Goal: Complete application form

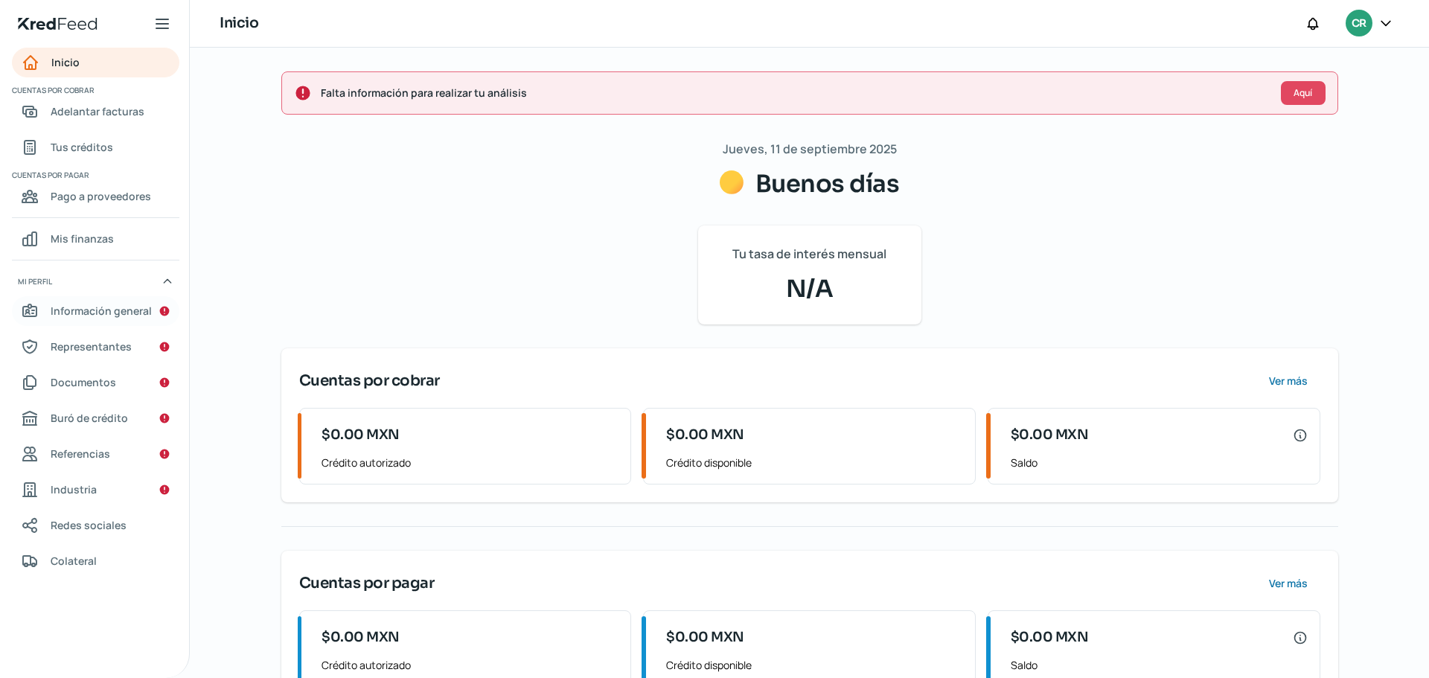
click at [94, 313] on span "Información general" at bounding box center [101, 310] width 101 height 19
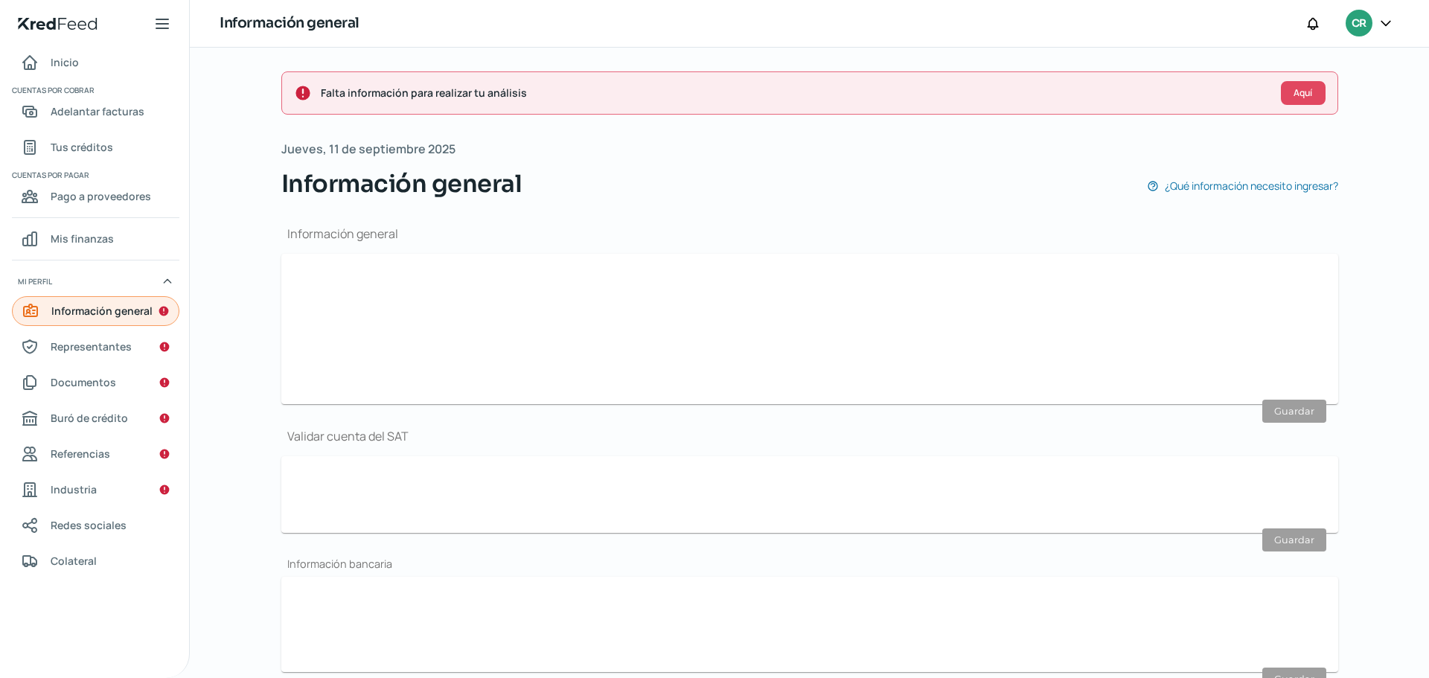
type input "[EMAIL_ADDRESS][DOMAIN_NAME]"
type input "56 - 2696 - 0985"
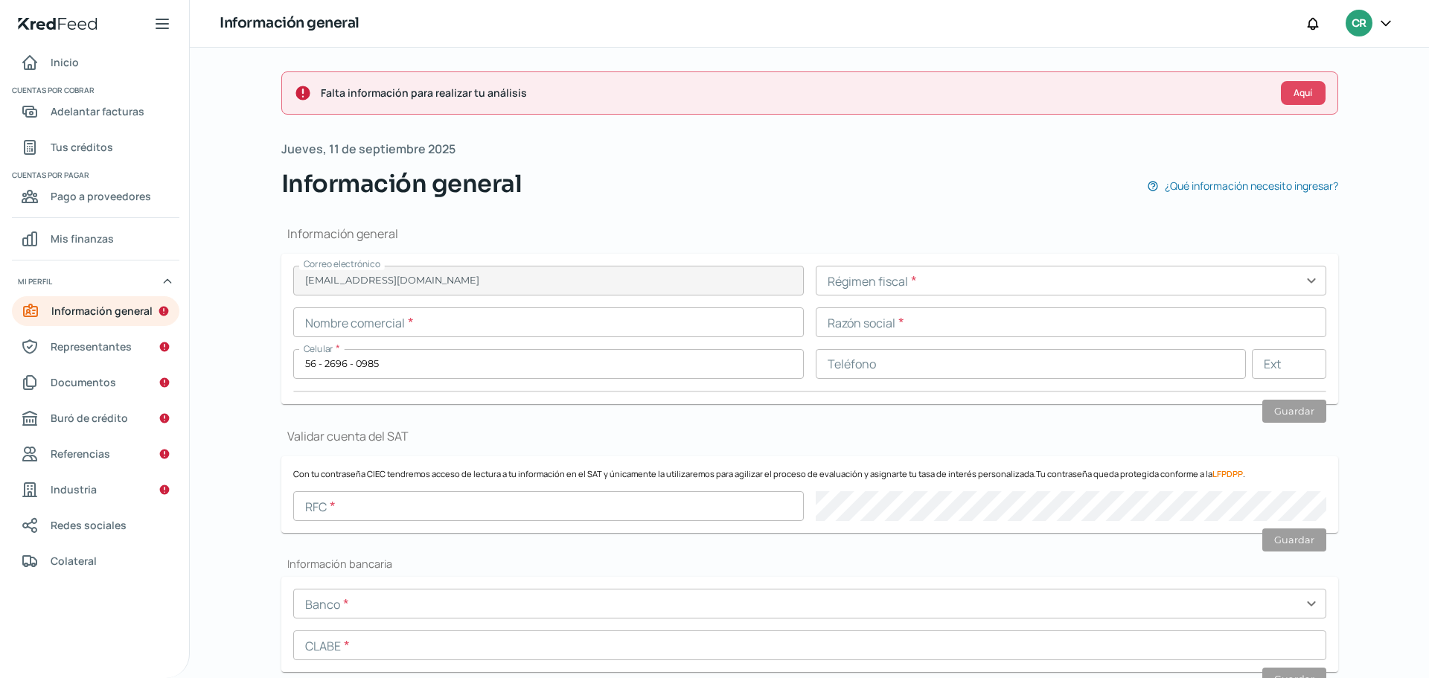
click at [432, 319] on input "text" at bounding box center [548, 322] width 511 height 30
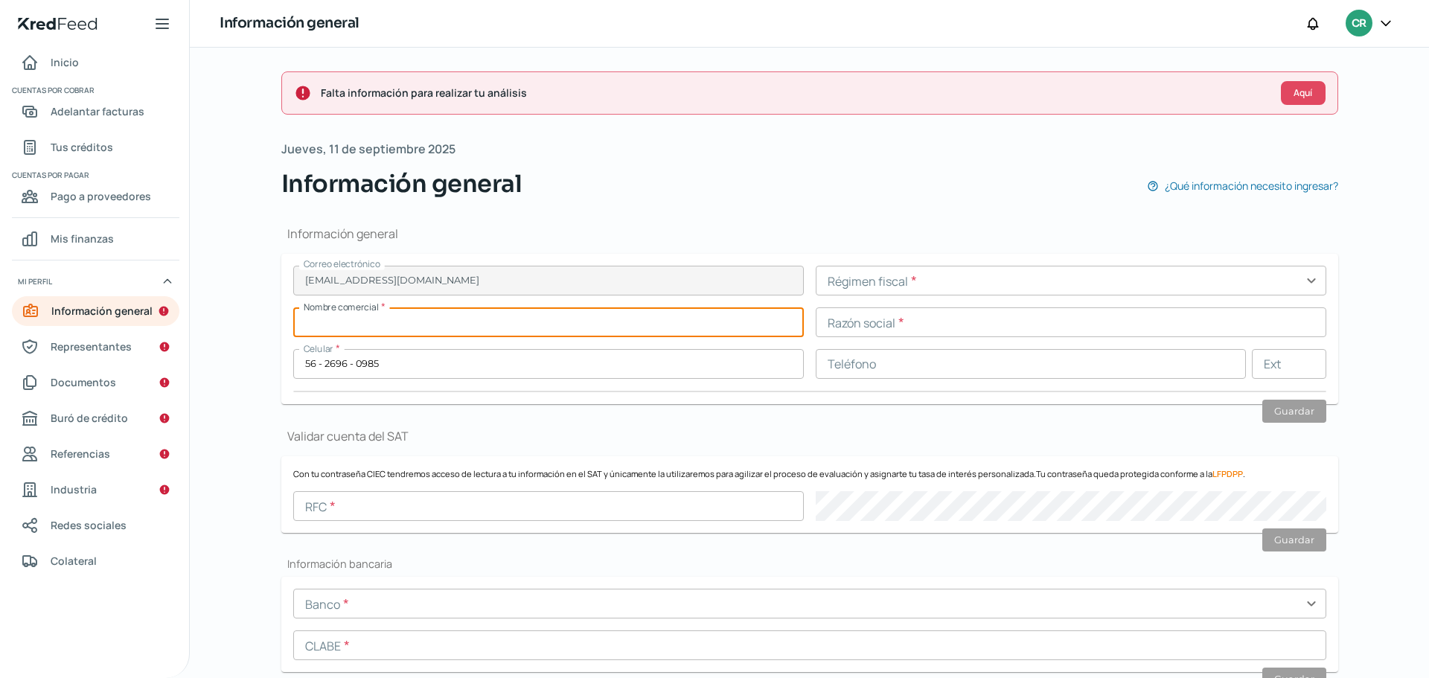
paste input "PROMOTORA EXPOFEST S DE RL DE CV"
type input "PROMOTORA EXPOFEST S DE RL DE CV"
click at [849, 278] on input "text" at bounding box center [1071, 281] width 511 height 30
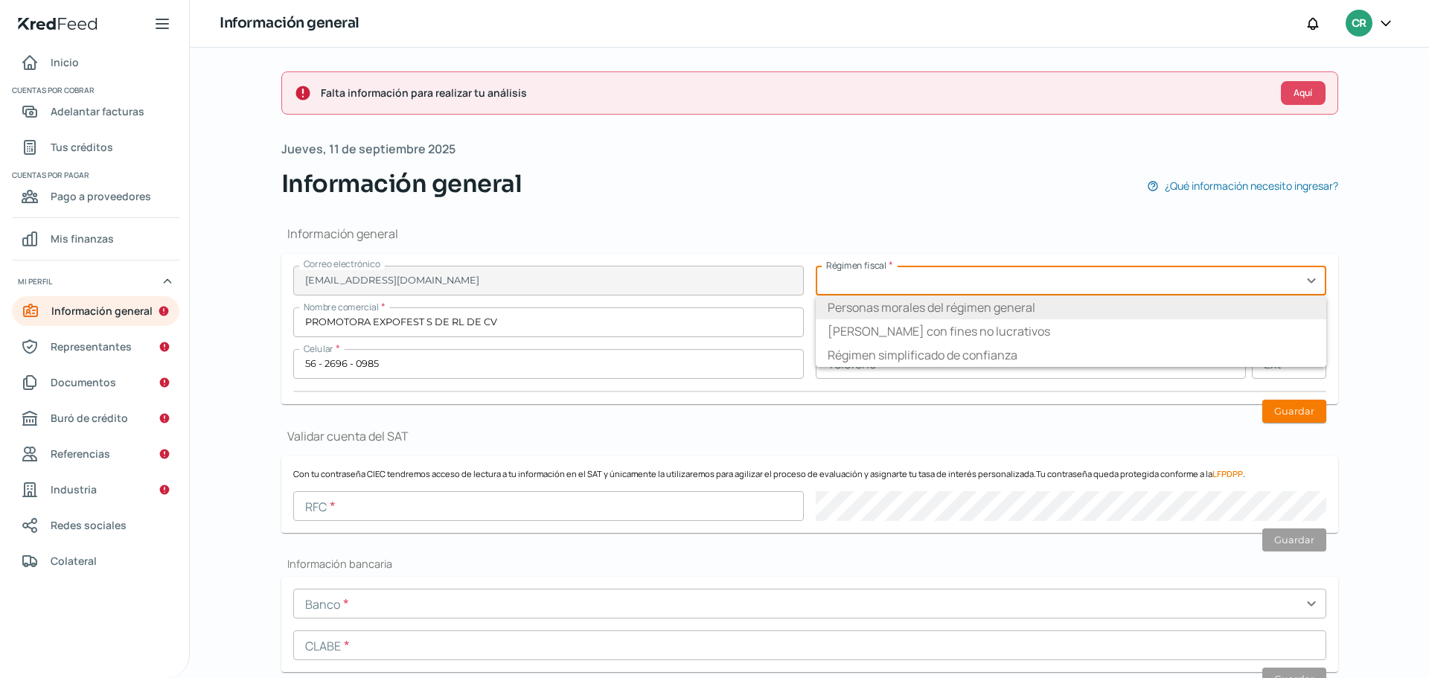
click at [894, 310] on li "Personas morales del régimen general" at bounding box center [1071, 307] width 511 height 24
type input "Personas morales del régimen general"
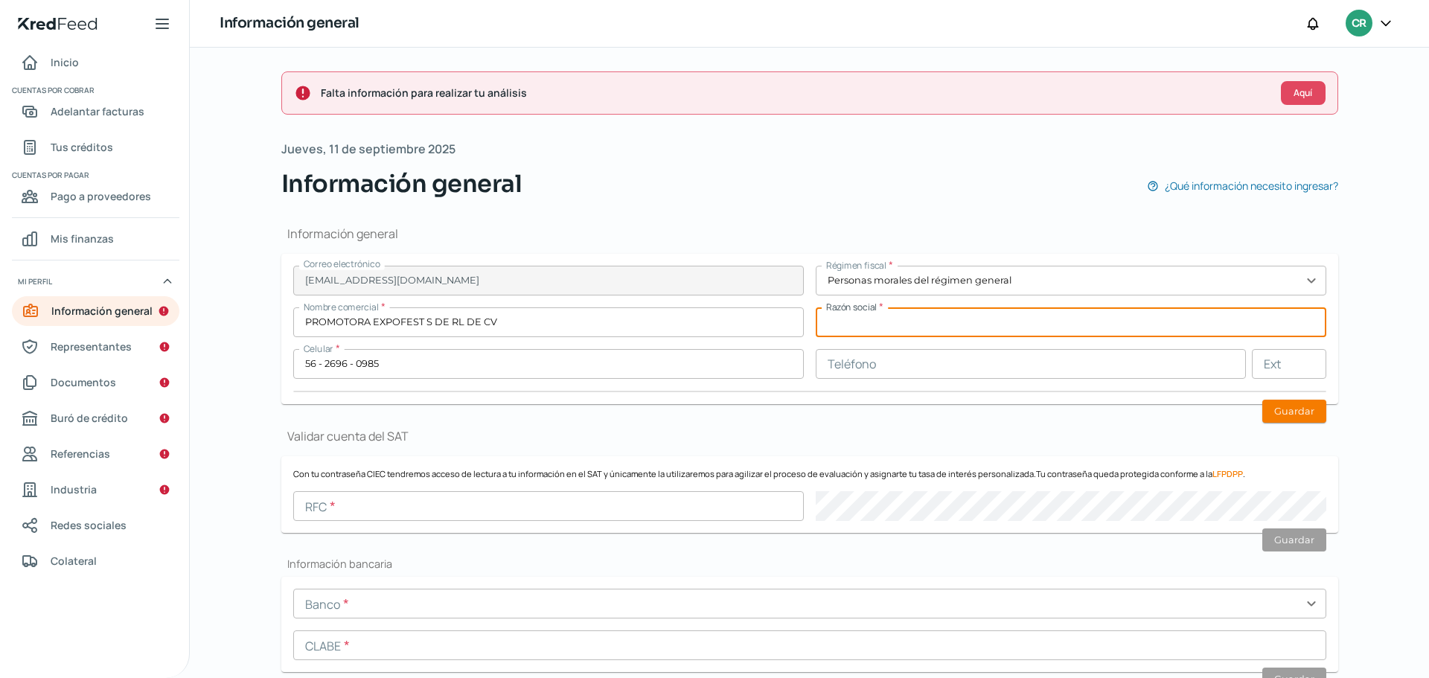
click at [871, 322] on input "text" at bounding box center [1071, 322] width 511 height 30
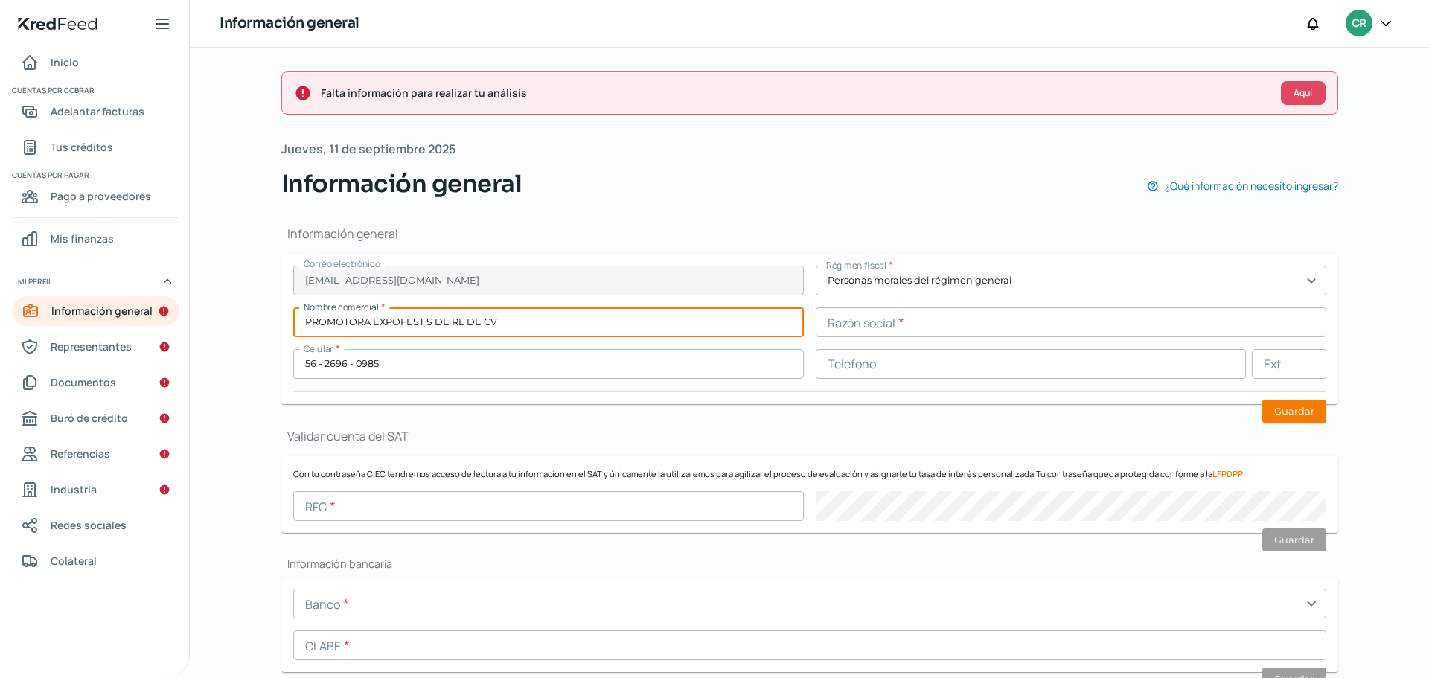
drag, startPoint x: 551, startPoint y: 321, endPoint x: 282, endPoint y: 316, distance: 268.7
click at [282, 316] on form "Correo electrónico [EMAIL_ADDRESS][DOMAIN_NAME] Régimen fiscal * Personas [PERS…" at bounding box center [809, 329] width 1057 height 150
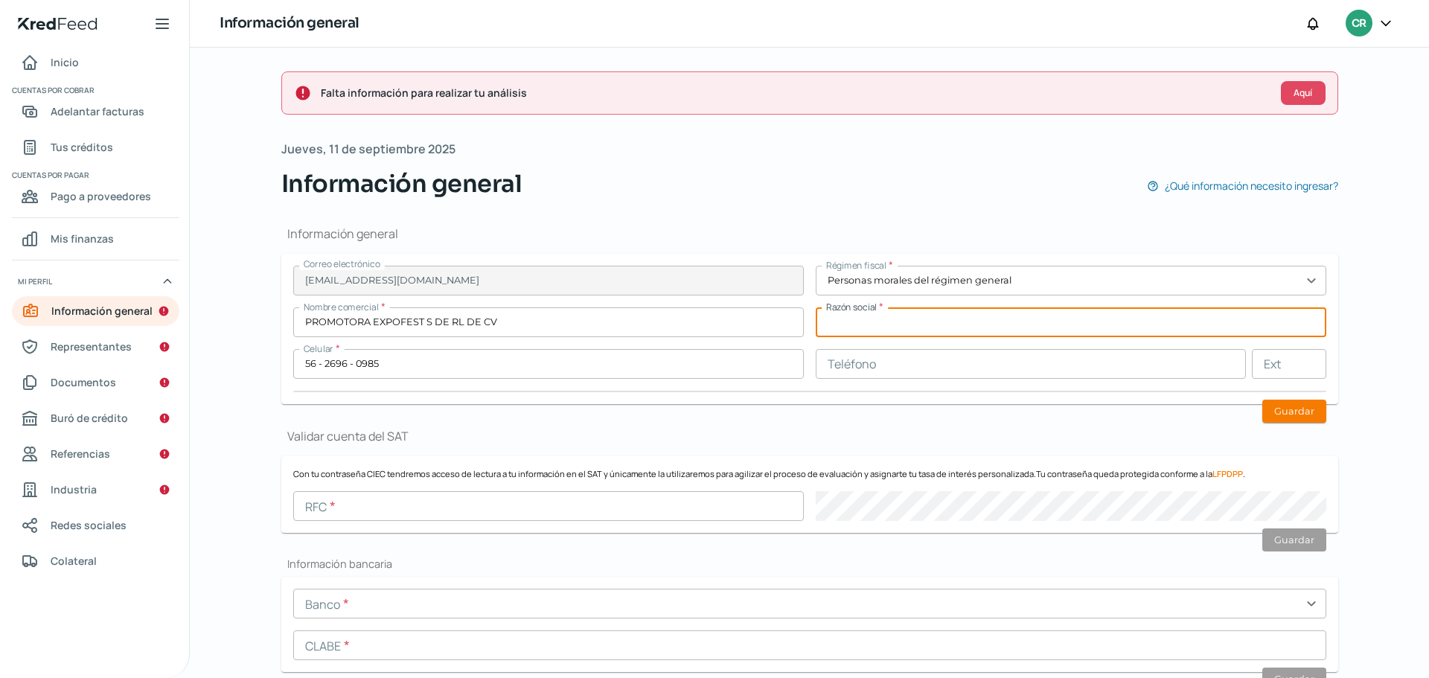
click at [949, 322] on input "text" at bounding box center [1071, 322] width 511 height 30
paste input "PEX190121718"
click at [880, 324] on input "PEX190121718" at bounding box center [1071, 322] width 511 height 30
type input "PEX190121718"
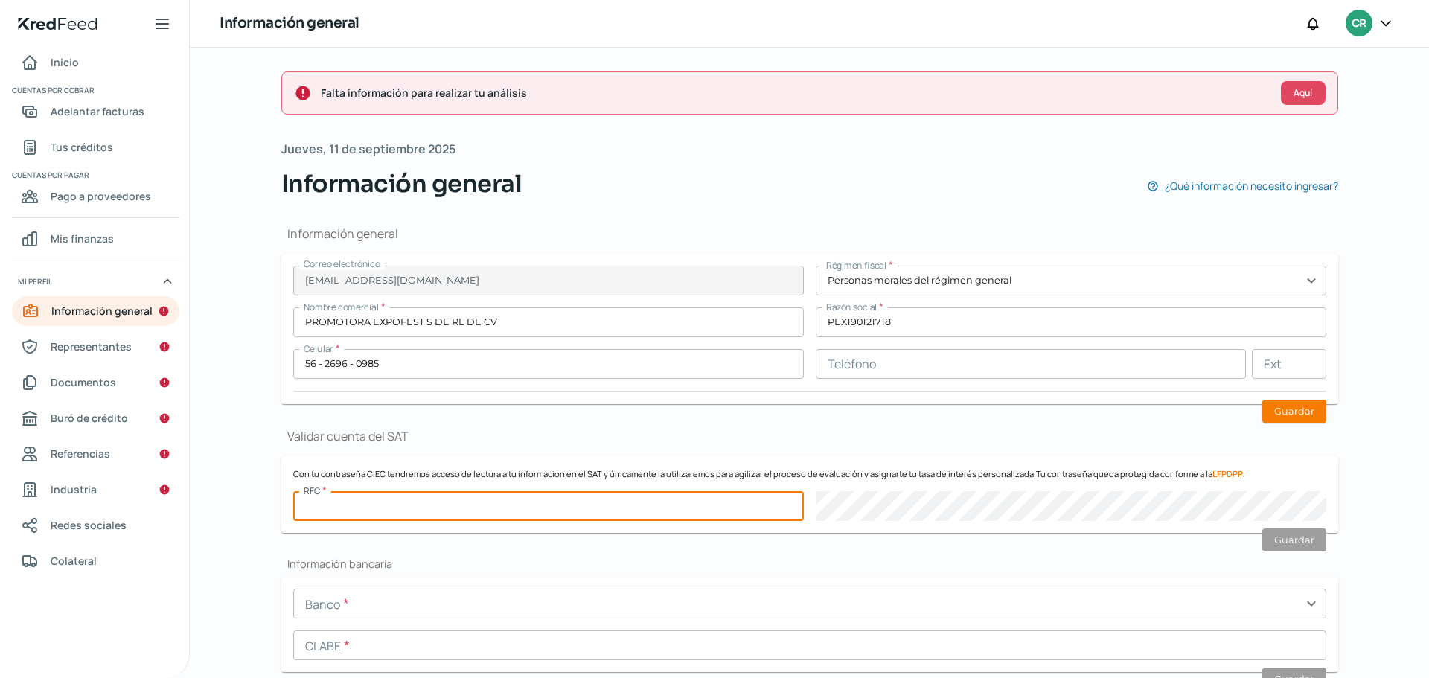
click at [461, 516] on input "text" at bounding box center [548, 506] width 511 height 30
paste input "PEX190121718"
type input "PEX190121718"
click at [438, 316] on input "PROMOTORA EXPOFEST S DE RL DE CV" at bounding box center [548, 322] width 511 height 30
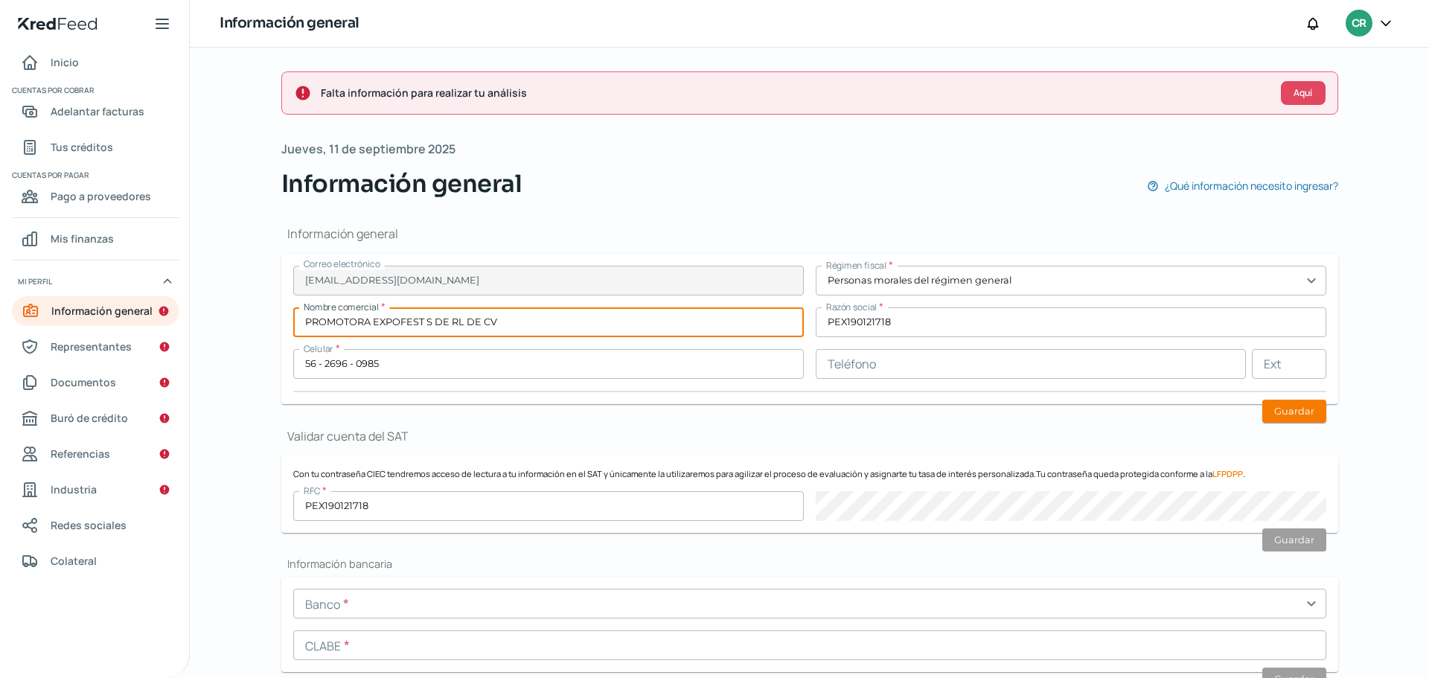
click at [438, 316] on input "PROMOTORA EXPOFEST S DE RL DE CV" at bounding box center [548, 322] width 511 height 30
click at [933, 322] on input "PEX190121718" at bounding box center [1071, 322] width 511 height 30
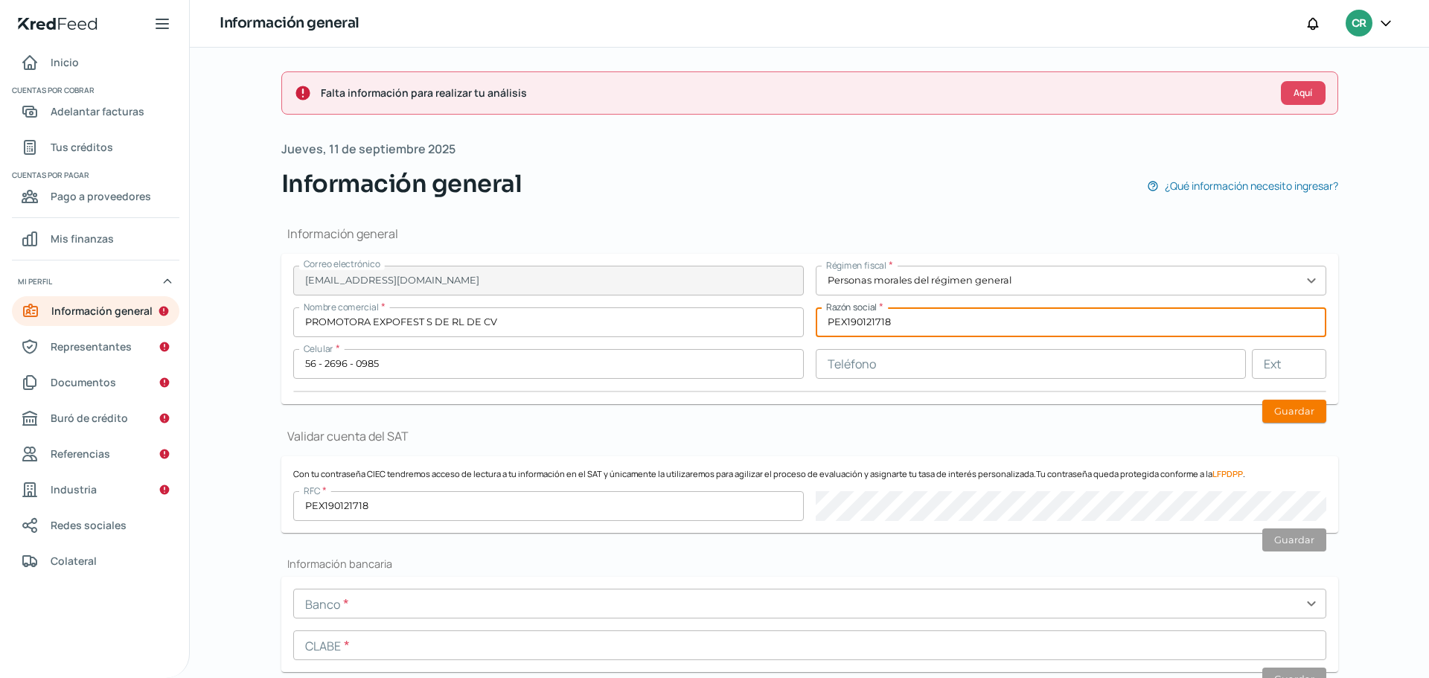
click at [933, 322] on input "PEX190121718" at bounding box center [1071, 322] width 511 height 30
paste input "ROMOTORA EXPOFEST S DE RL DE CV"
type input "PROMOTORA EXPOFEST S DE RL DE CV"
click at [569, 329] on input "PROMOTORA EXPOFEST S DE RL DE CV" at bounding box center [548, 322] width 511 height 30
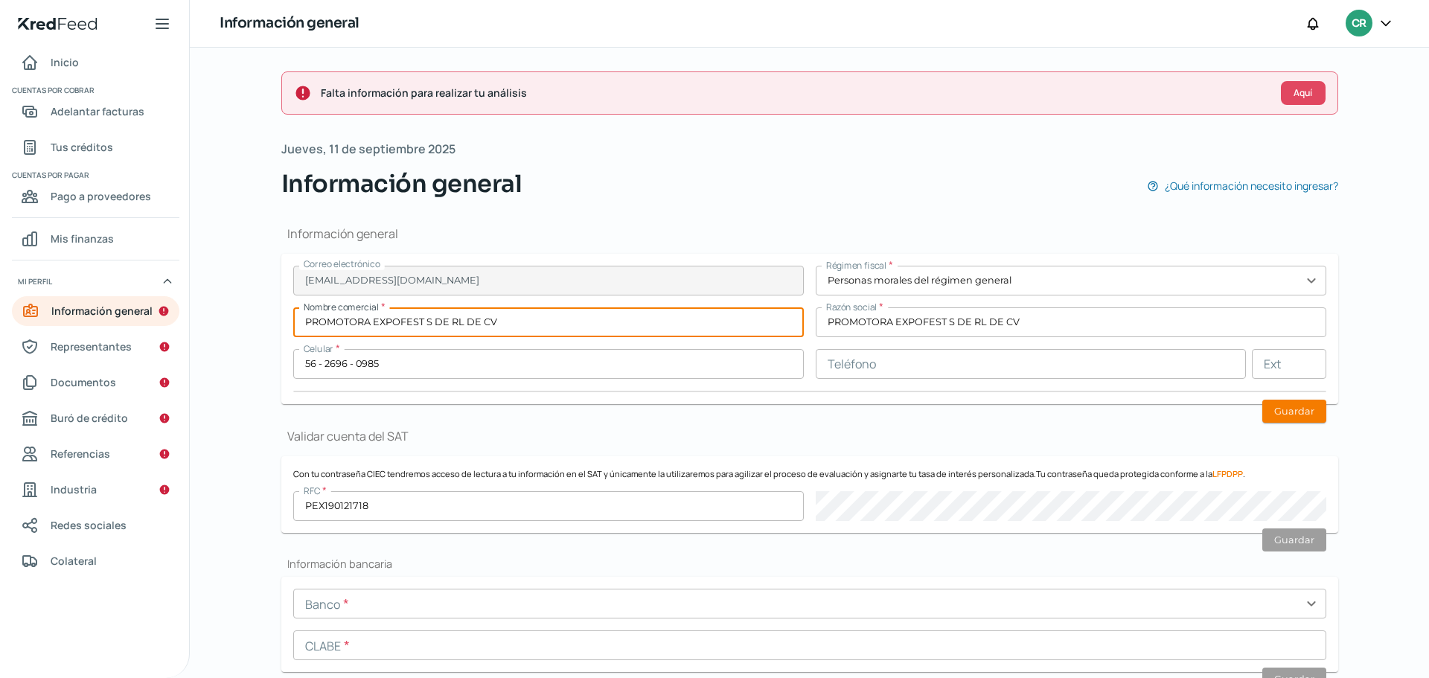
click at [569, 329] on input "PROMOTORA EXPOFEST S DE RL DE CV" at bounding box center [548, 322] width 511 height 30
drag, startPoint x: 569, startPoint y: 329, endPoint x: 424, endPoint y: 324, distance: 144.5
click at [424, 324] on input "PROMOTORA EXPOFEST S DE RL DE CV" at bounding box center [548, 322] width 511 height 30
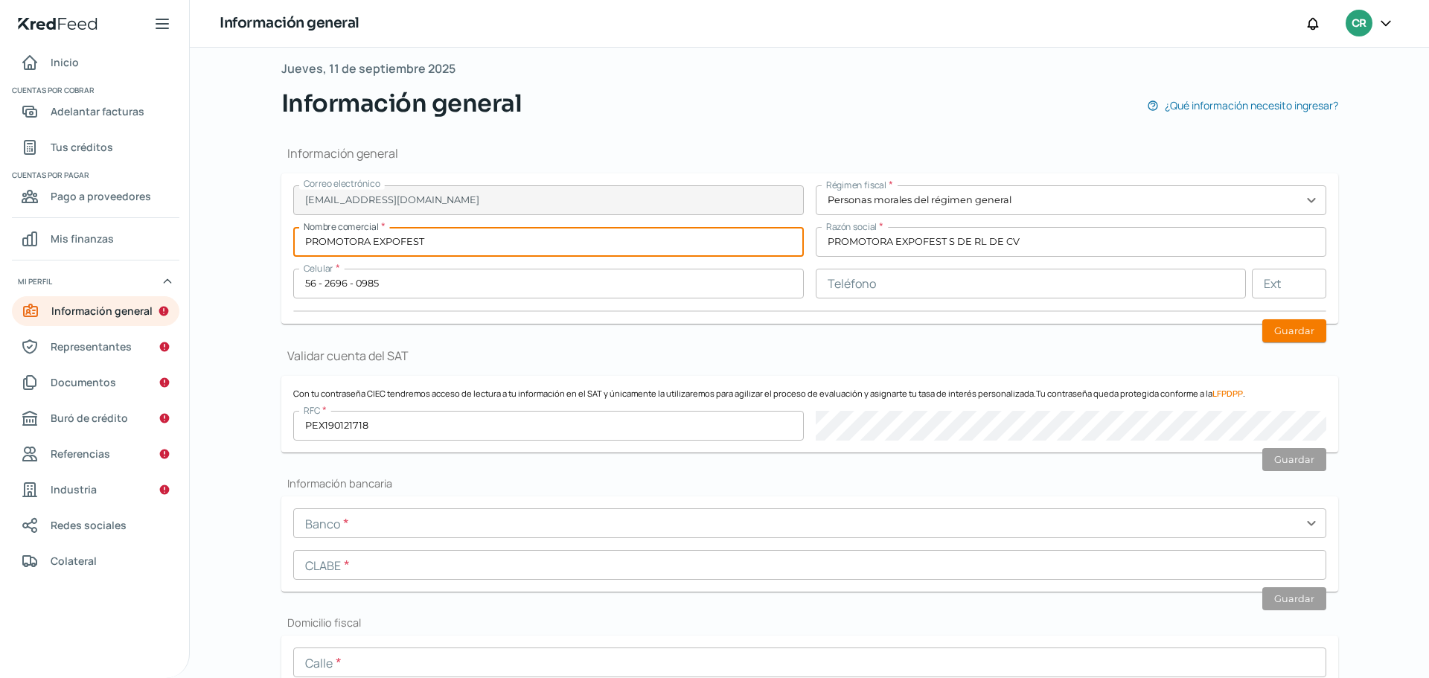
scroll to position [87, 0]
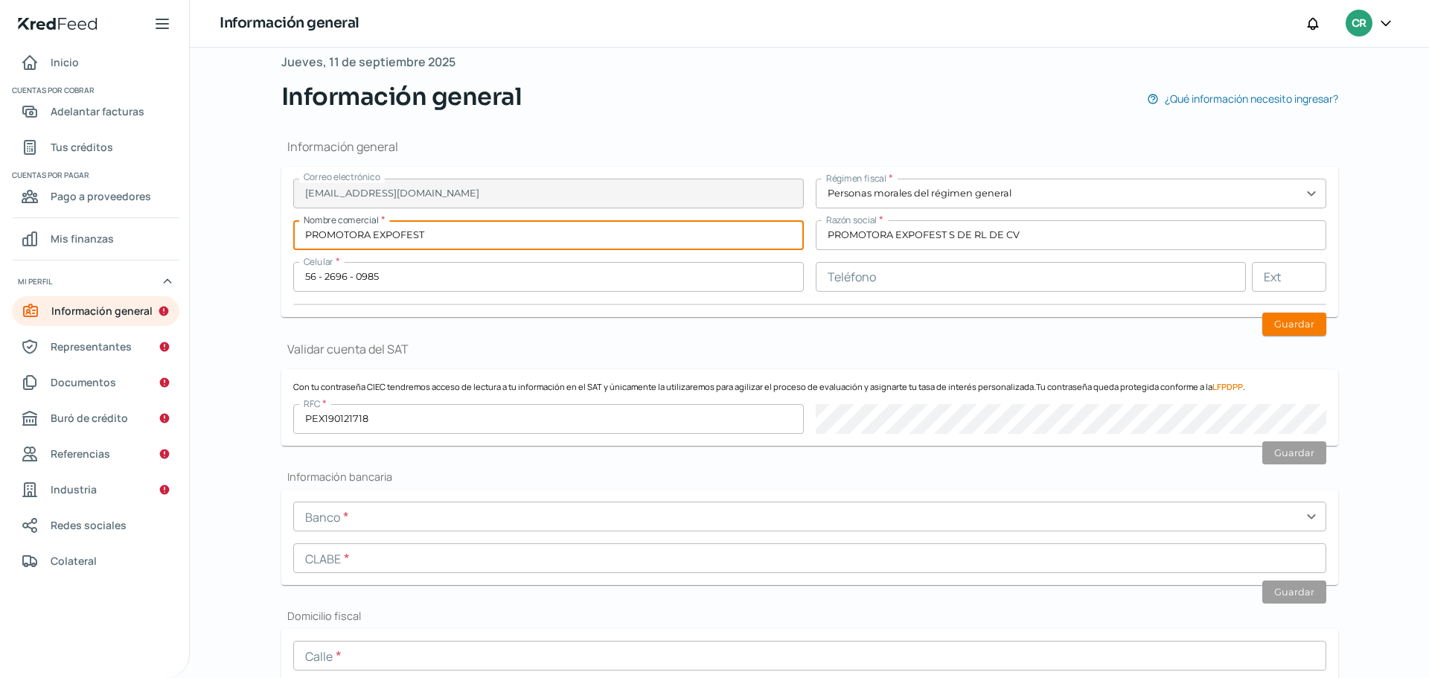
type input "PROMOTORA EXPOFEST"
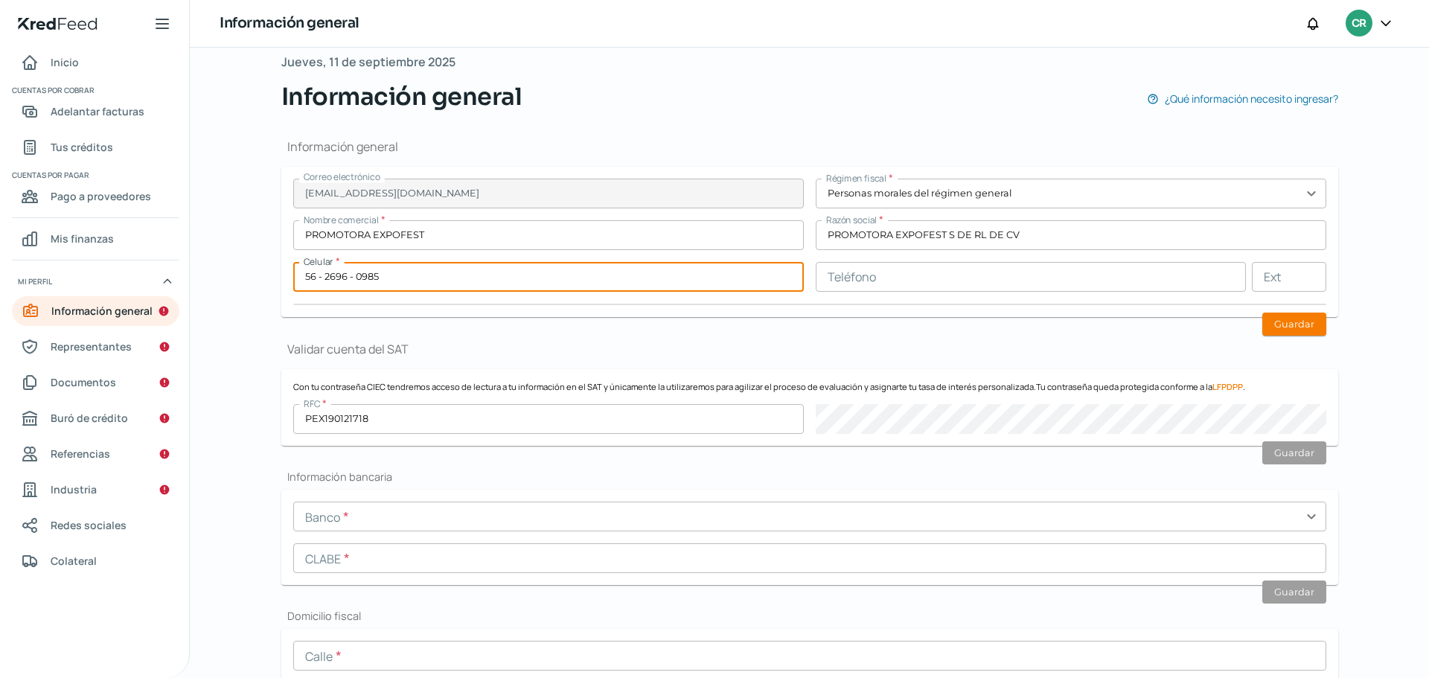
click at [454, 278] on input "56 - 2696 - 0985" at bounding box center [548, 277] width 511 height 30
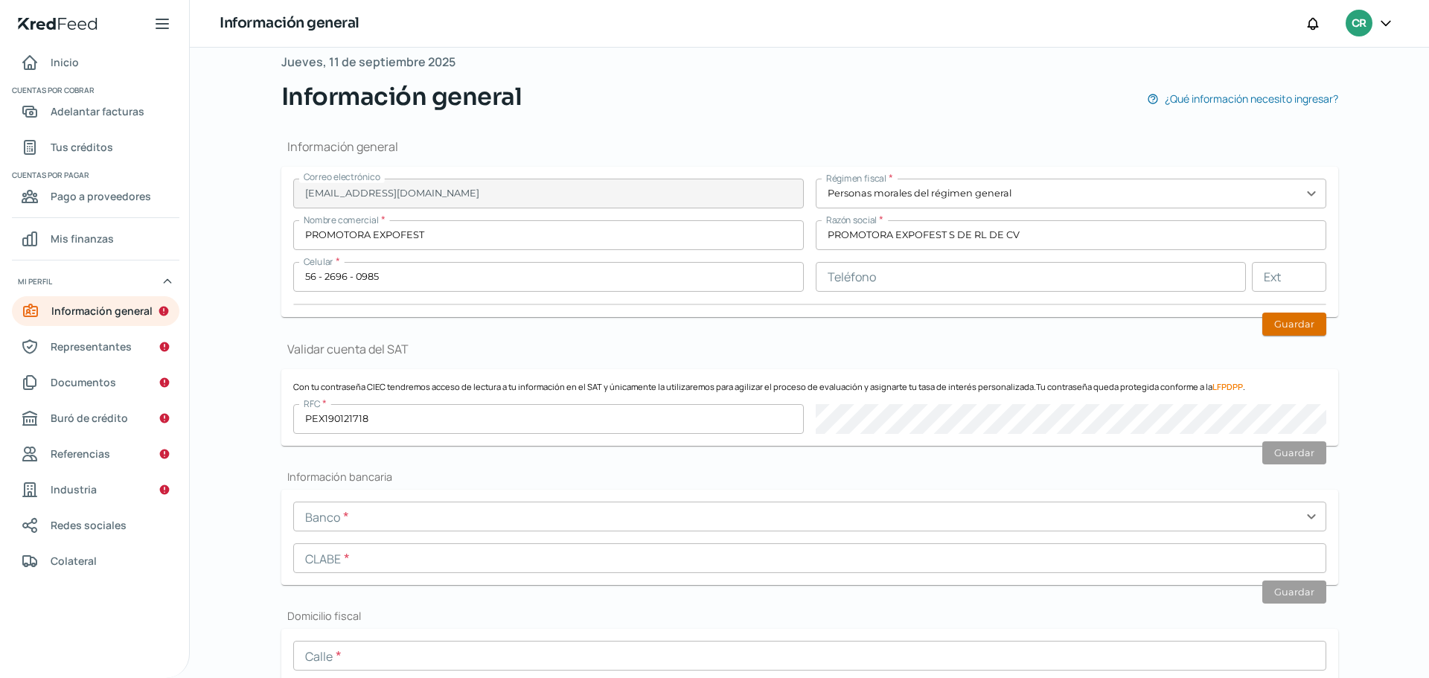
click at [1279, 319] on button "Guardar" at bounding box center [1294, 324] width 64 height 23
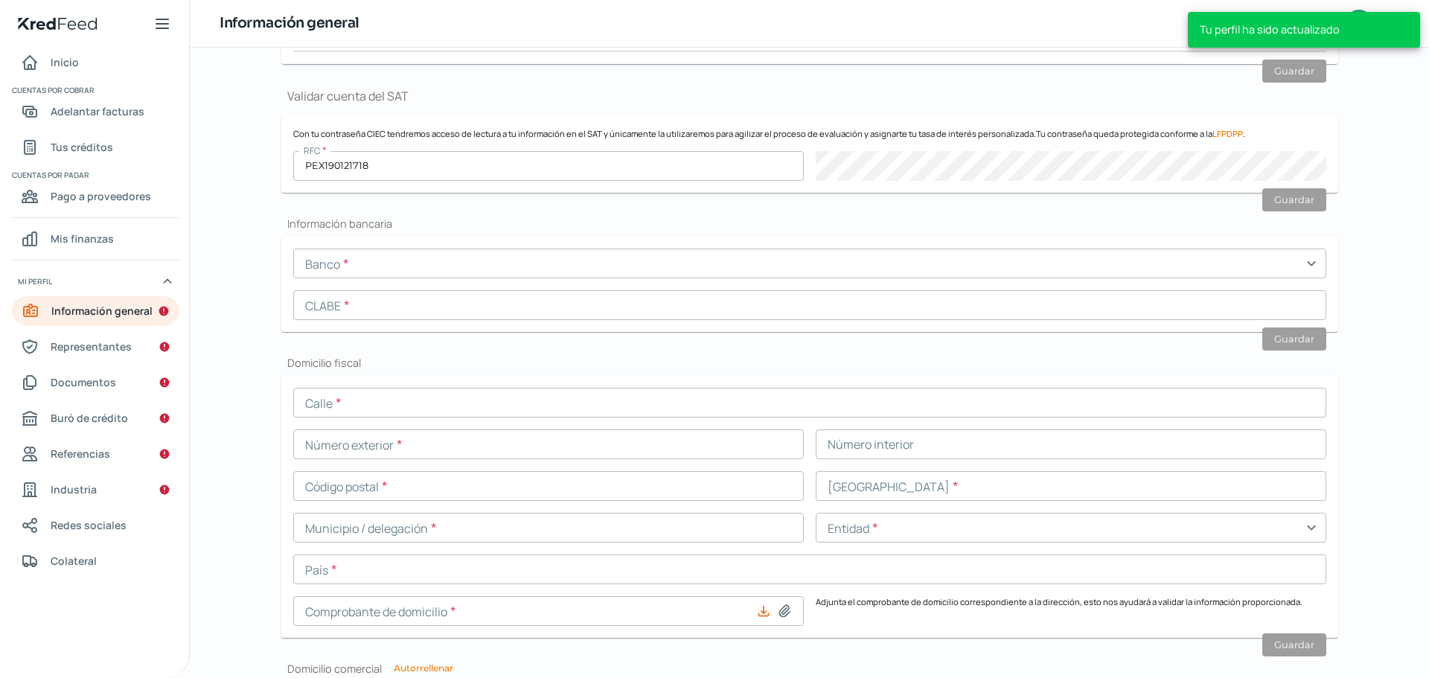
scroll to position [348, 0]
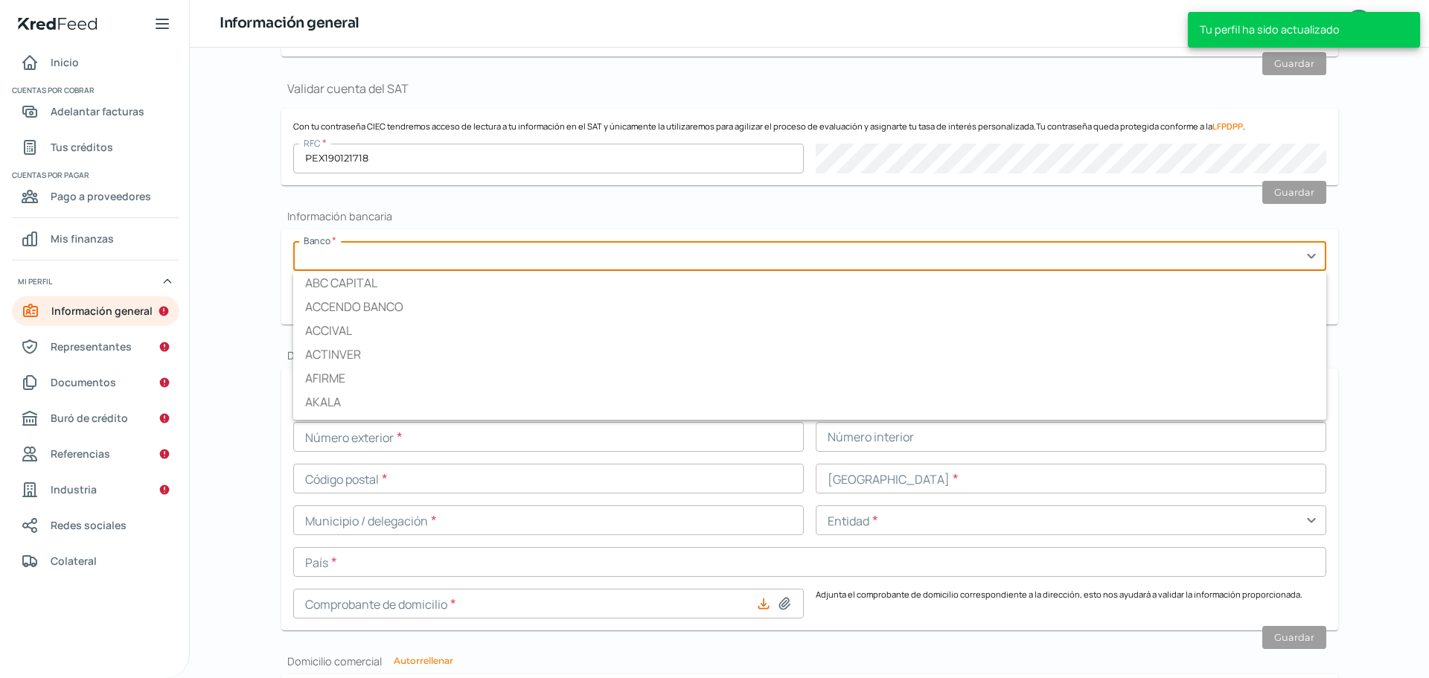
click at [399, 252] on input "text" at bounding box center [809, 256] width 1033 height 30
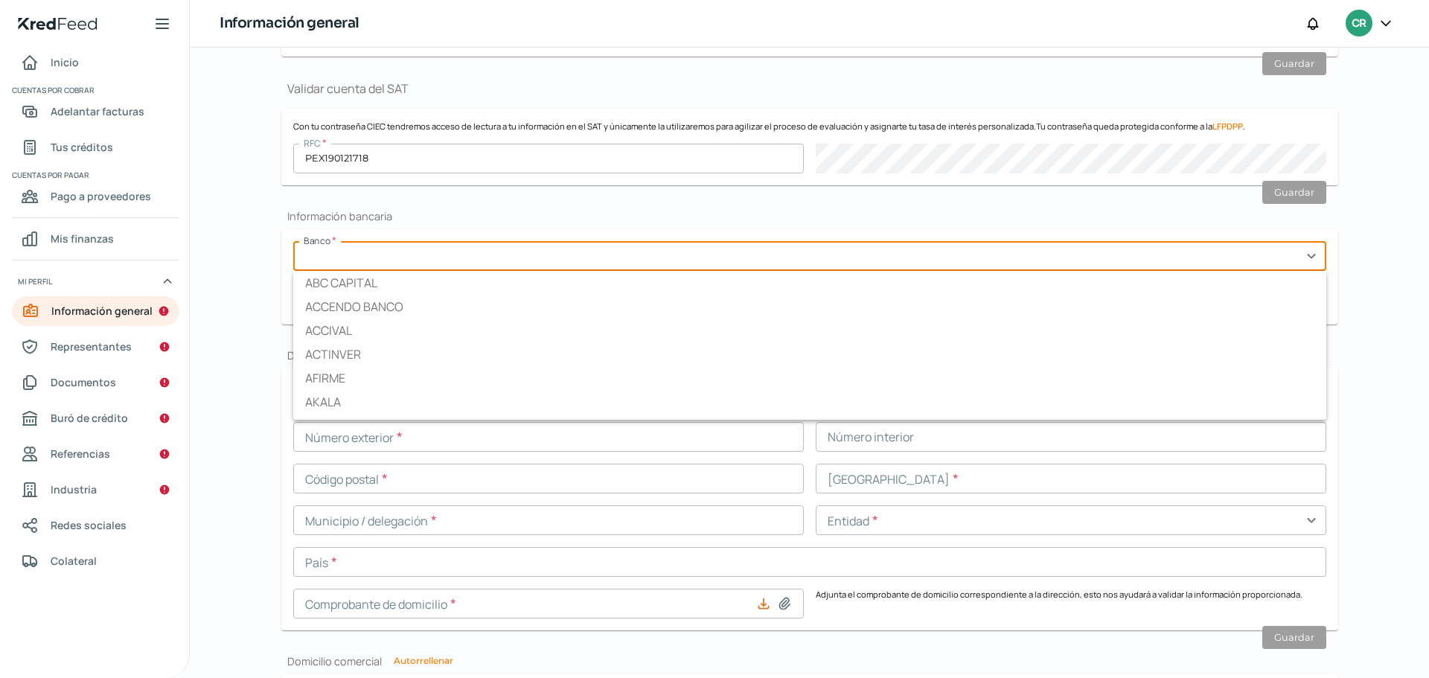
click at [245, 220] on div "Falta información para realizar tu análisis Aquí [DATE] Información general ¿Qu…" at bounding box center [809, 363] width 1239 height 630
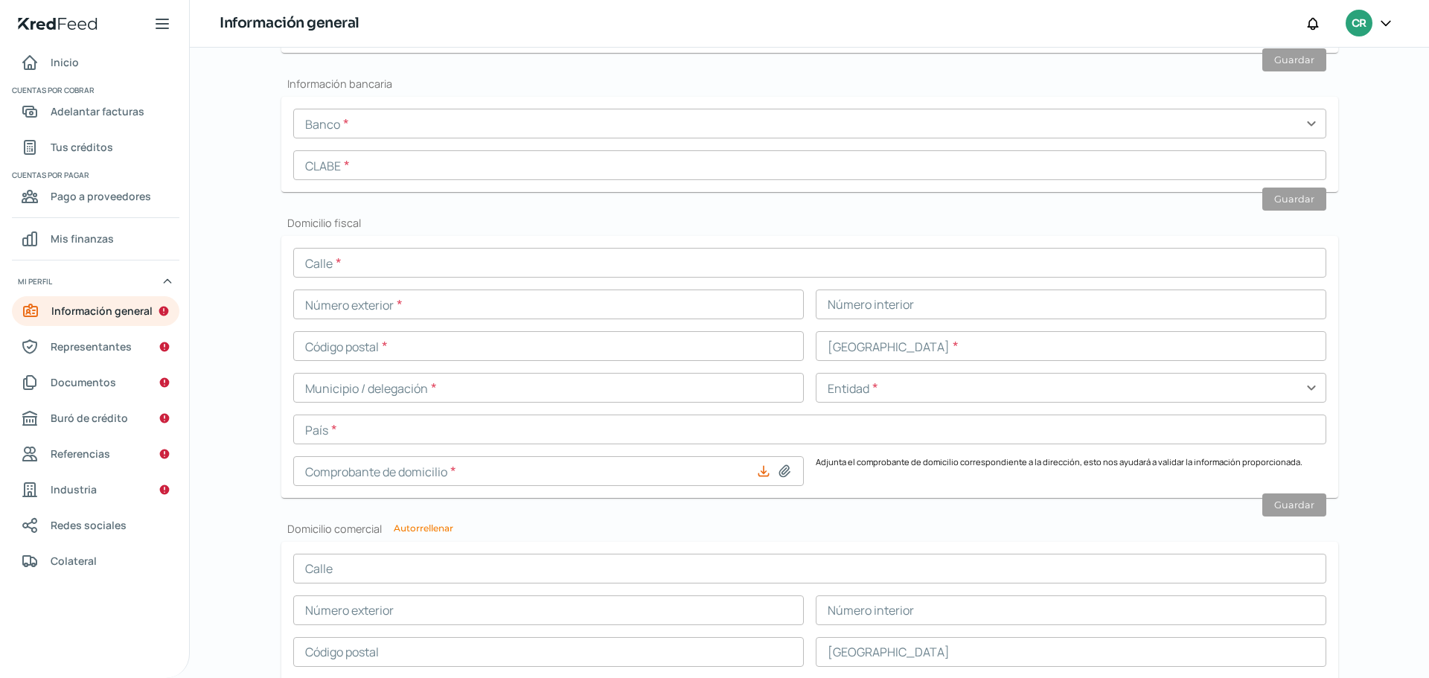
scroll to position [481, 0]
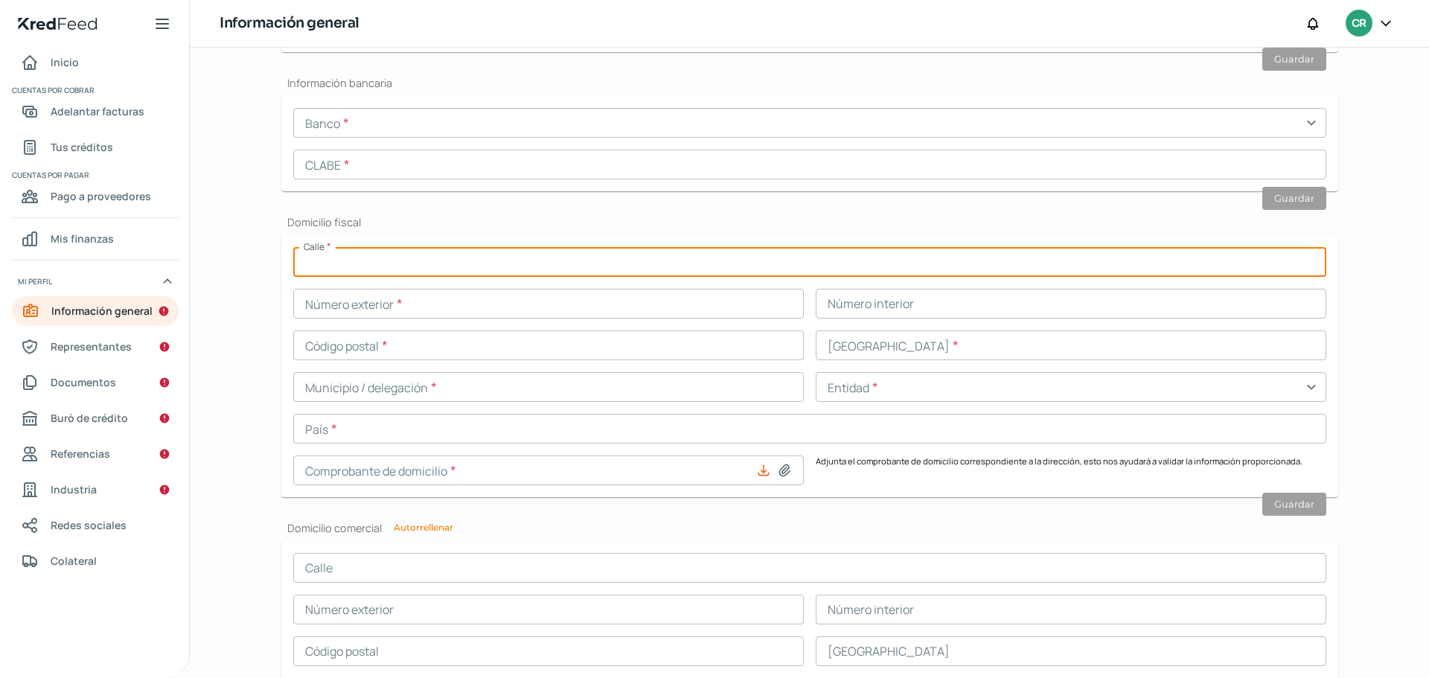
click at [416, 256] on input "text" at bounding box center [809, 262] width 1033 height 30
paste input "FUENTE DE [PERSON_NAME]"
type input "FUENTE DE [PERSON_NAME]"
click at [621, 303] on input "text" at bounding box center [548, 304] width 511 height 30
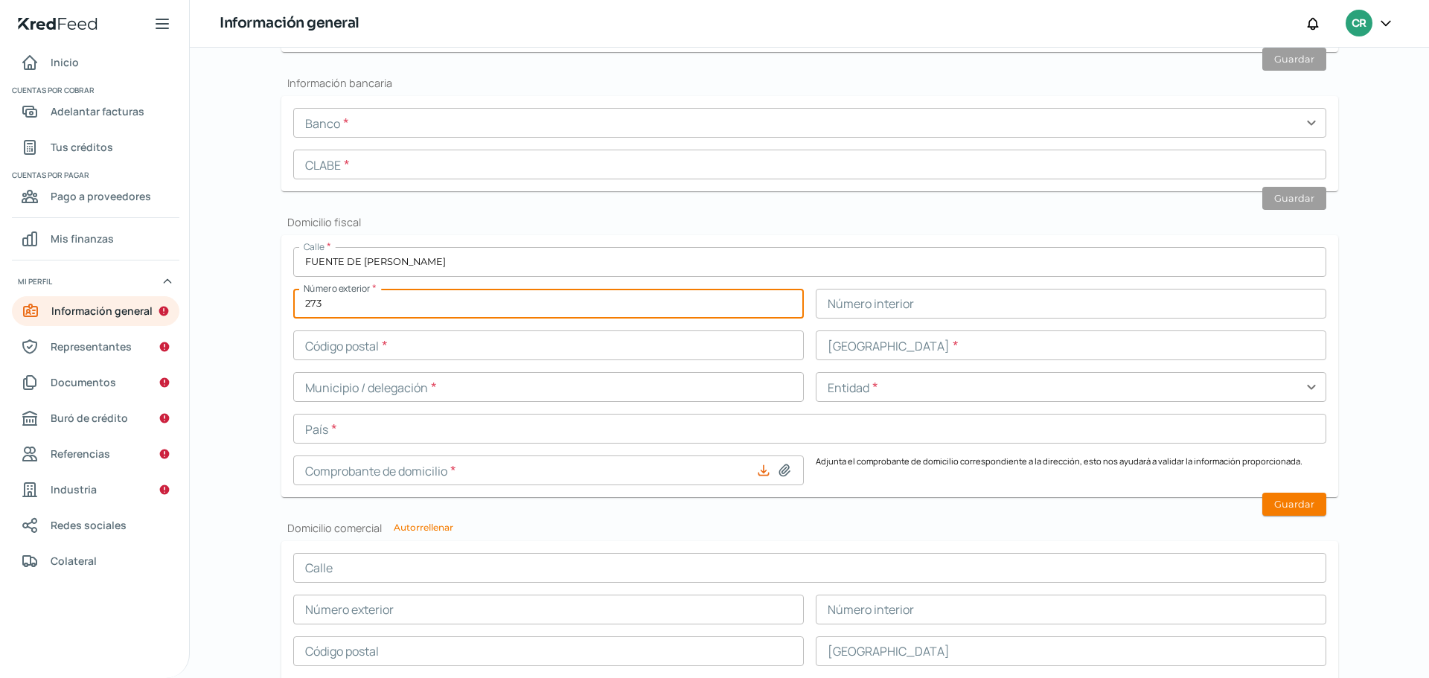
type input "273"
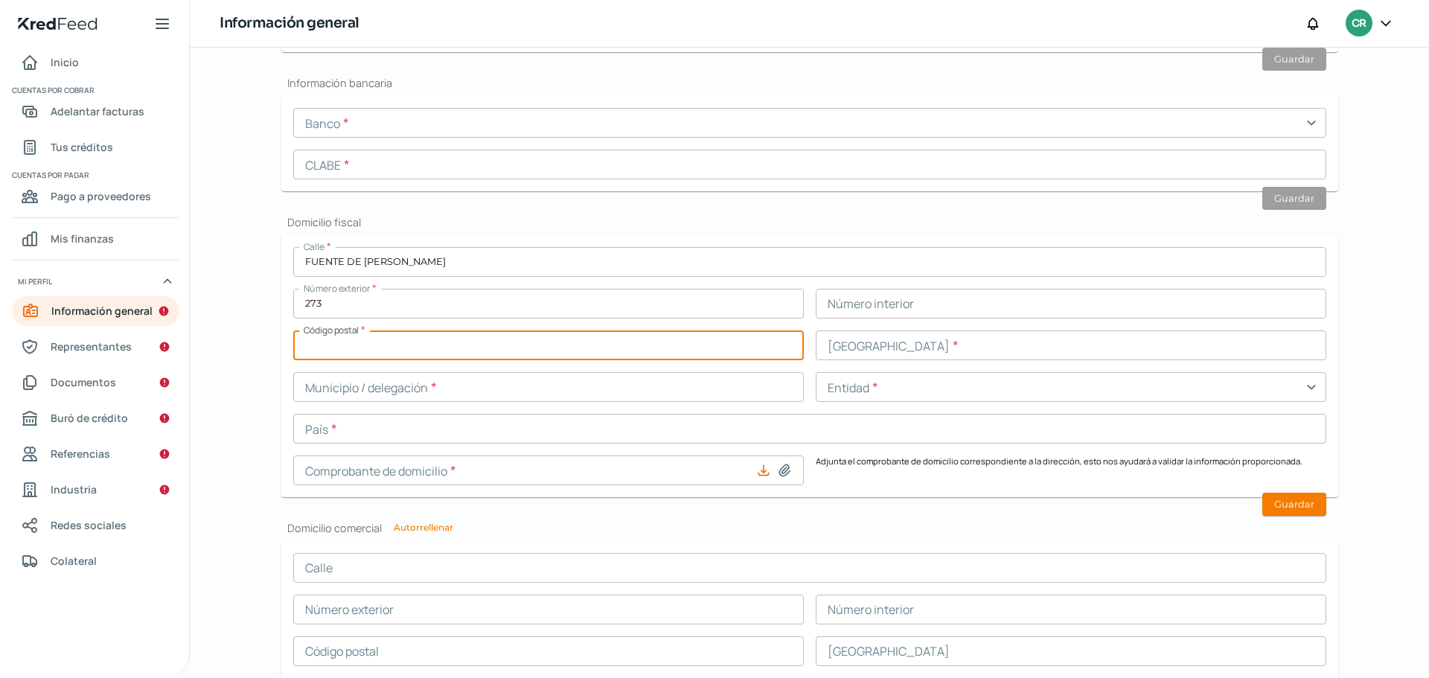
click at [566, 358] on input "text" at bounding box center [548, 345] width 511 height 30
type input "52780"
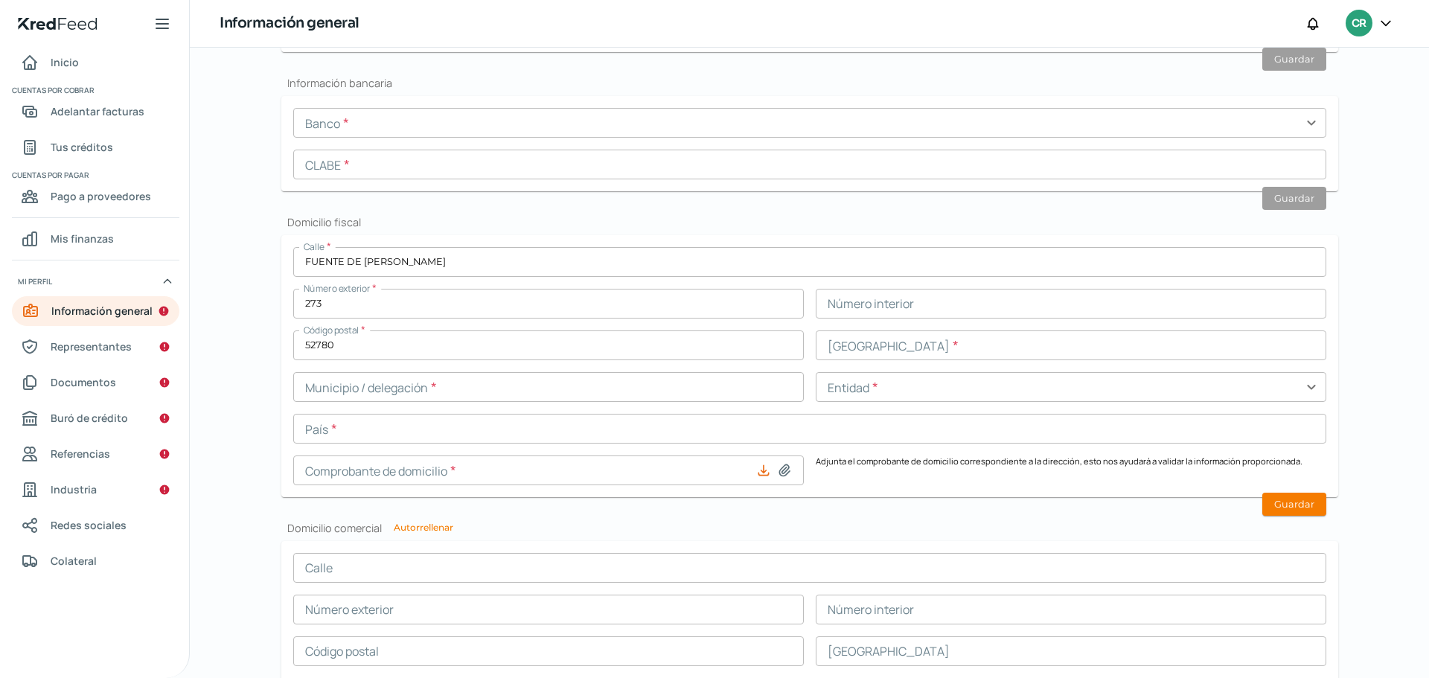
click at [253, 365] on div "Falta información para realizar tu análisis Aquí [DATE] Información general ¿Qu…" at bounding box center [810, 263] width 1116 height 1392
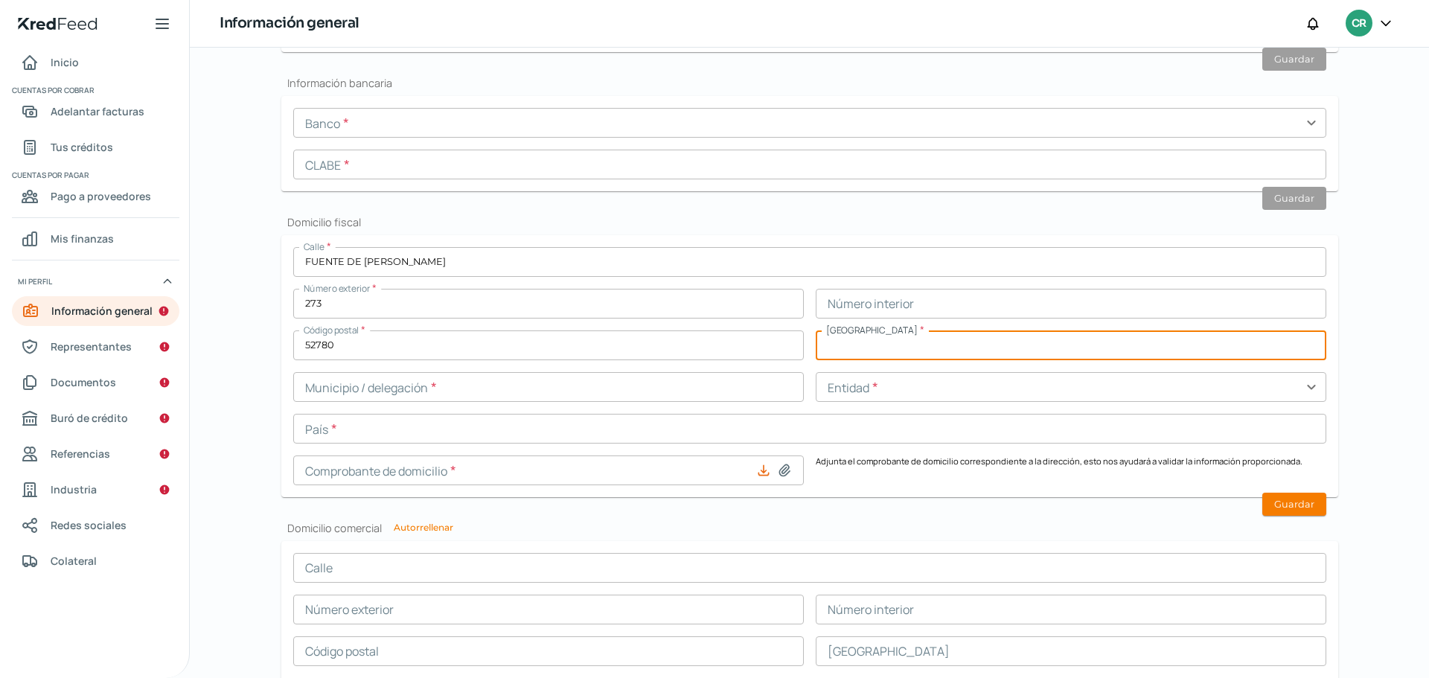
click at [921, 351] on input "text" at bounding box center [1071, 345] width 511 height 30
paste input "[PERSON_NAME] DE TECAMACHALCO"
type input "[PERSON_NAME] DE TECAMACHALCO"
click at [729, 386] on input "text" at bounding box center [548, 387] width 511 height 30
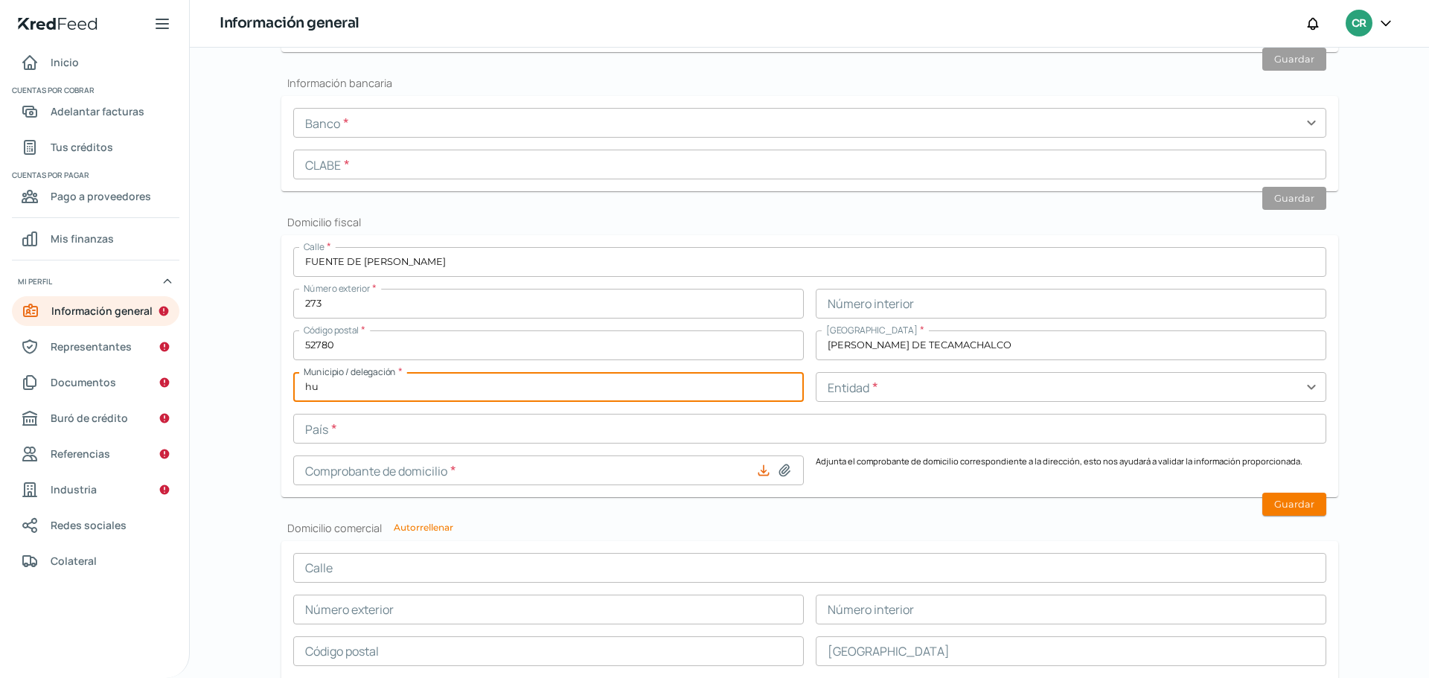
type input "h"
type input "HUIQUILUCAN"
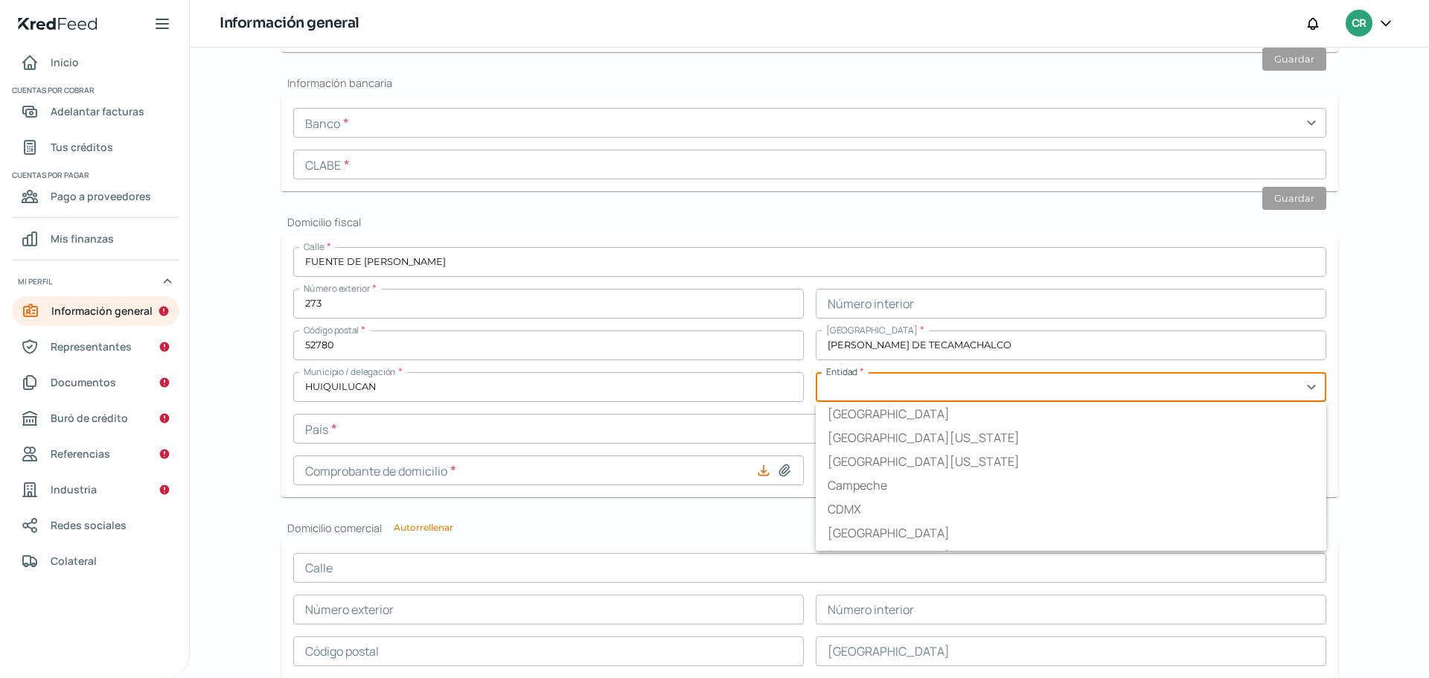
click at [901, 377] on input "text" at bounding box center [1071, 387] width 511 height 30
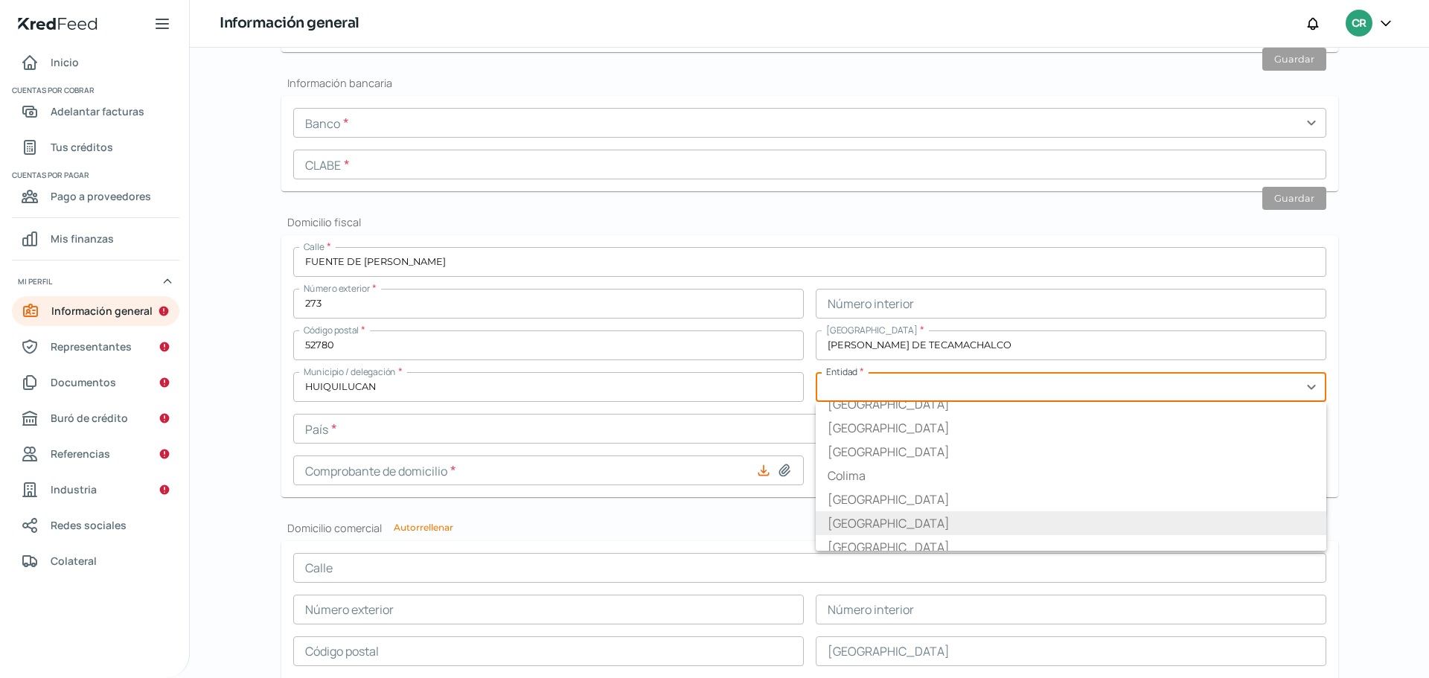
click at [893, 525] on li "[GEOGRAPHIC_DATA]" at bounding box center [1071, 523] width 511 height 24
type input "[GEOGRAPHIC_DATA]"
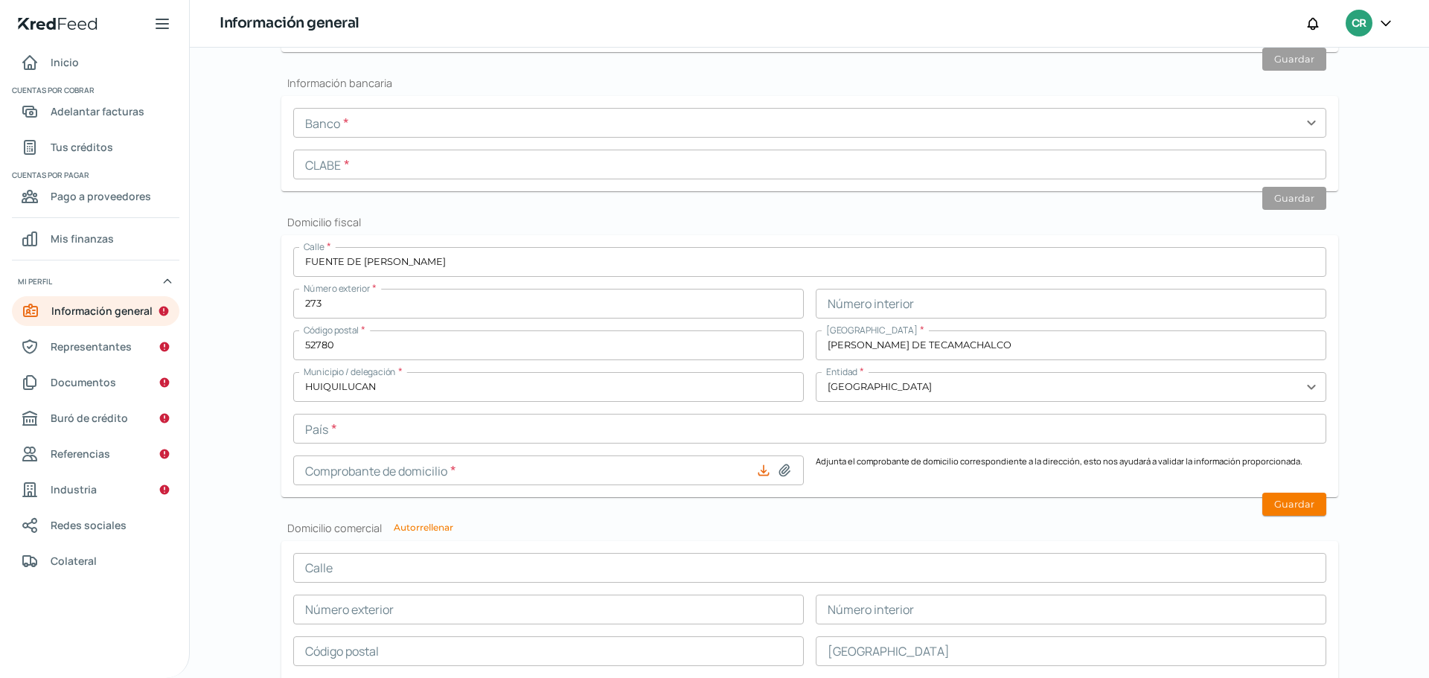
click at [662, 439] on input "text" at bounding box center [809, 429] width 1033 height 30
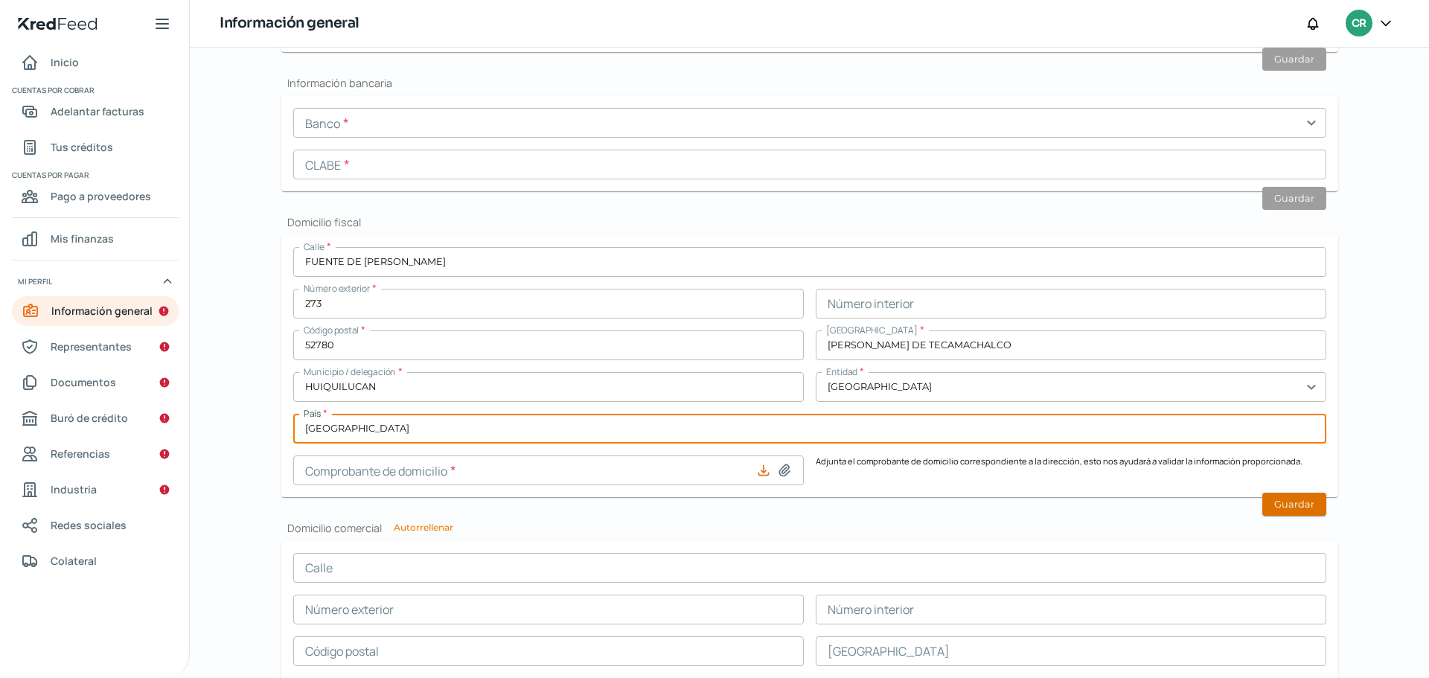
type input "[GEOGRAPHIC_DATA]"
click at [1288, 505] on button "Guardar" at bounding box center [1294, 504] width 64 height 23
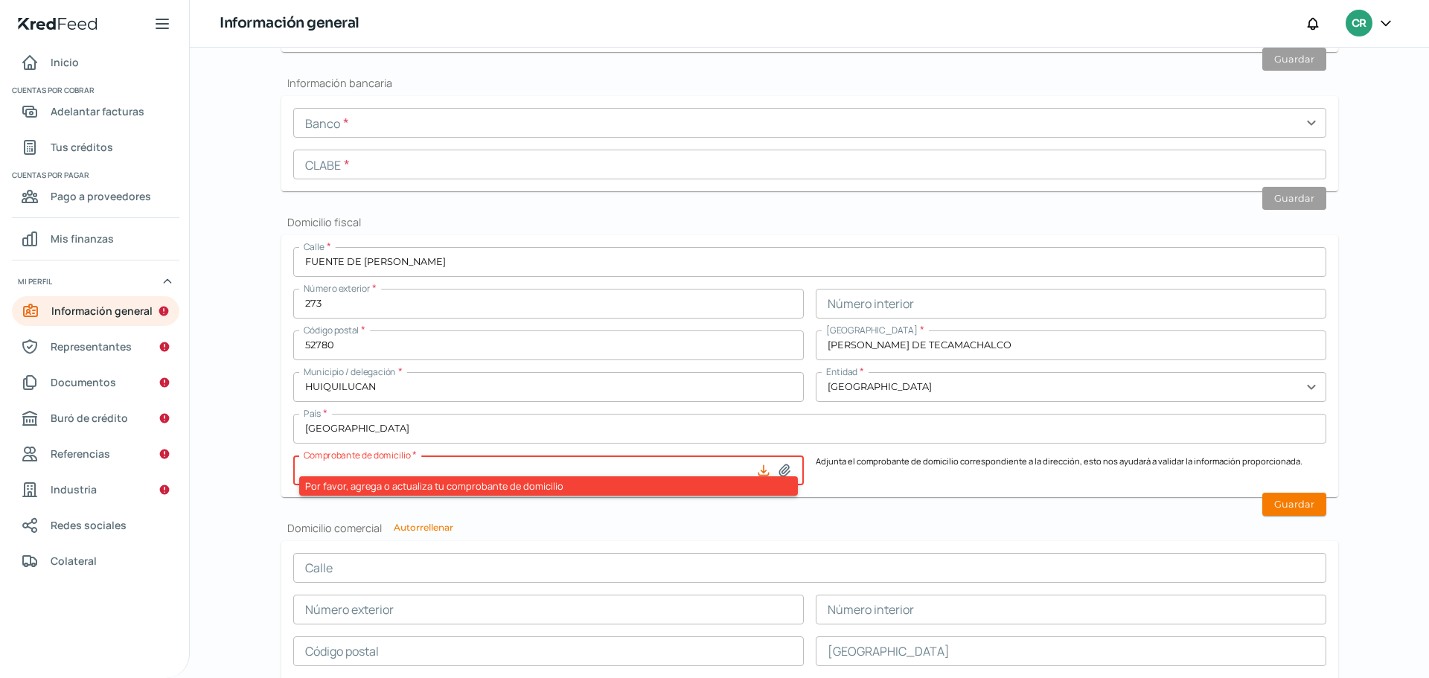
click at [756, 467] on icon at bounding box center [763, 470] width 15 height 15
click at [762, 474] on icon at bounding box center [763, 470] width 15 height 15
click at [786, 468] on icon at bounding box center [784, 469] width 10 height 11
type input "C:\fakepath\TP_EdoctaResidencial4V2_B1-408961298T1-1 EXPOFEST.pdf"
type input "TP_EdoctaResidencial4V2_B1-408961298T1-1 EXPOFEST.pdf"
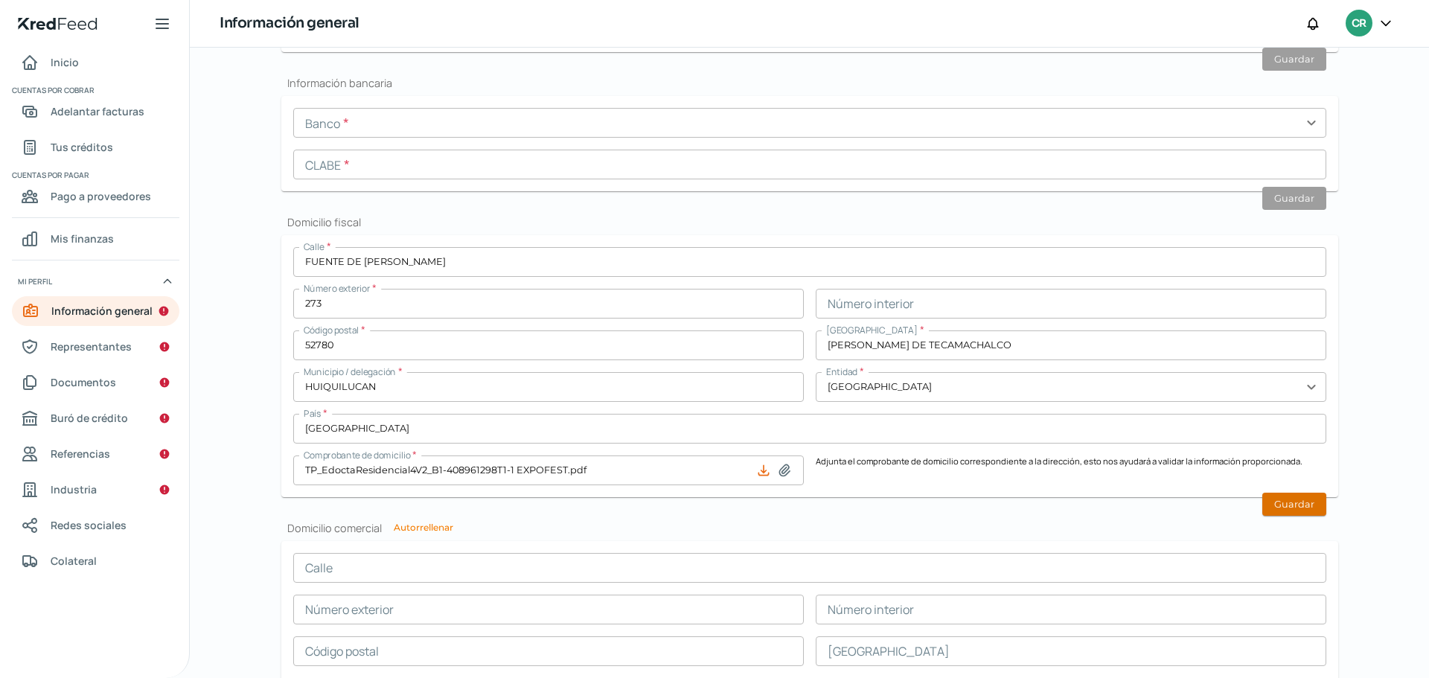
click at [1282, 499] on button "Guardar" at bounding box center [1294, 504] width 64 height 23
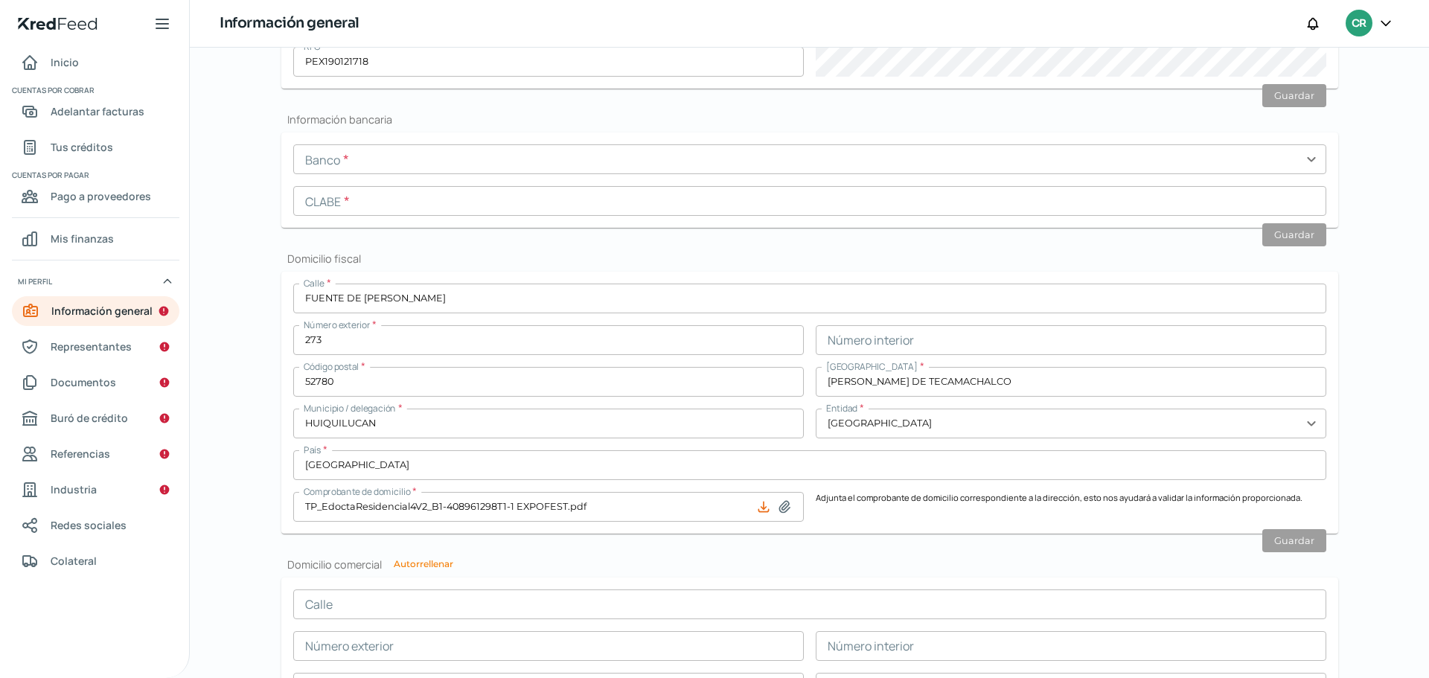
scroll to position [214, 0]
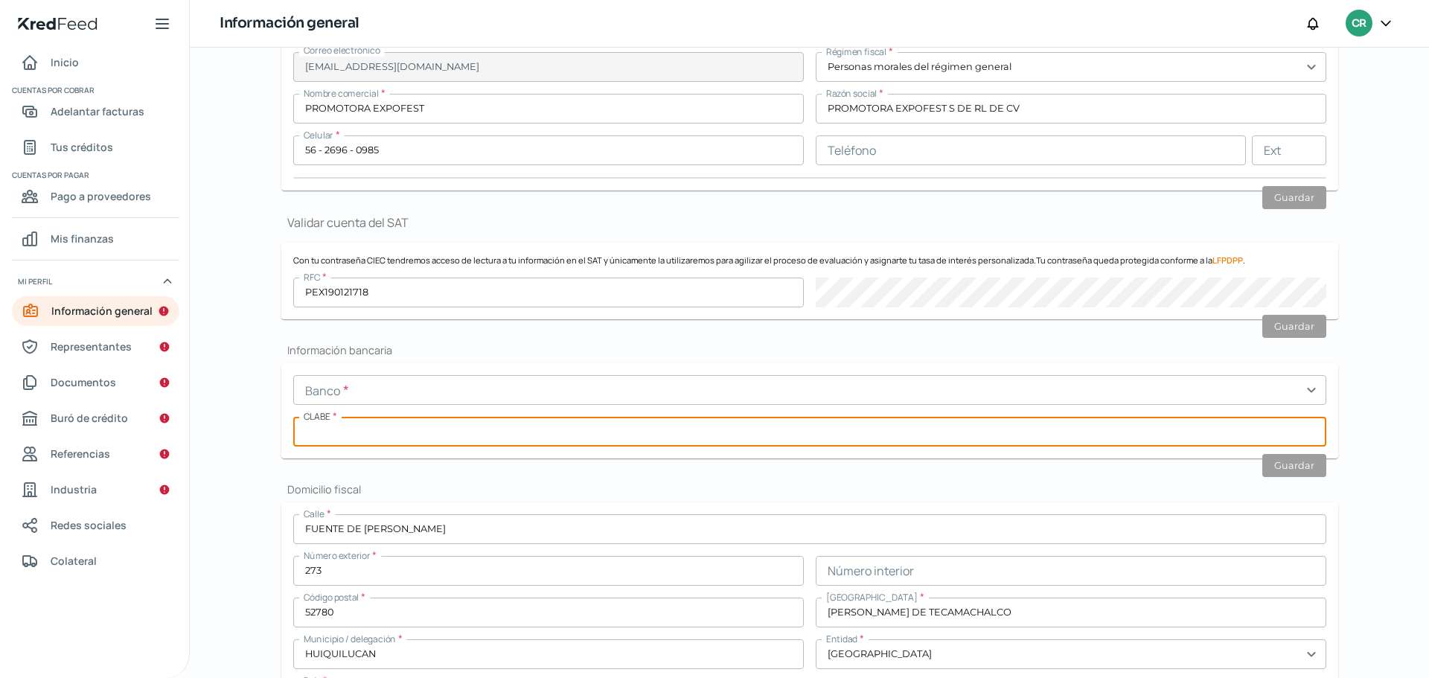
click at [540, 423] on input "text" at bounding box center [809, 432] width 1033 height 30
paste input "text"
paste input "014180655099507053"
type input "014180655099507053"
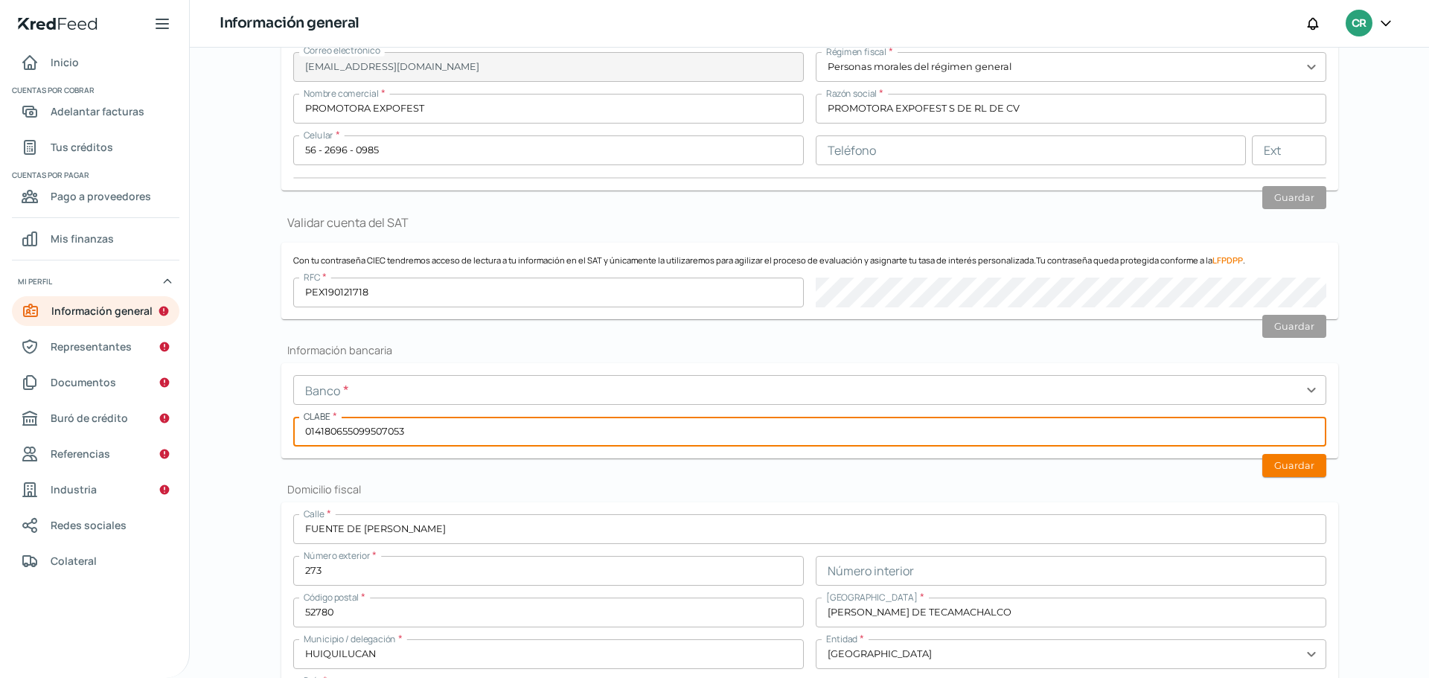
click at [389, 388] on input "text" at bounding box center [809, 390] width 1033 height 30
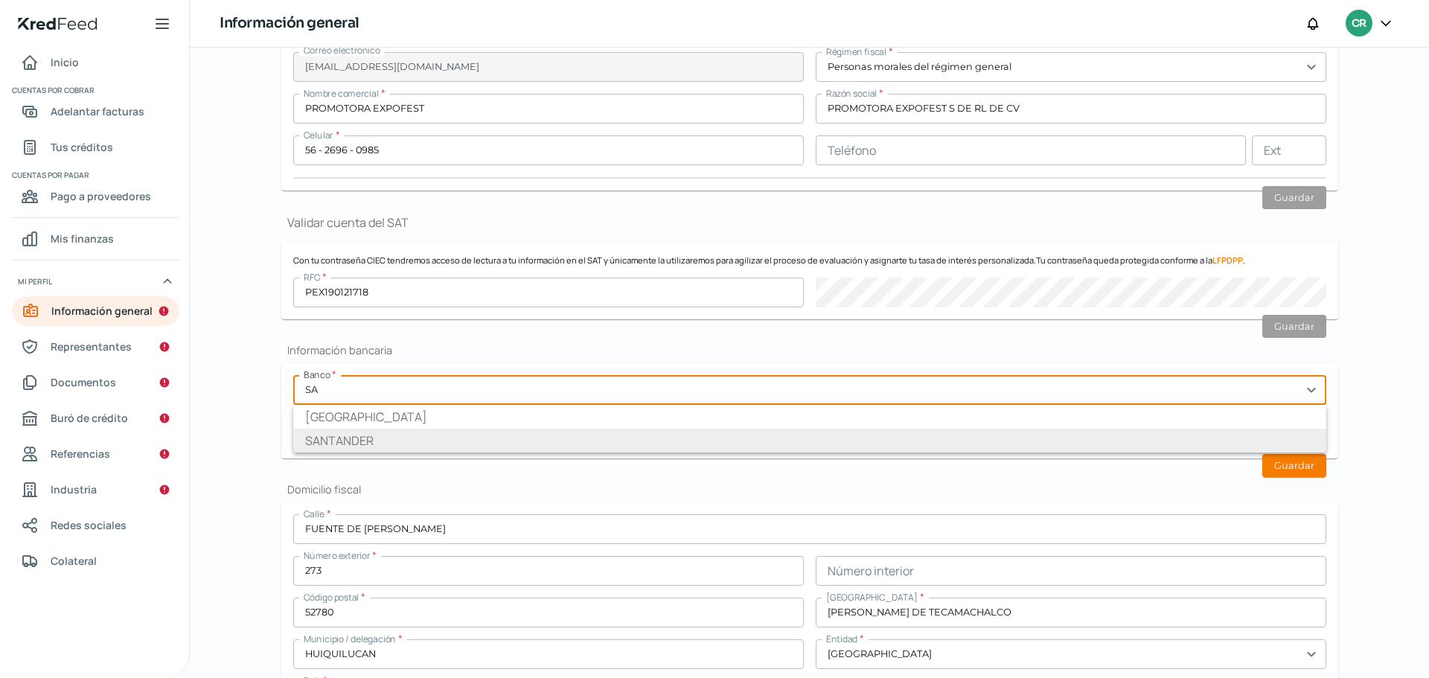
click at [350, 434] on li "SANTANDER" at bounding box center [809, 441] width 1033 height 24
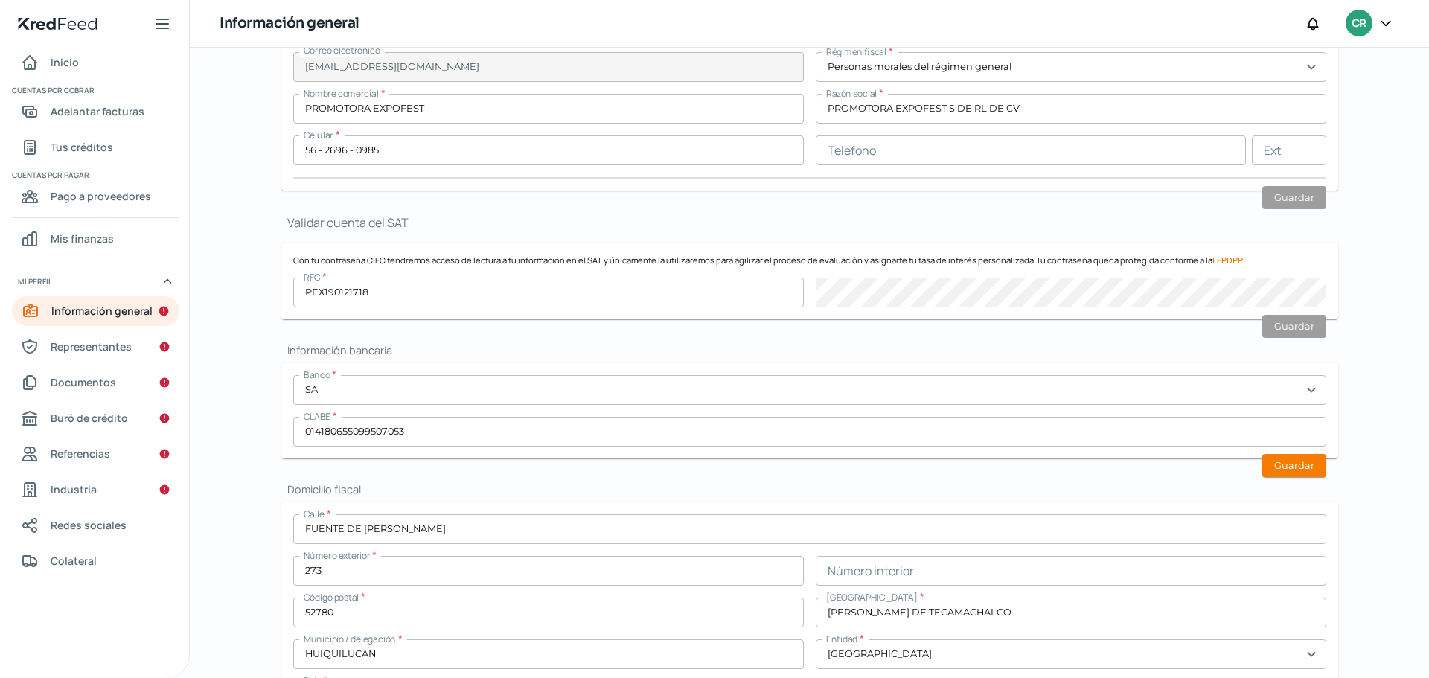
type input "SANTANDER"
click at [1313, 467] on button "Guardar" at bounding box center [1294, 465] width 64 height 23
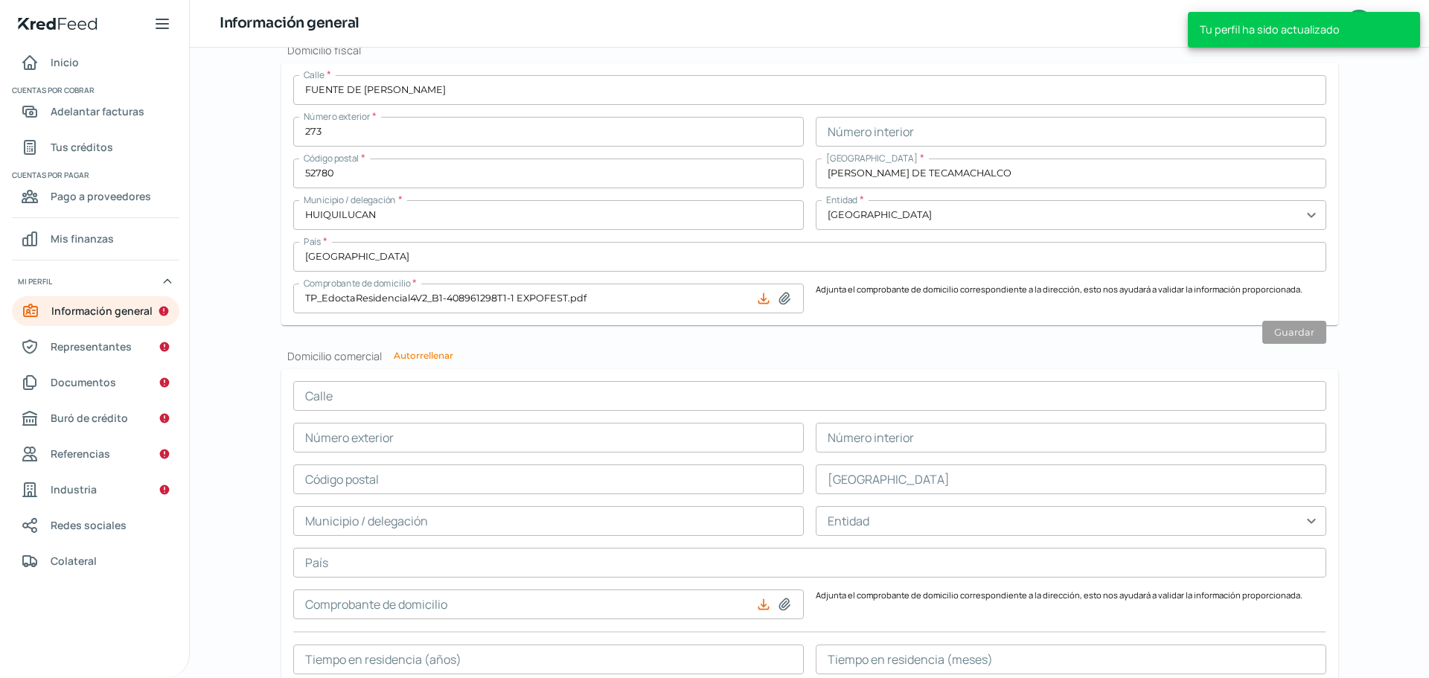
scroll to position [762, 0]
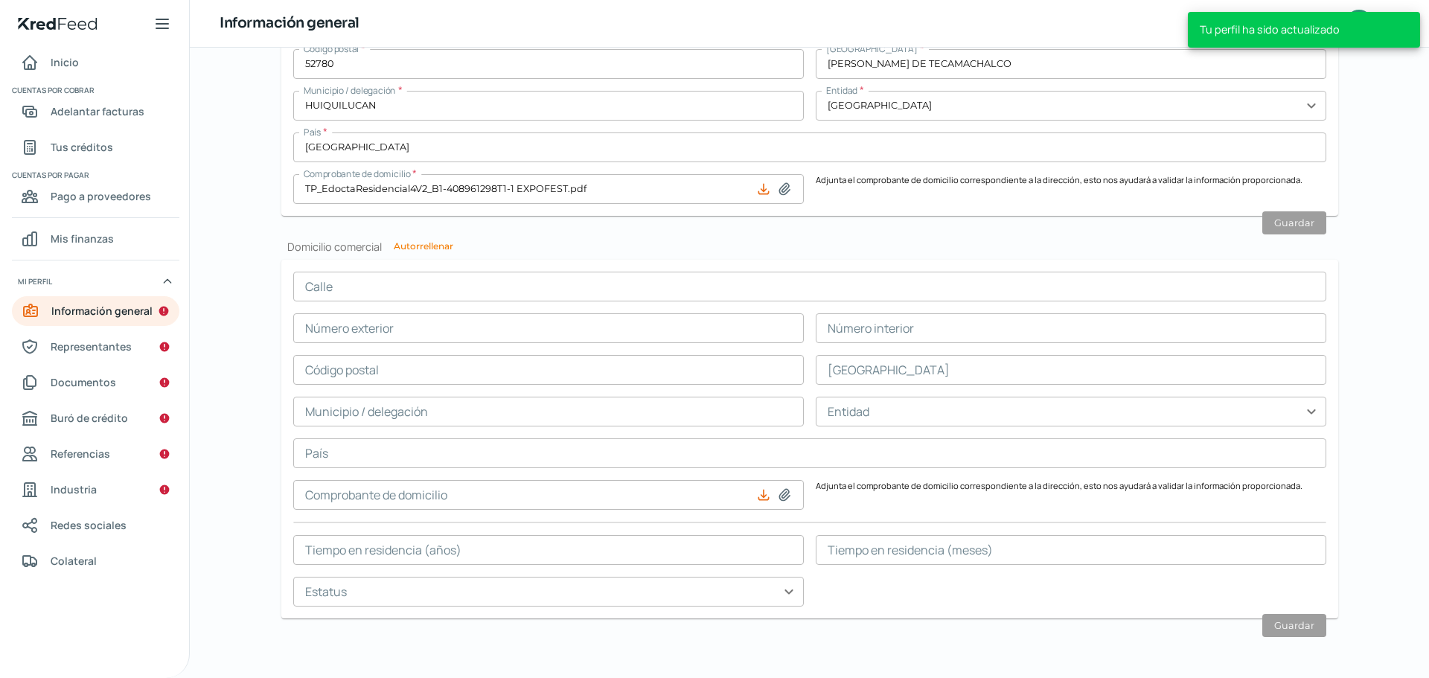
click at [429, 247] on button "Autorrellenar" at bounding box center [424, 246] width 60 height 9
type input "FUENTE DE [PERSON_NAME]"
type input "273"
type input "52780"
type input "[PERSON_NAME] DE TECAMACHALCO"
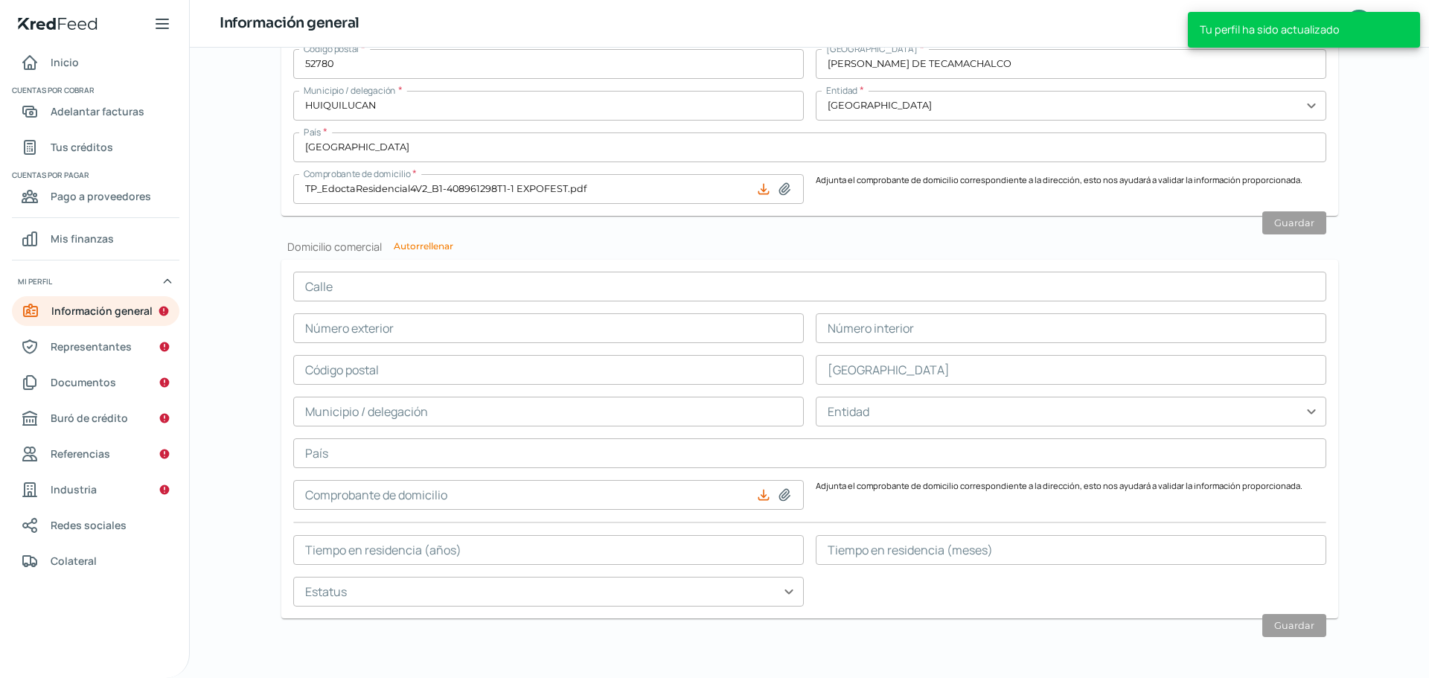
type input "HUIQUILUCAN"
type input "[GEOGRAPHIC_DATA]"
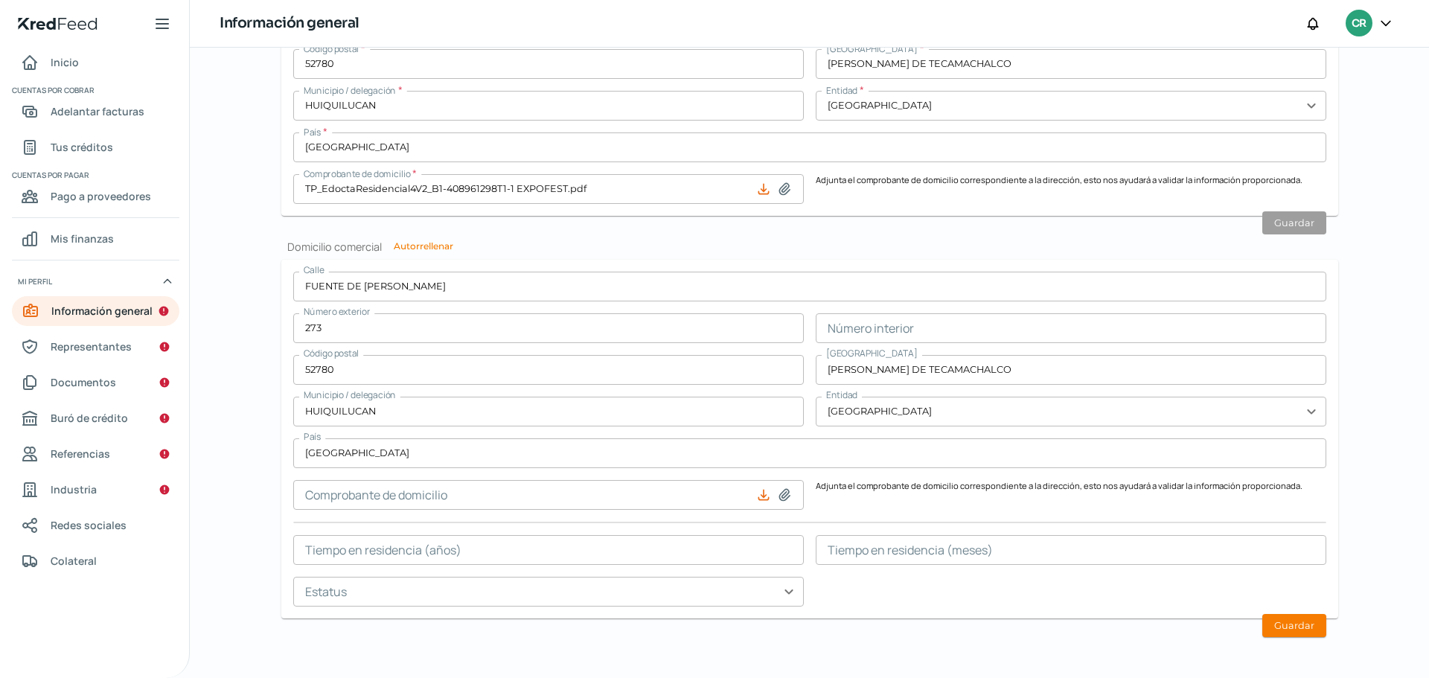
click at [783, 498] on icon at bounding box center [784, 494] width 15 height 15
type input "C:\fakepath\TP_EdoctaResidencial4V2_B1-408961298T1-1 EXPOFEST.pdf"
type input "TP_EdoctaResidencial4V2_B1-408961298T1-1 EXPOFEST.pdf"
click at [1298, 622] on button "Guardar" at bounding box center [1294, 625] width 64 height 23
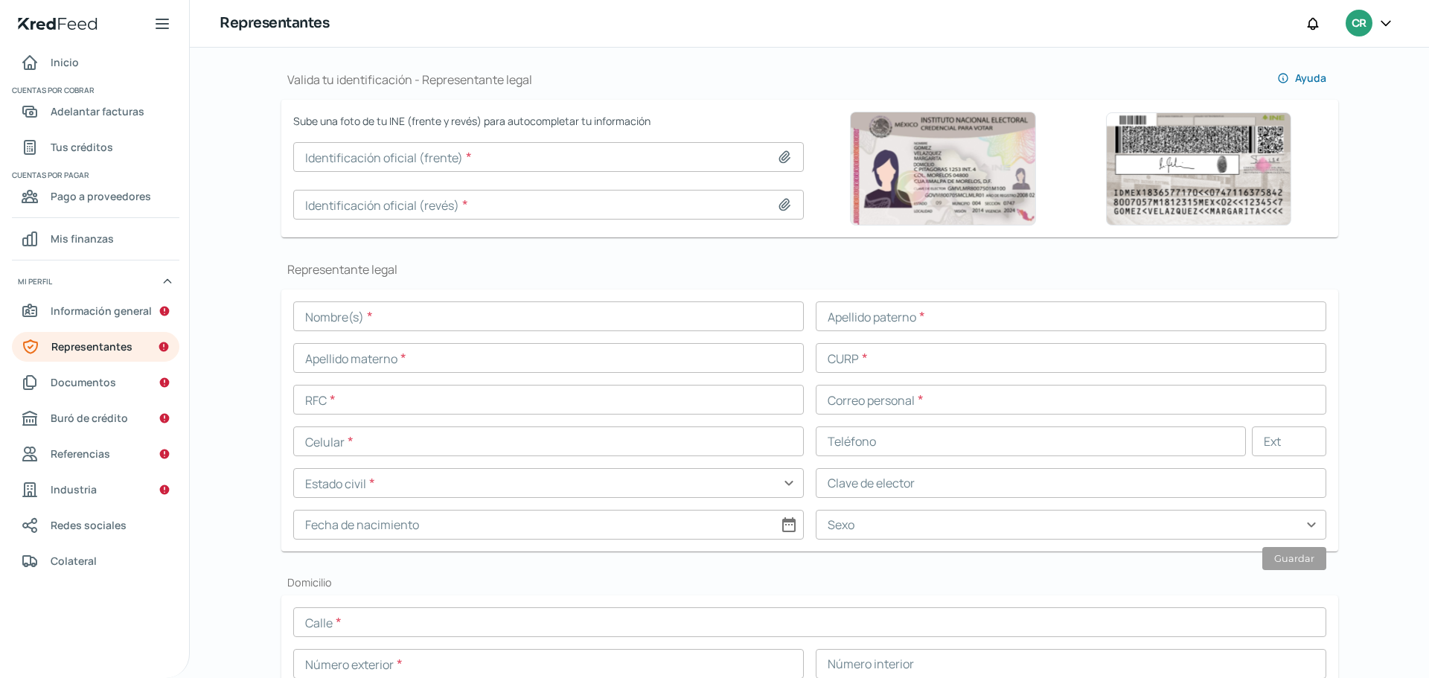
scroll to position [137, 0]
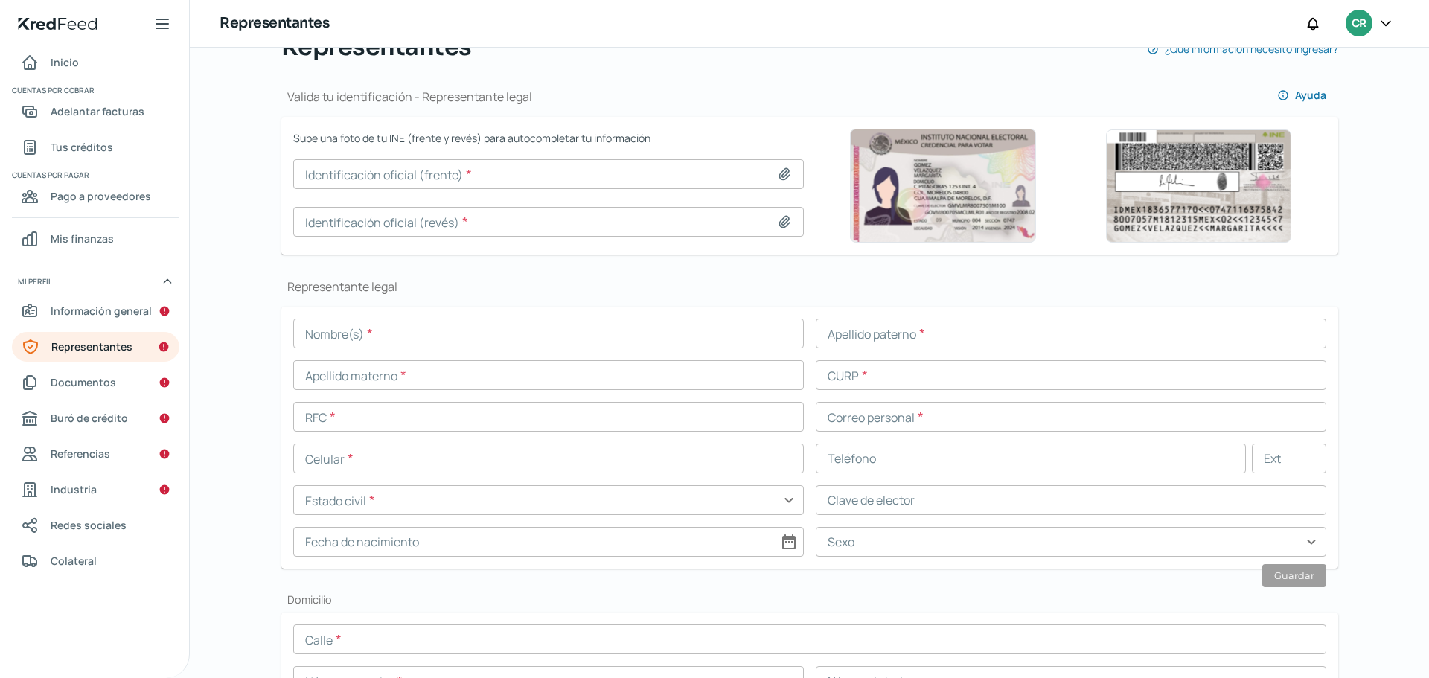
click at [787, 181] on icon at bounding box center [784, 174] width 15 height 15
click at [785, 178] on icon at bounding box center [784, 174] width 15 height 15
type input "C:\fakepath\INE 1.png"
type input "INE 1.png"
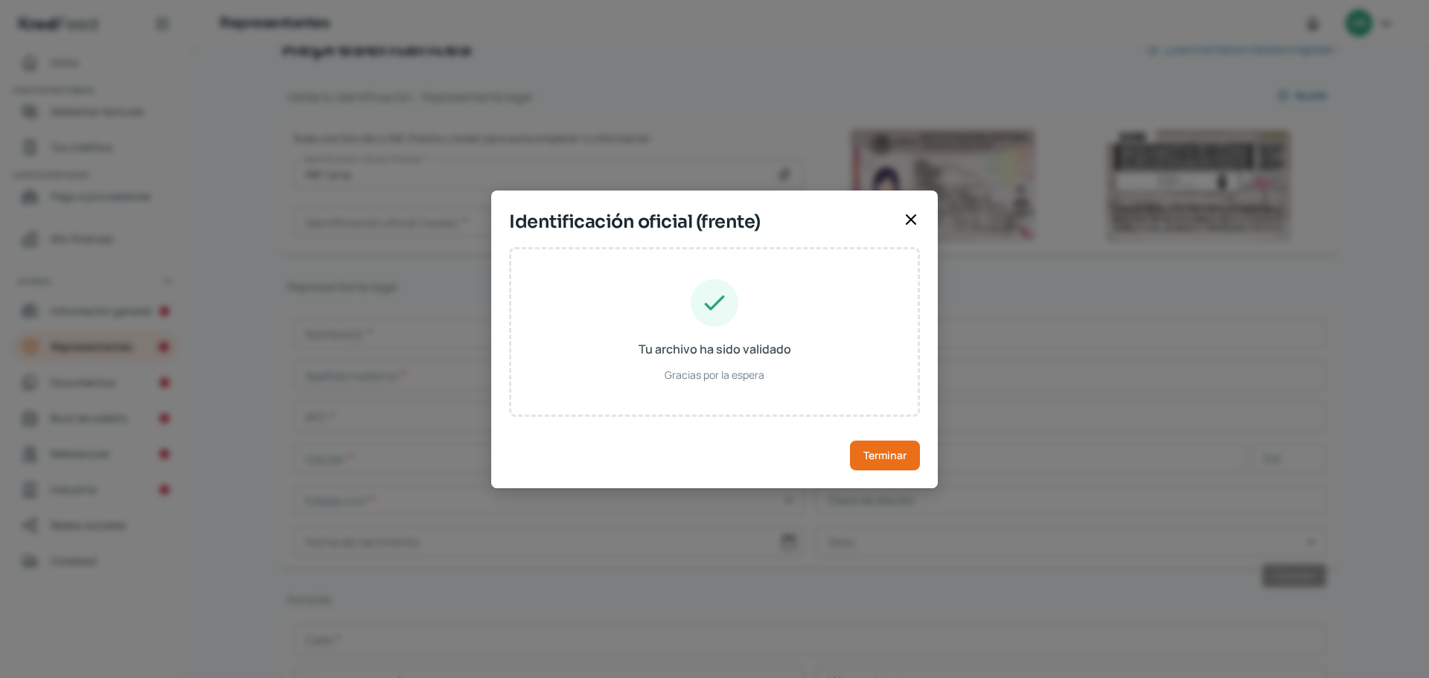
type input "[PERSON_NAME]"
type input "MORM680901HHGNMG03"
type input "MNRMMG68090113H201"
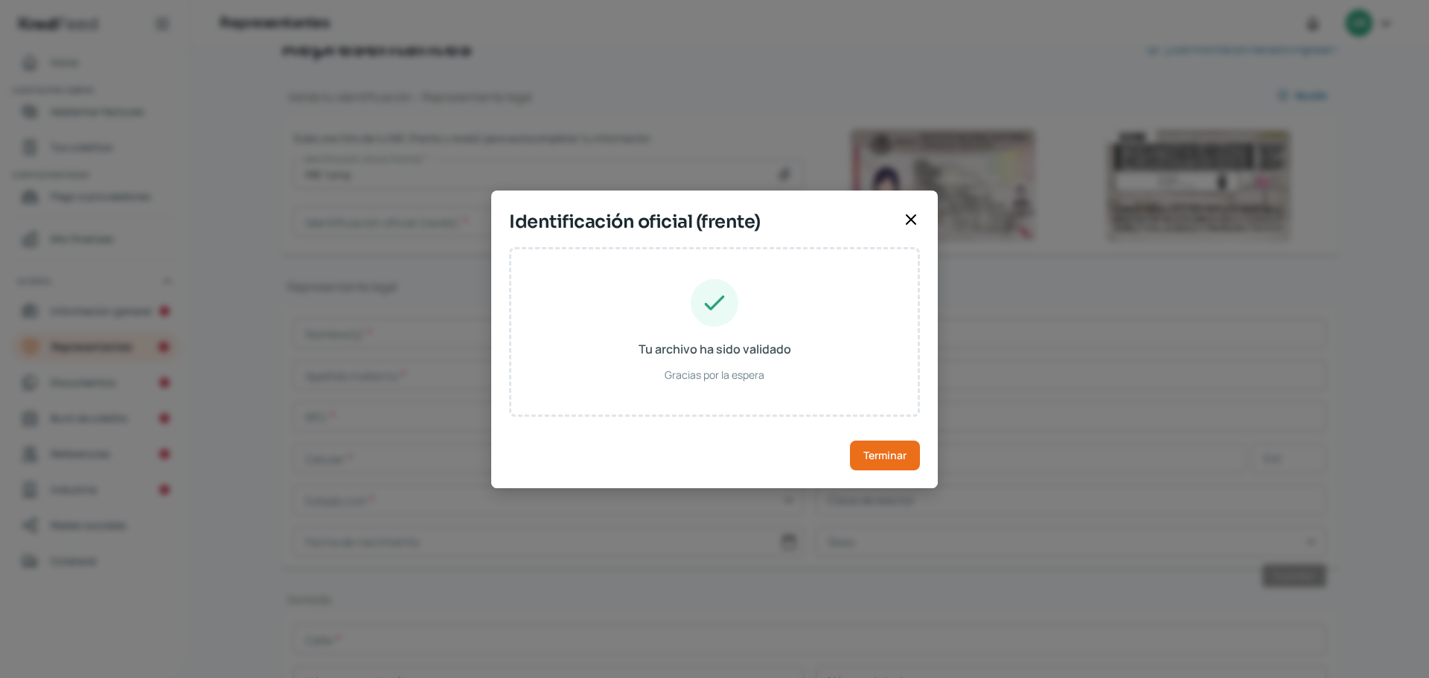
type input "[DATE]"
type input "Hombre"
click at [899, 455] on span "Terminar" at bounding box center [884, 455] width 43 height 10
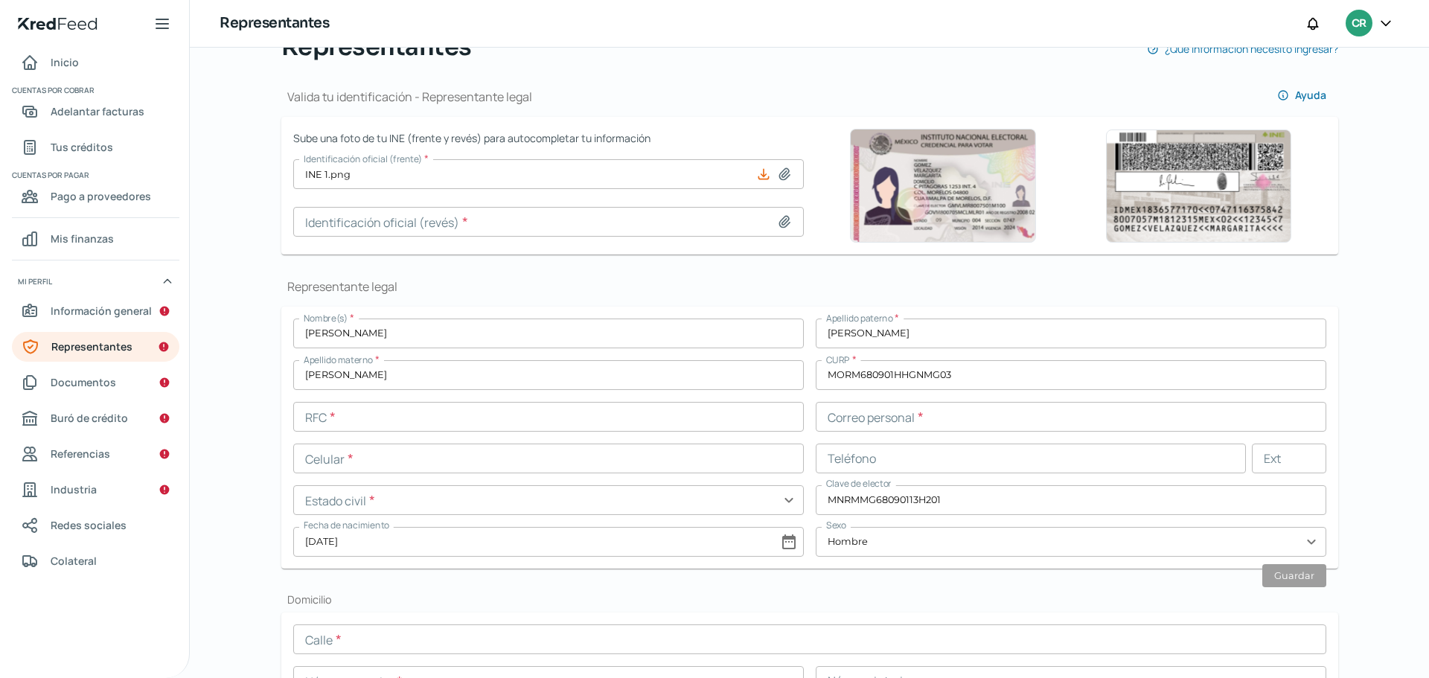
click at [782, 220] on icon at bounding box center [784, 221] width 10 height 11
type input "C:\fakepath\INE 2.png"
type input "INE 2.png"
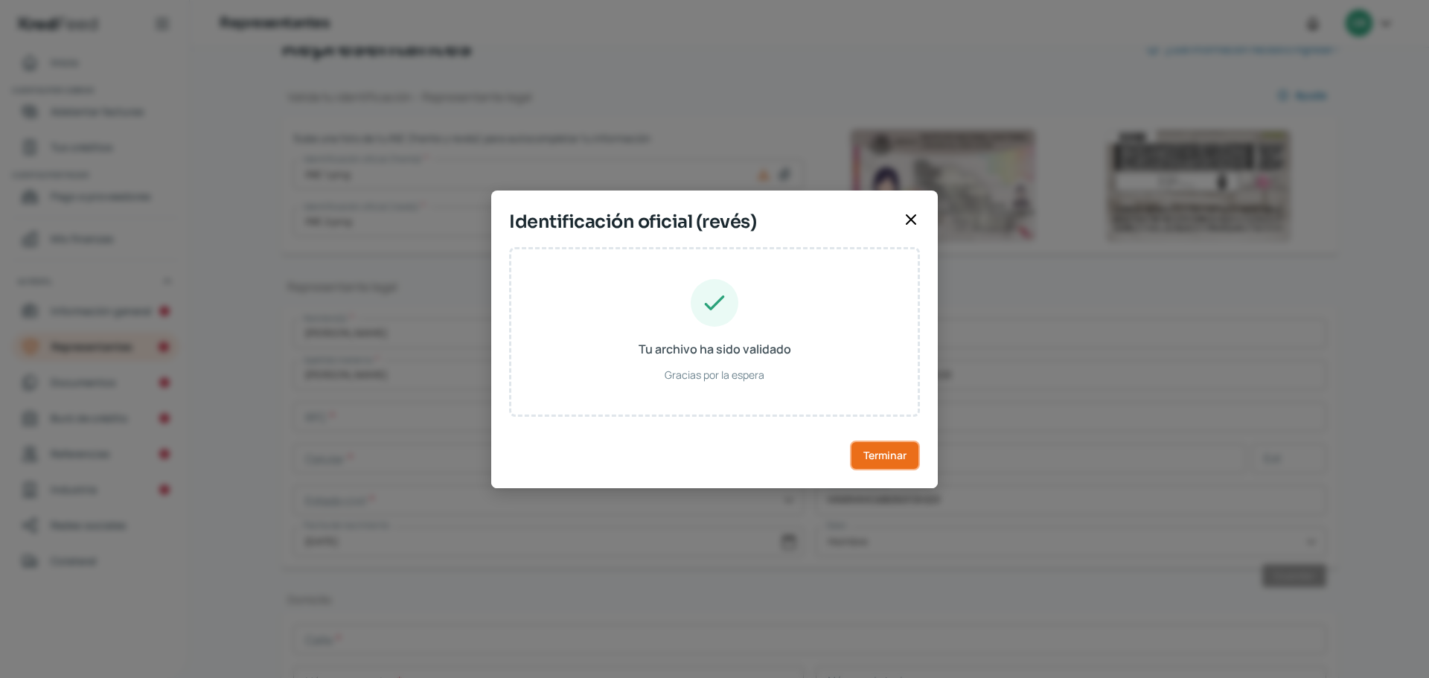
click at [901, 453] on span "Terminar" at bounding box center [884, 455] width 43 height 10
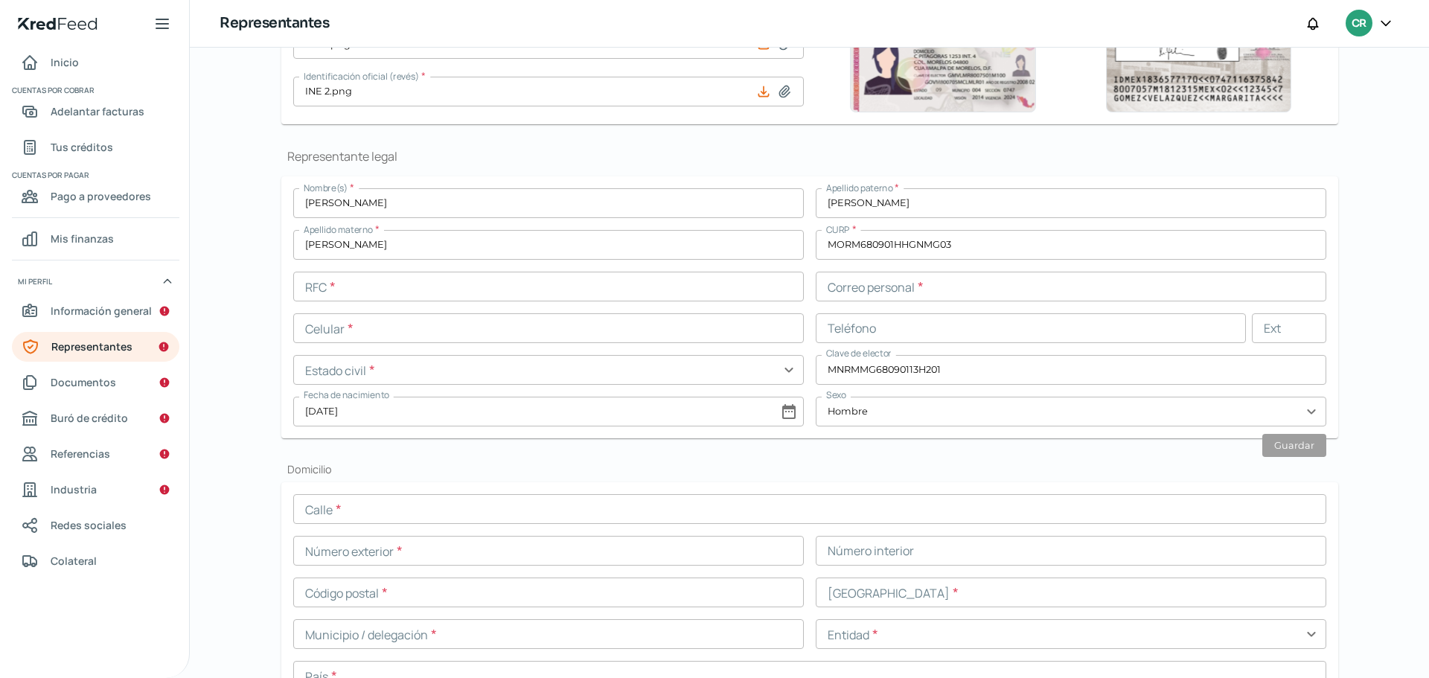
scroll to position [0, 0]
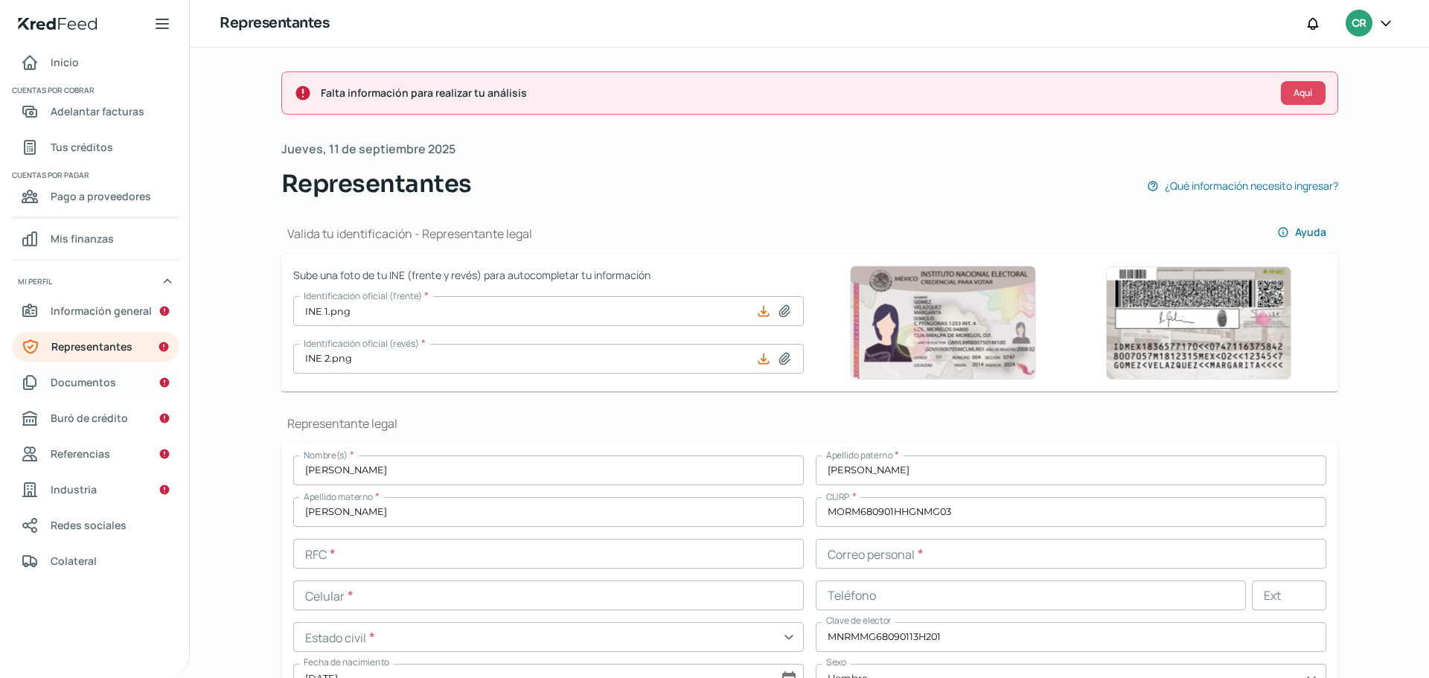
click at [135, 382] on link "Documentos" at bounding box center [95, 383] width 167 height 30
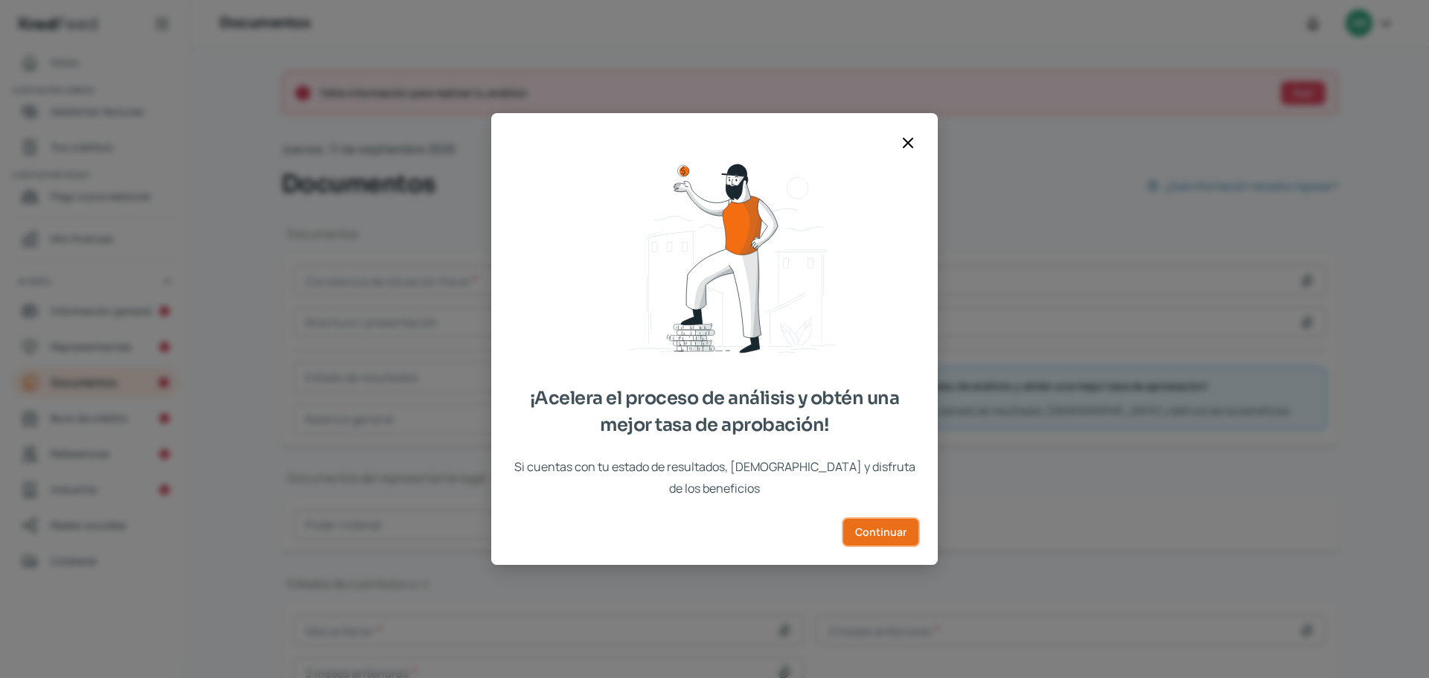
click at [875, 527] on span "Continuar" at bounding box center [880, 532] width 51 height 10
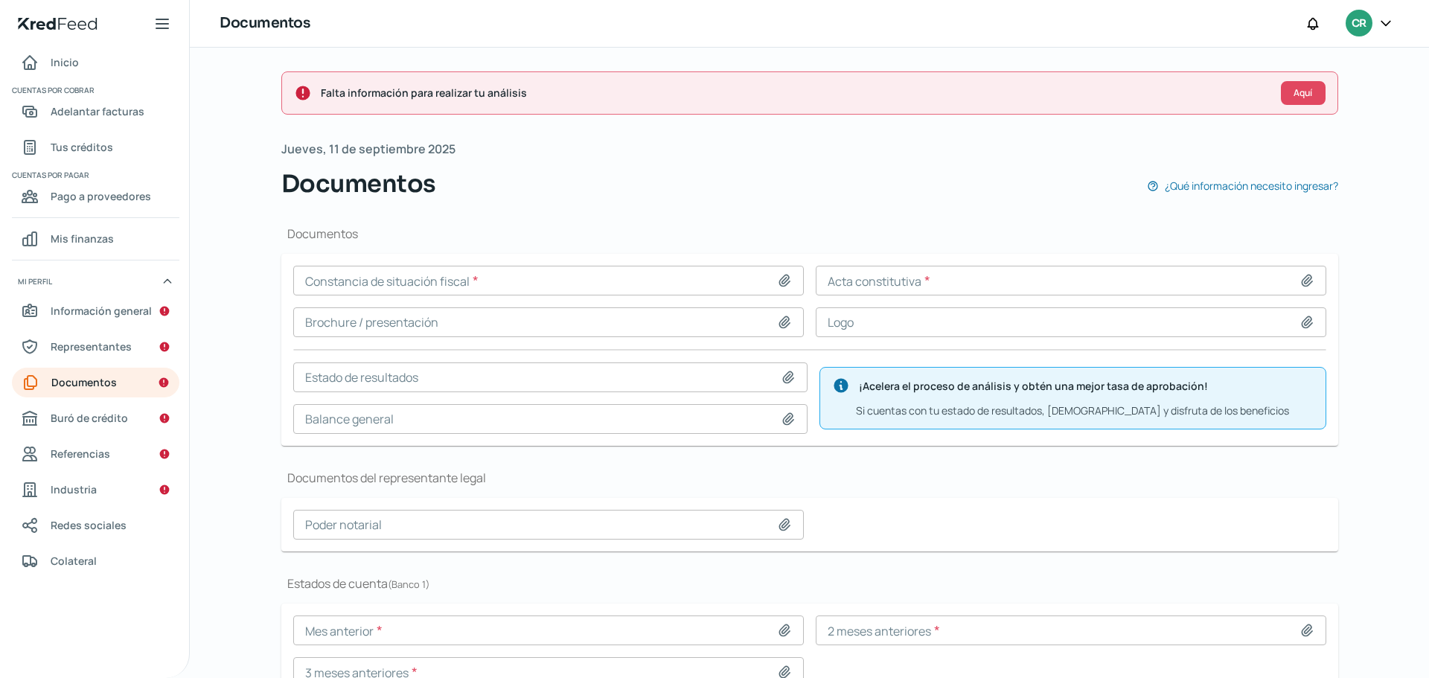
scroll to position [80, 0]
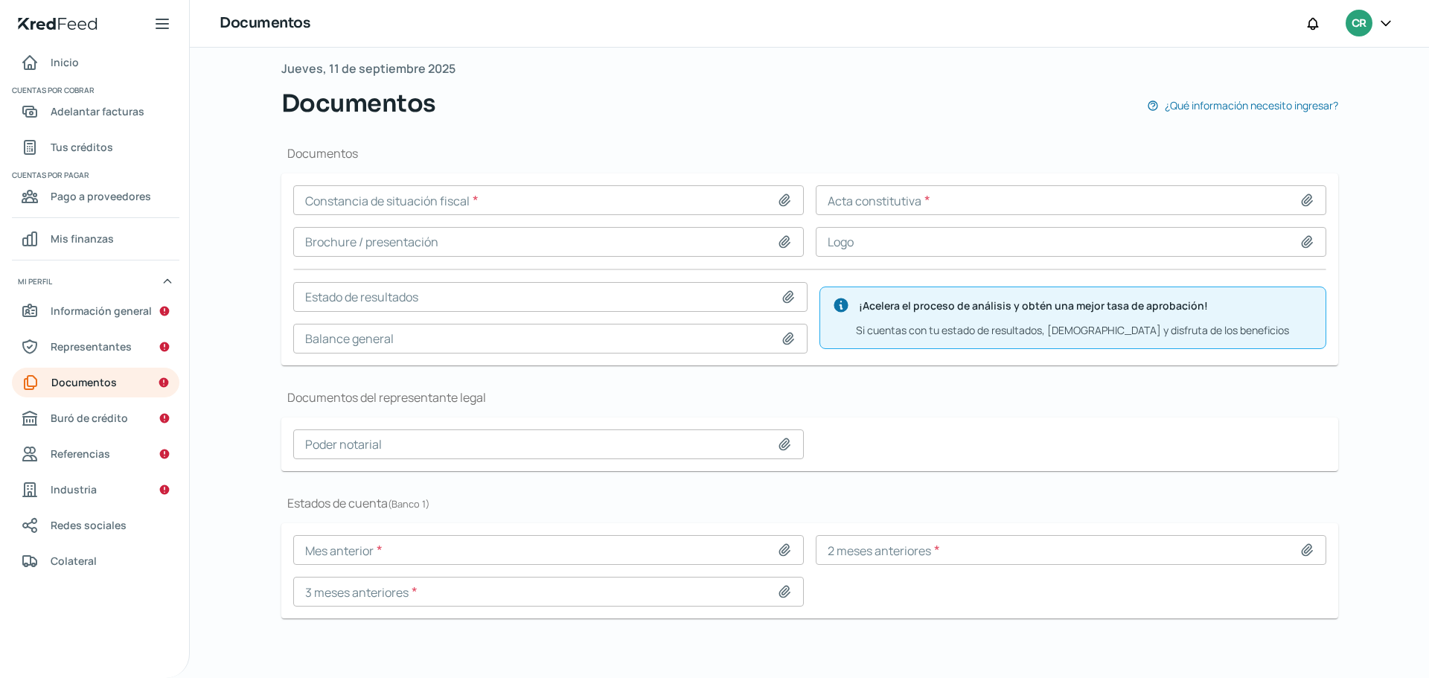
click at [784, 199] on icon at bounding box center [784, 199] width 10 height 11
click at [784, 202] on icon at bounding box center [784, 199] width 10 height 11
type input "C:\fakepath\CSF PEX 20250904.pdf"
type input "CSF PEX 20250904.pdf"
click at [106, 421] on span "Buró de crédito" at bounding box center [89, 418] width 77 height 19
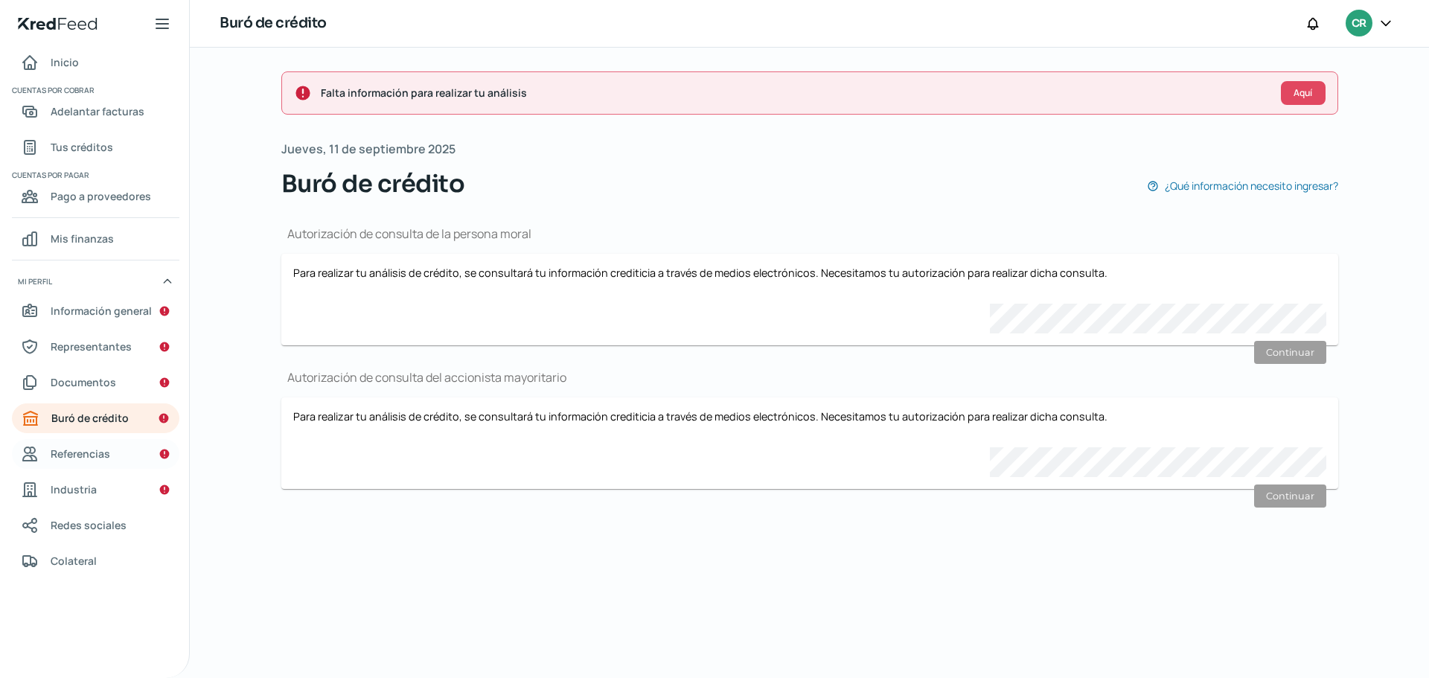
click at [103, 453] on span "Referencias" at bounding box center [81, 453] width 60 height 19
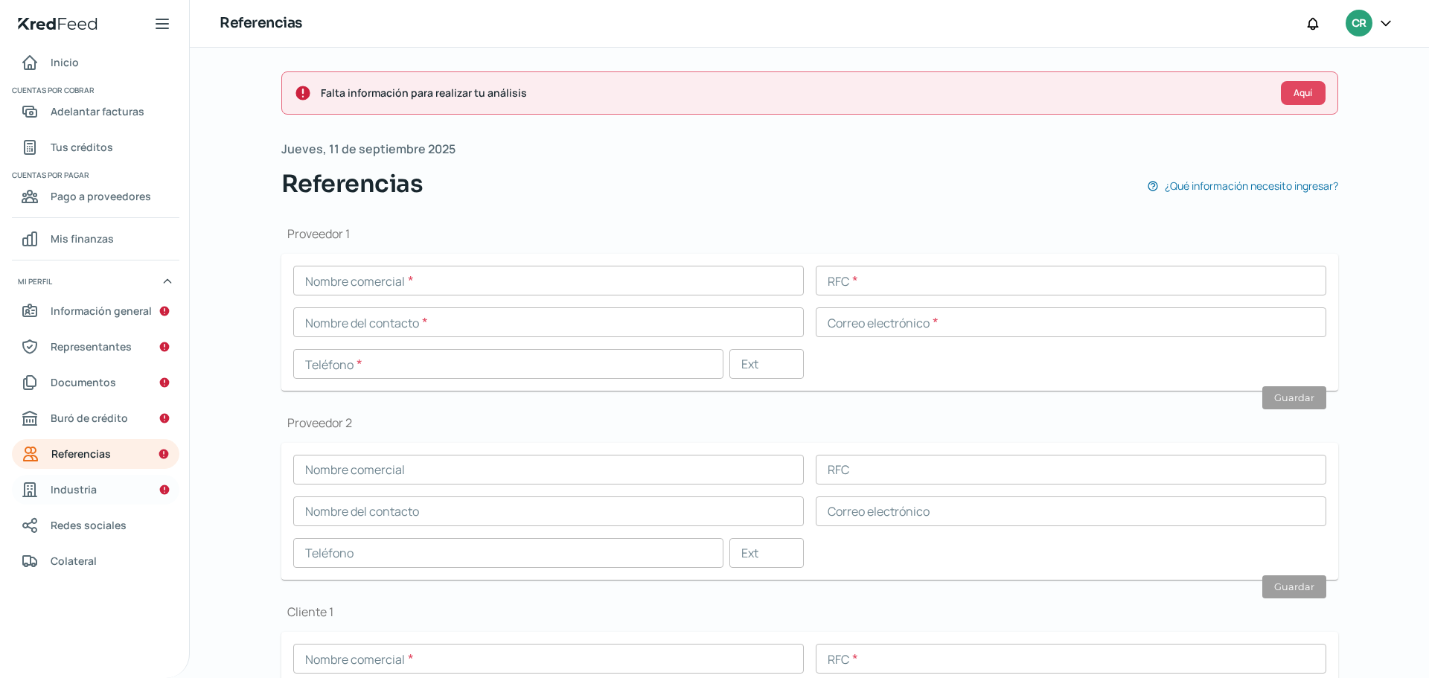
click at [97, 496] on link "Industria" at bounding box center [95, 490] width 167 height 30
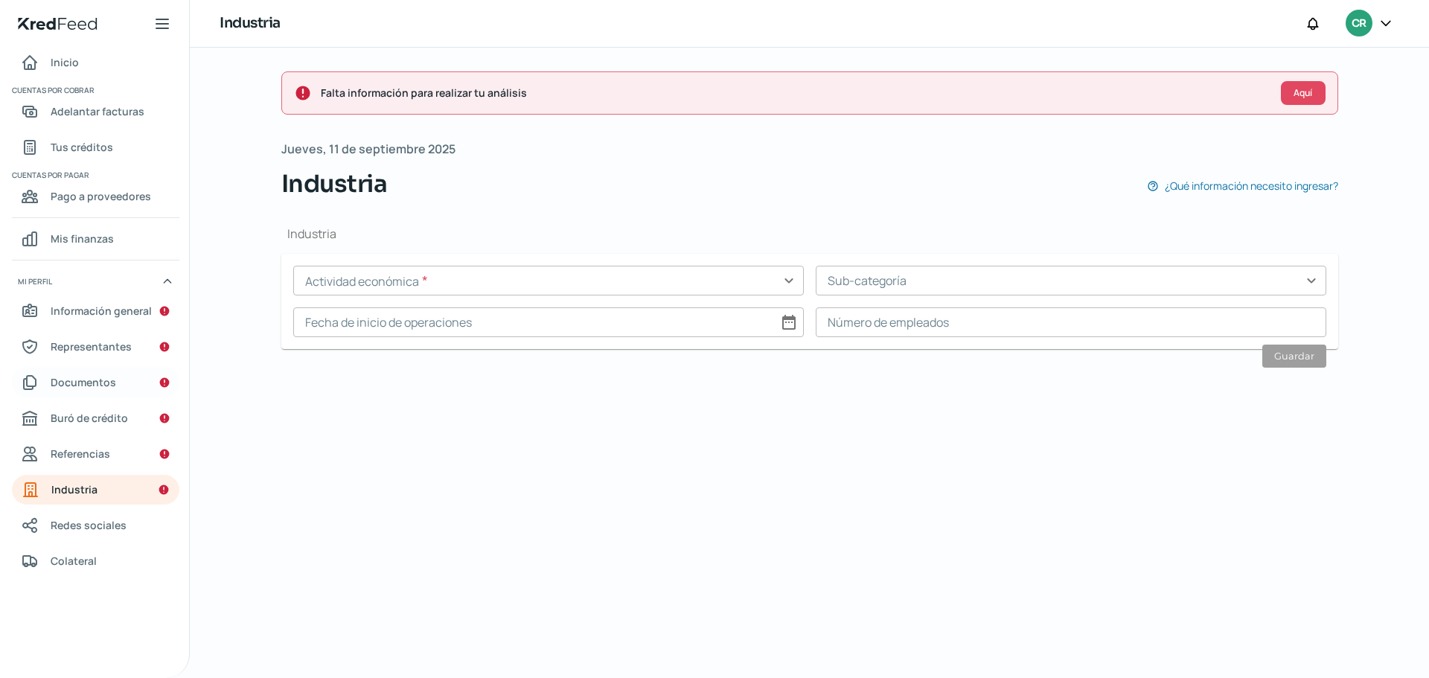
click at [115, 376] on link "Documentos" at bounding box center [95, 383] width 167 height 30
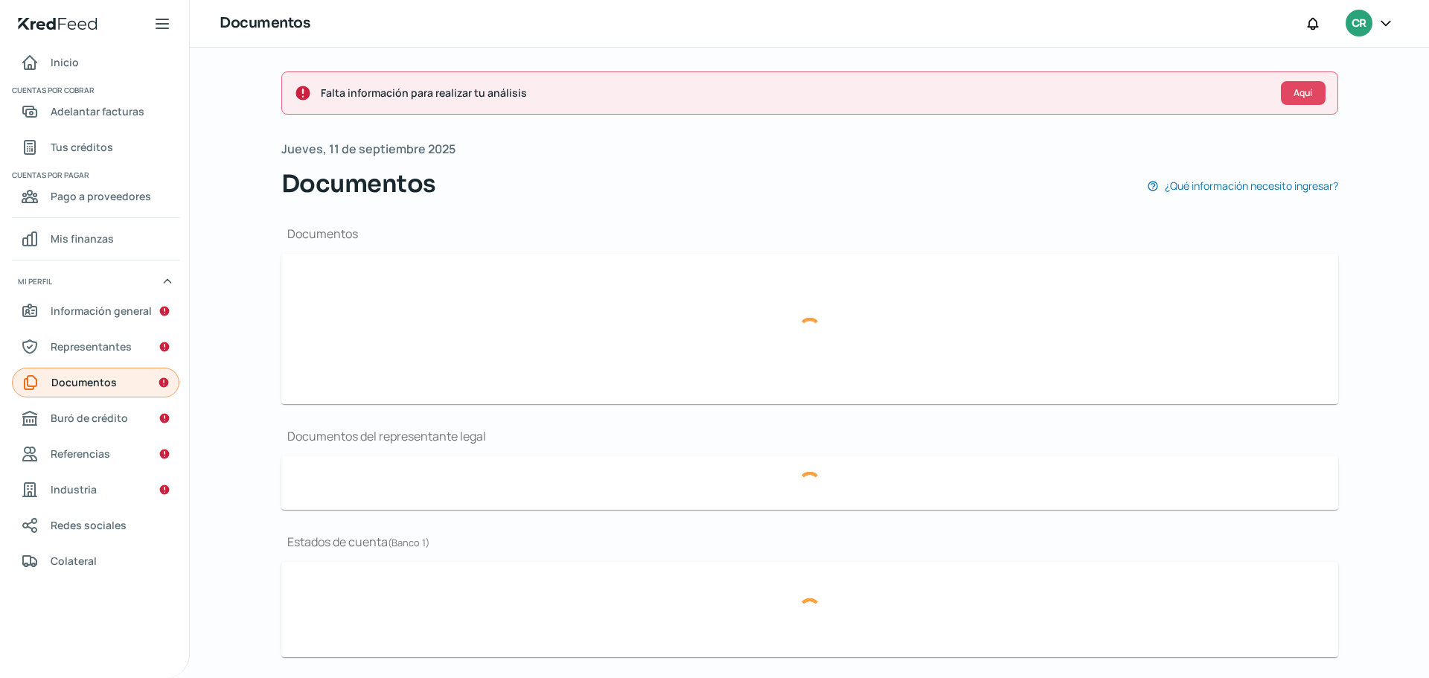
type input "CSF PEX 20250904.pdf"
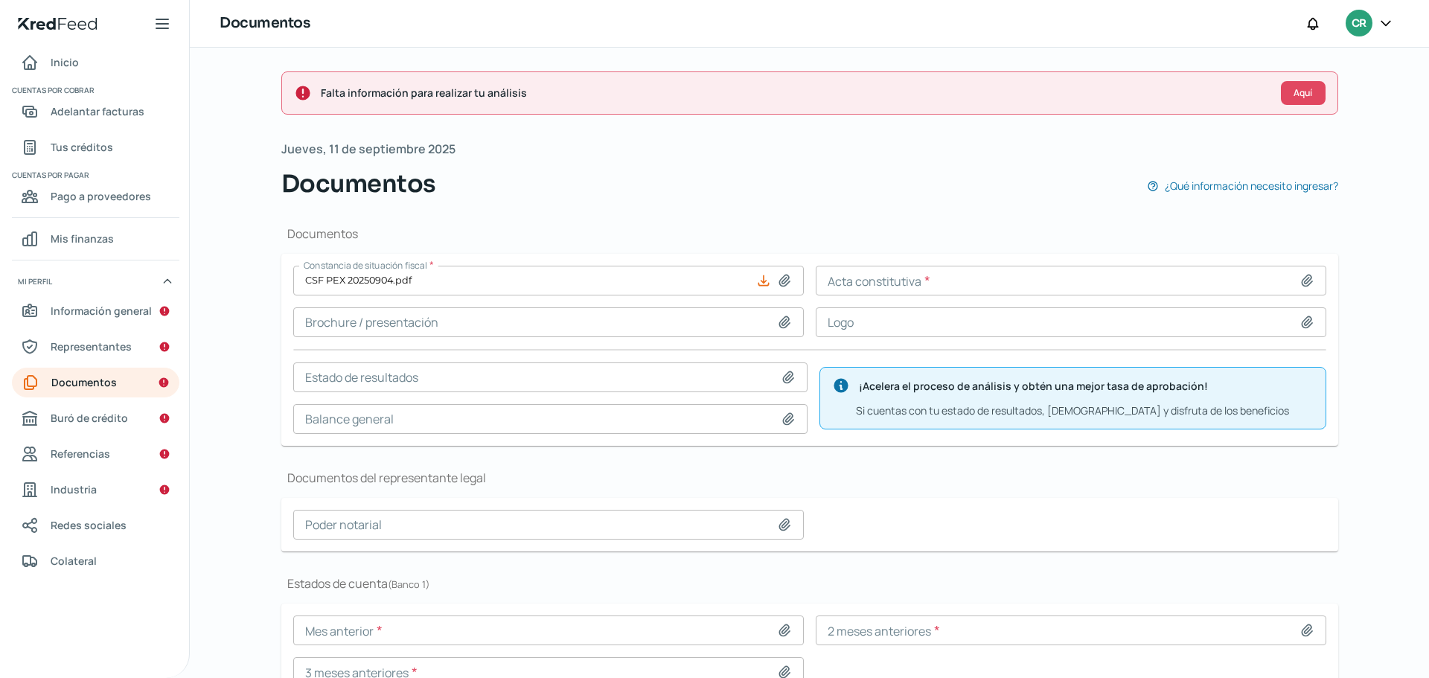
scroll to position [80, 0]
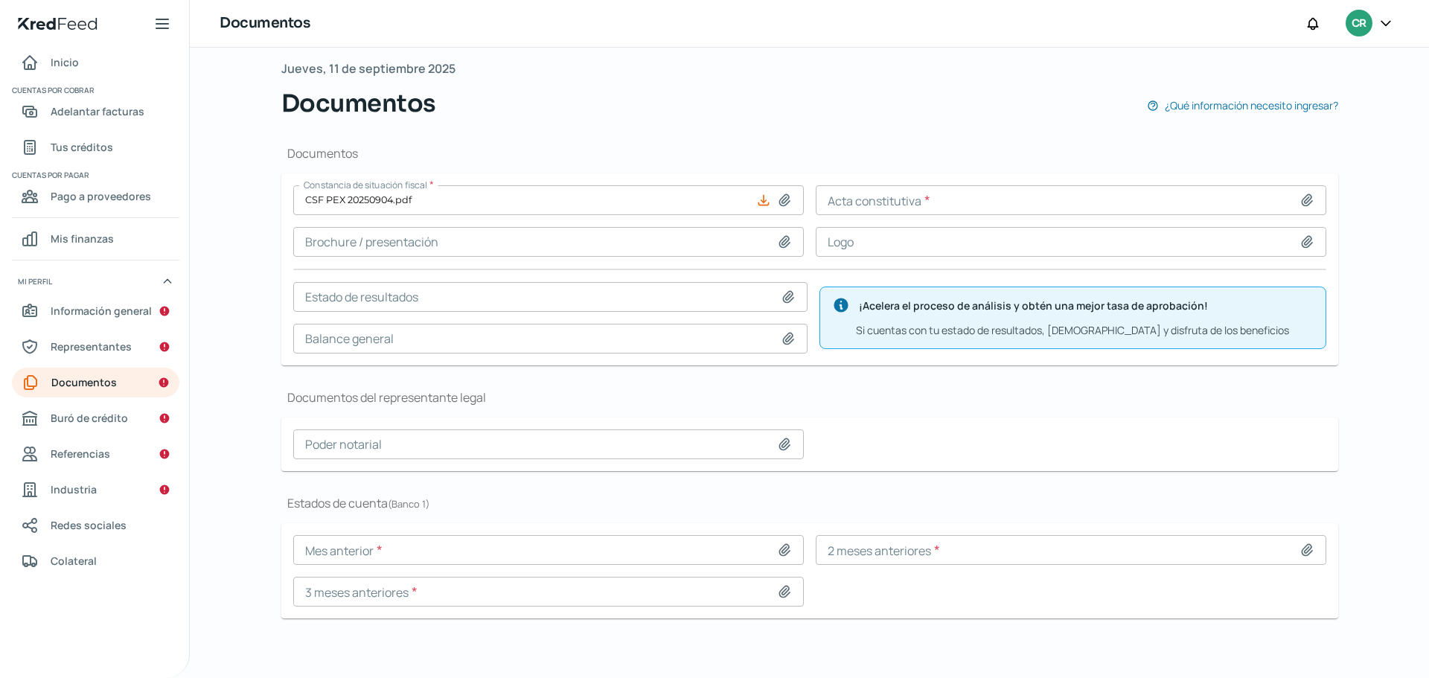
click at [790, 298] on icon at bounding box center [788, 296] width 10 height 11
type input "C:\fakepath\EEFF PEX 2024.pdf"
type input "EEFF PEX 2024.pdf"
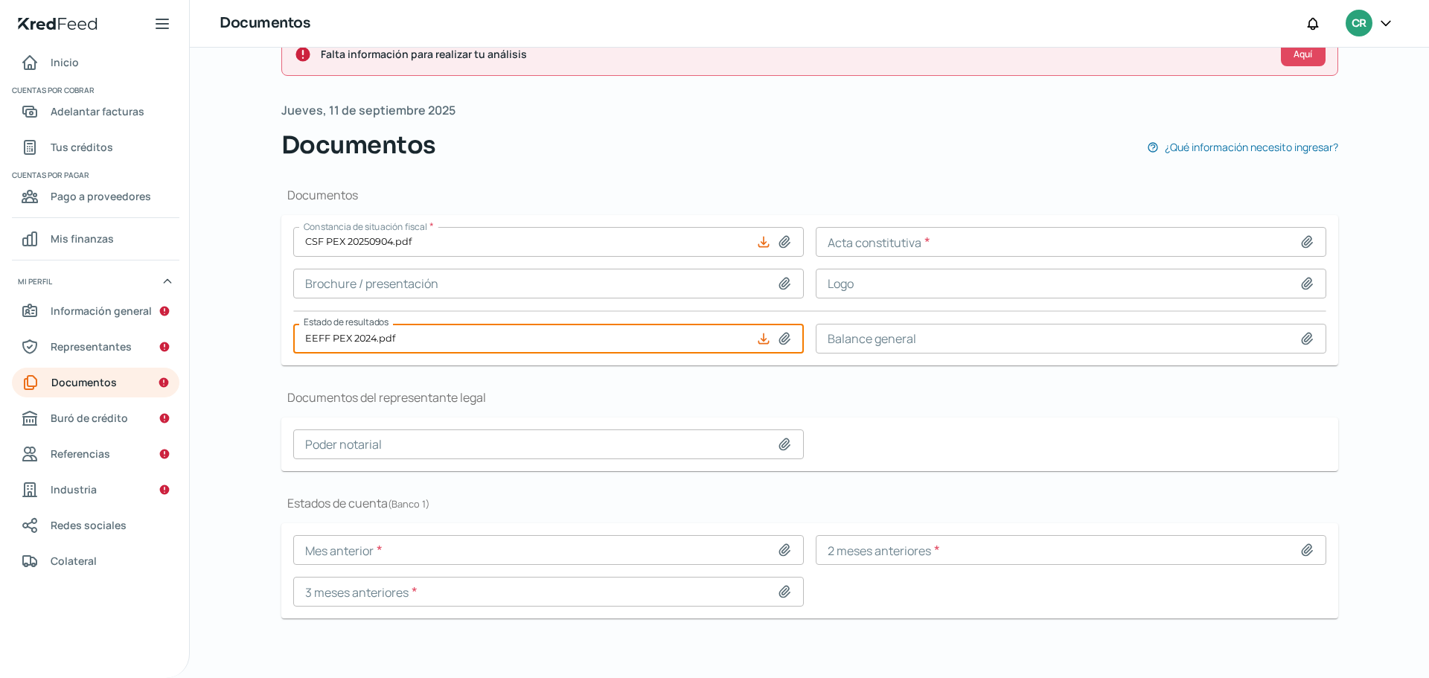
click at [781, 346] on input "EEFF PEX 2024.pdf" at bounding box center [548, 339] width 511 height 30
click at [779, 549] on icon at bounding box center [784, 549] width 10 height 11
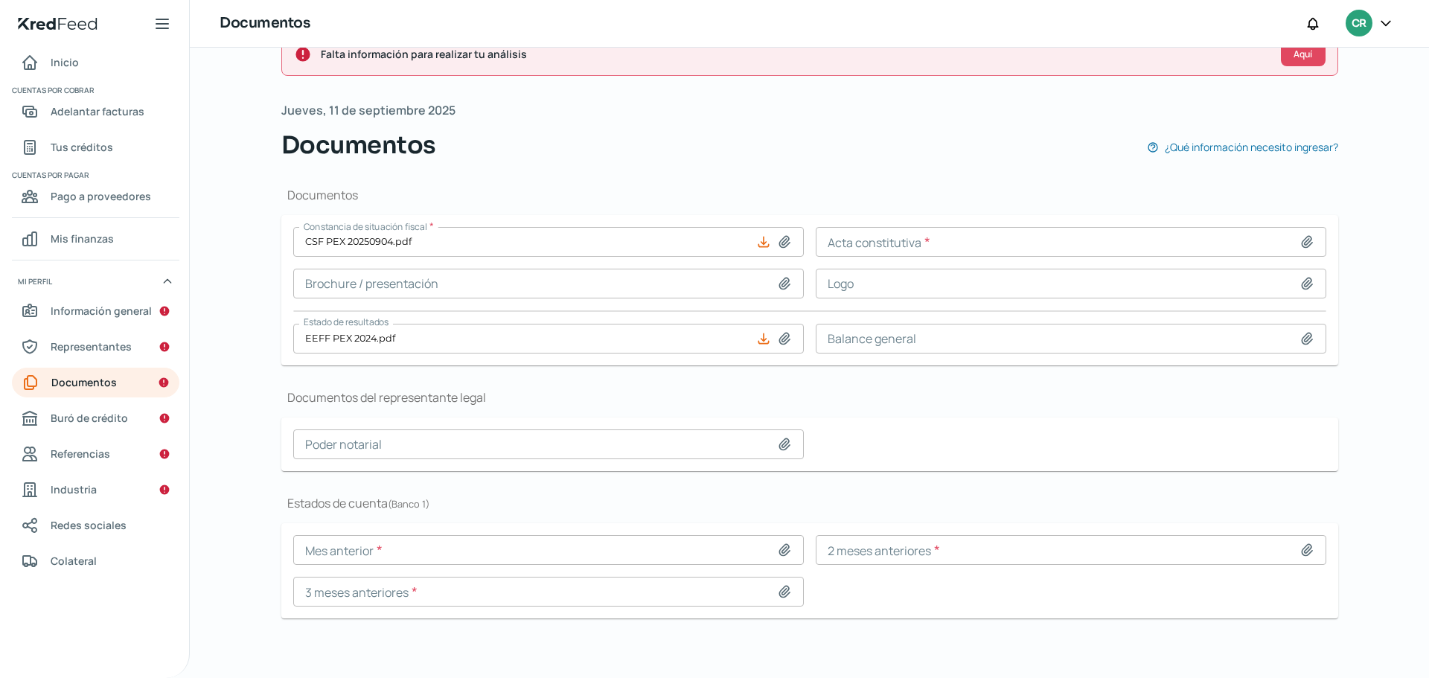
type input "C:\fakepath\040925 EDC EXPOFEST AGOSTO.pdf"
type input "040925 EDC EXPOFEST AGOSTO.pdf"
click at [1303, 550] on icon at bounding box center [1306, 550] width 15 height 15
type input "C:\fakepath\040925 EDC EXPOFEST JULIO.pdf"
type input "040925 EDC EXPOFEST JULIO.pdf"
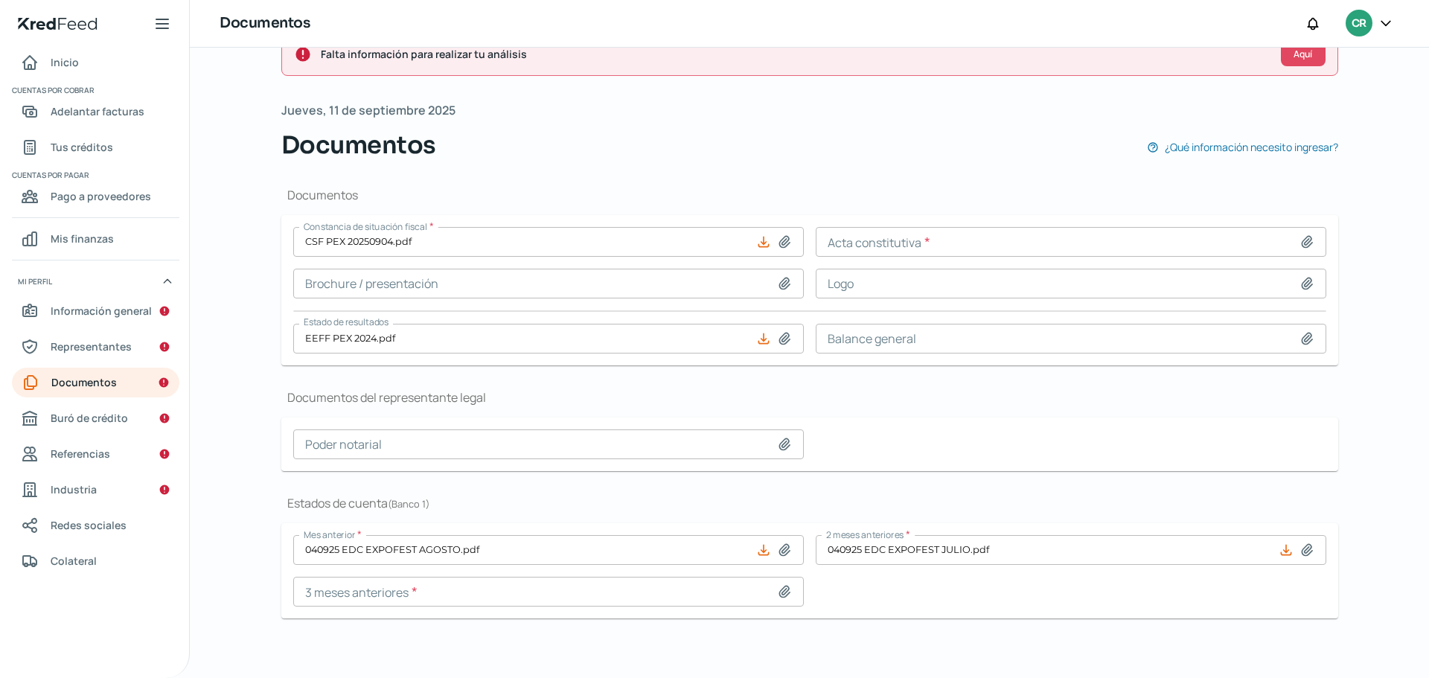
click at [782, 587] on icon at bounding box center [784, 591] width 15 height 15
type input "C:\fakepath\040925 EDC EXPOFEST JUNIO.pdf"
type input "040925 EDC EXPOFEST JUNIO.pdf"
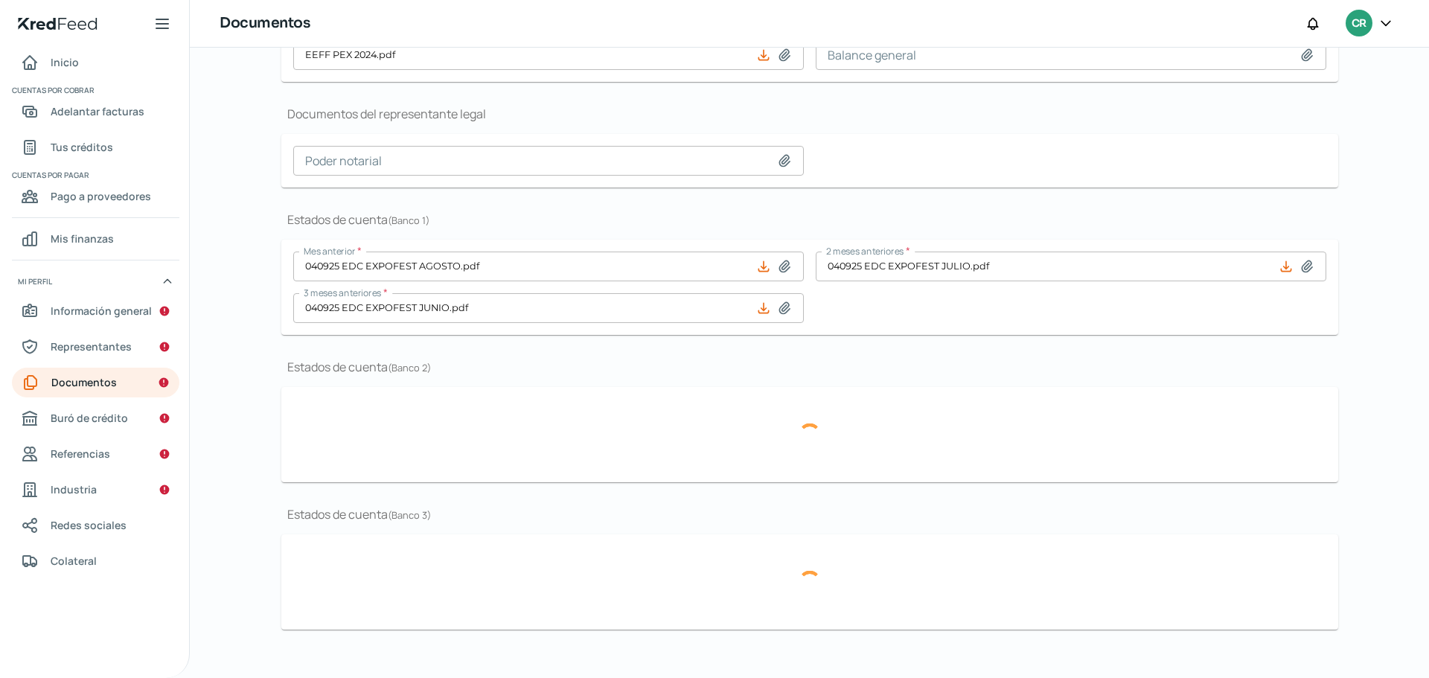
scroll to position [333, 0]
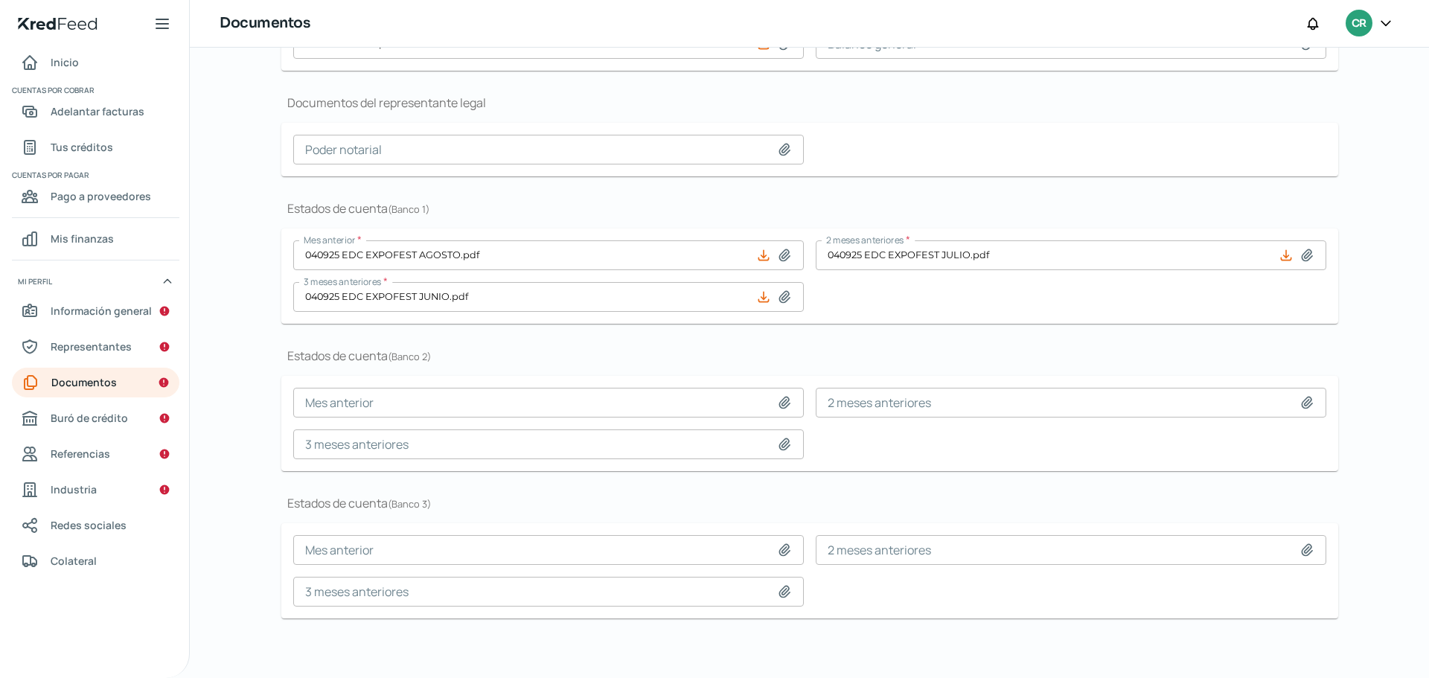
click at [785, 406] on icon at bounding box center [784, 402] width 15 height 15
type input "C:\fakepath\08.- EXPO FEST BAN [GEOGRAPHIC_DATA] [DATE].pdf"
type input "08.- EXPO FEST BAN [GEOGRAPHIC_DATA] [DATE].pdf"
click at [1305, 404] on icon at bounding box center [1307, 402] width 10 height 11
type input "C:\fakepath\07.- EXPO FEST BAN [GEOGRAPHIC_DATA] [DATE].pdf"
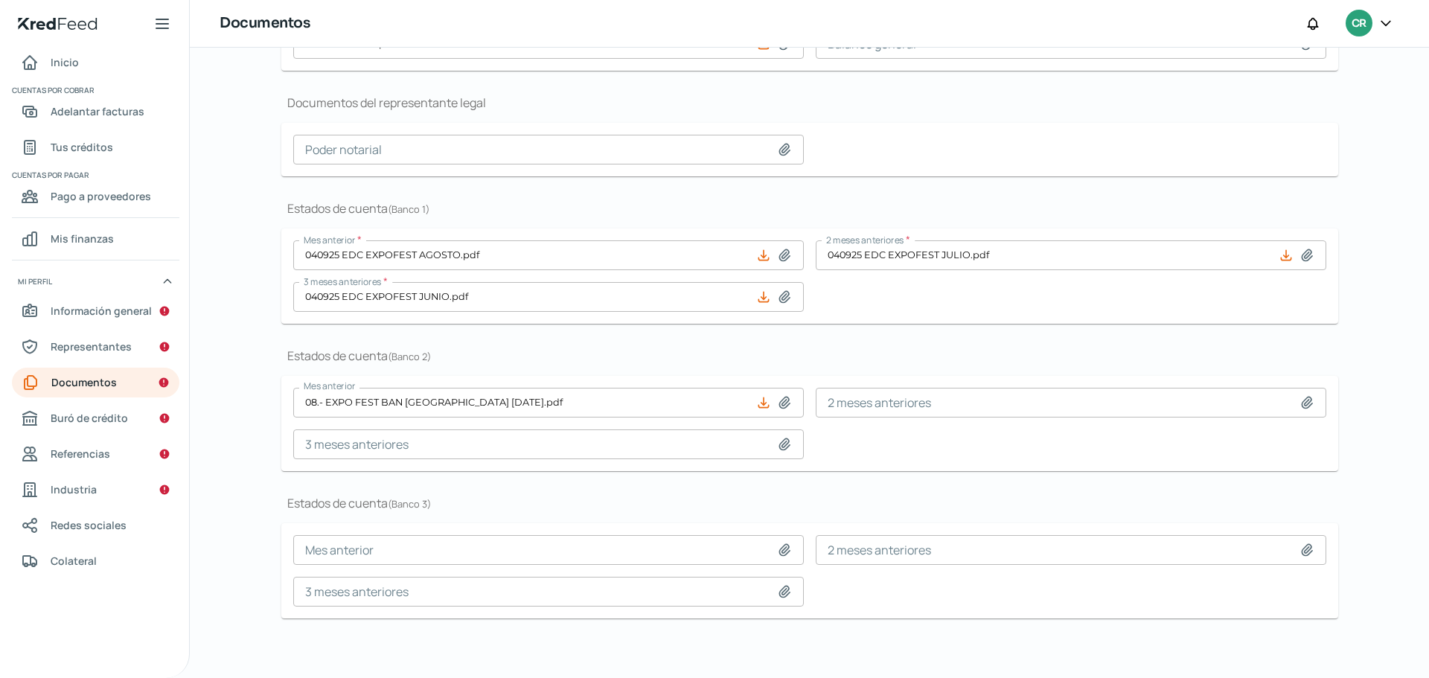
type input "07.- EXPO FEST BAN BAJIO [DATE].pdf"
click at [778, 446] on icon at bounding box center [784, 444] width 15 height 15
type input "C:\fakepath\06.- EXPO FEST BAN BAJIO [DATE].pdf"
type input "06.- EXPO FEST BAN BAJIO [DATE].pdf"
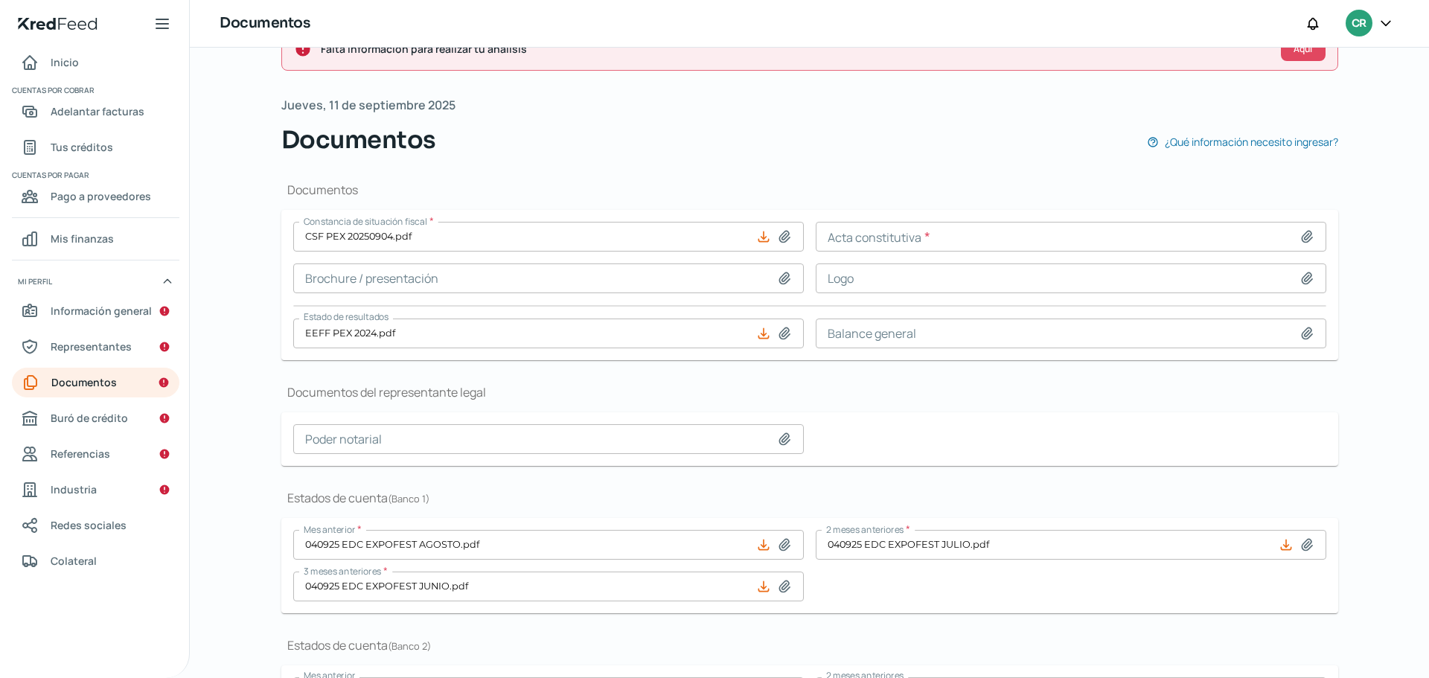
scroll to position [0, 0]
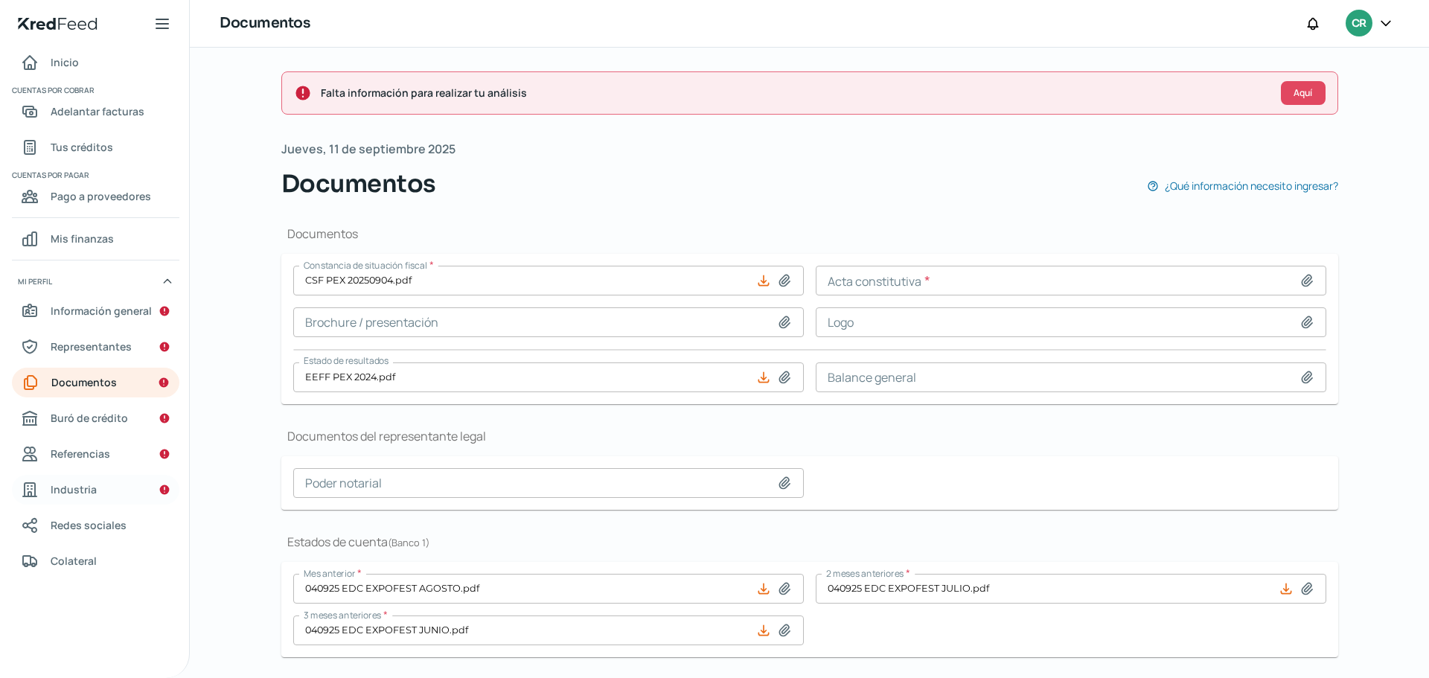
click at [113, 482] on link "Industria" at bounding box center [95, 490] width 167 height 30
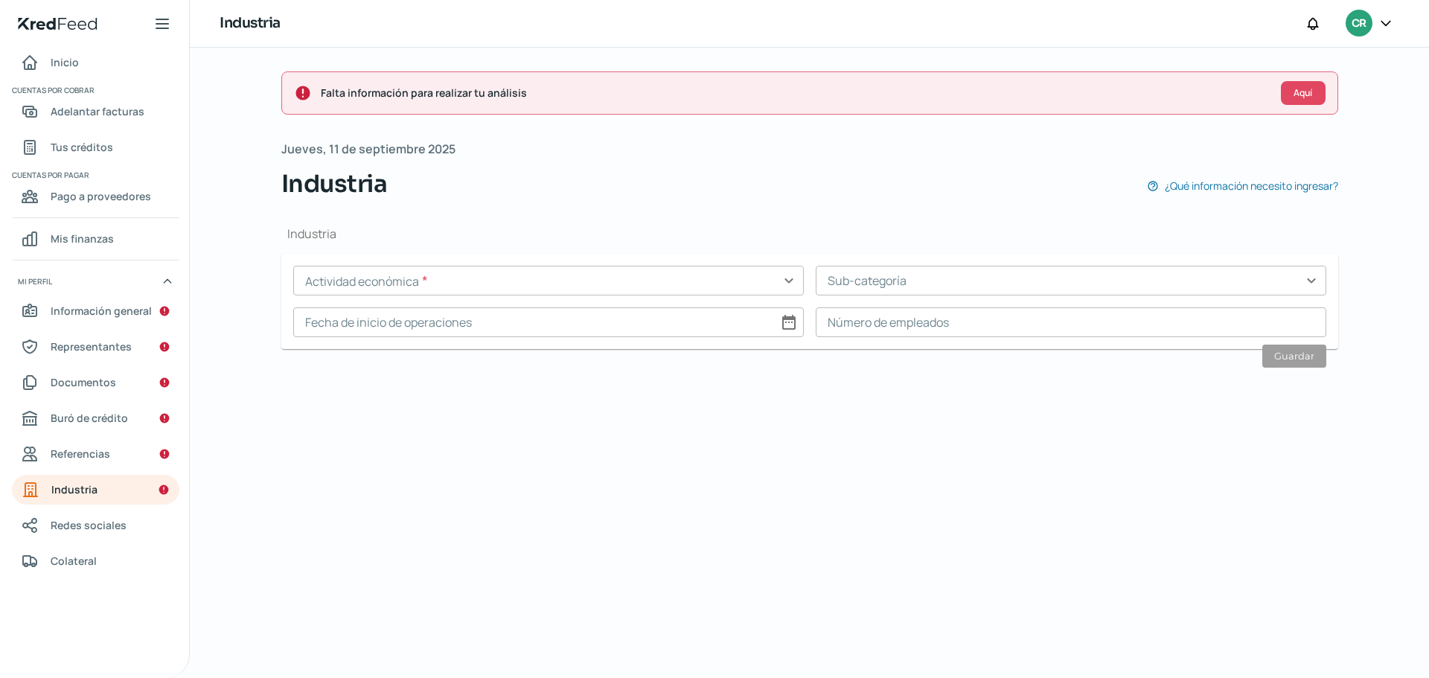
click at [788, 278] on input "text" at bounding box center [548, 281] width 511 height 30
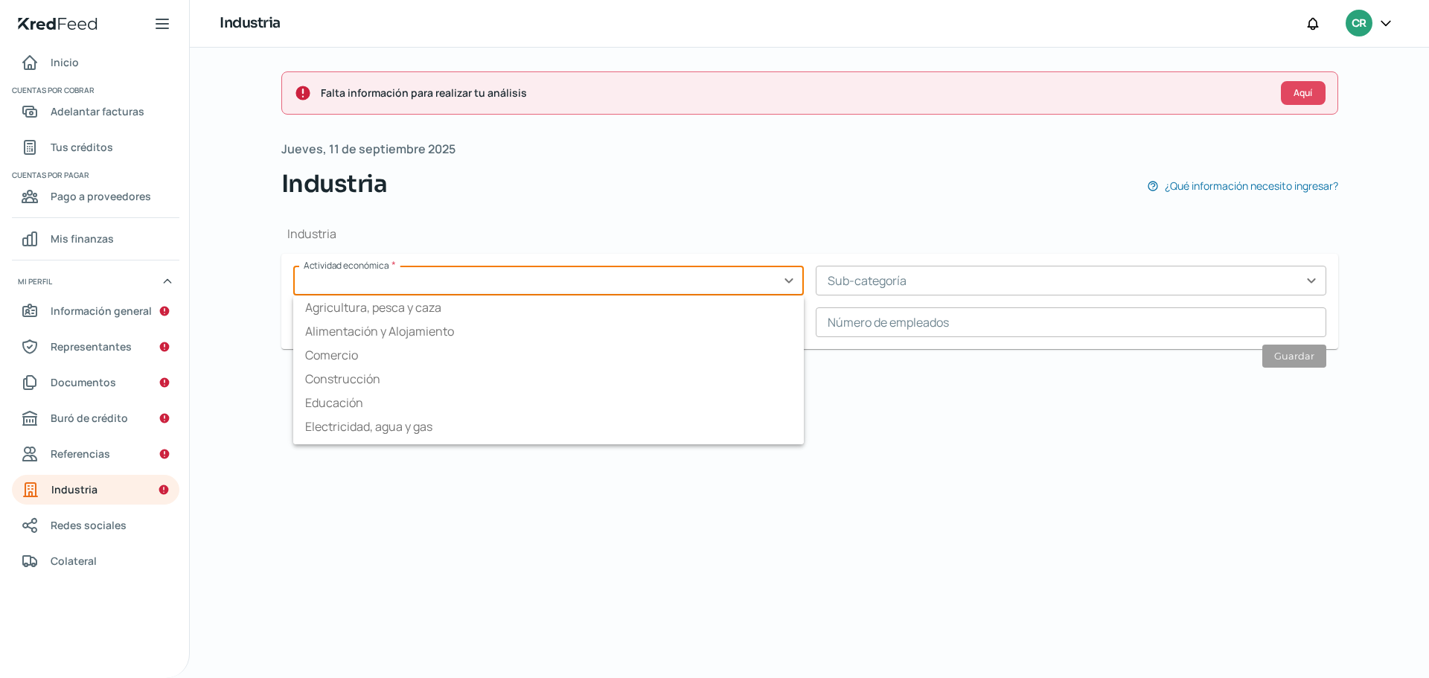
click at [418, 204] on div "Industria Actividad económica * expand_more Agricultura, pesca y caza Alimentac…" at bounding box center [809, 293] width 1057 height 183
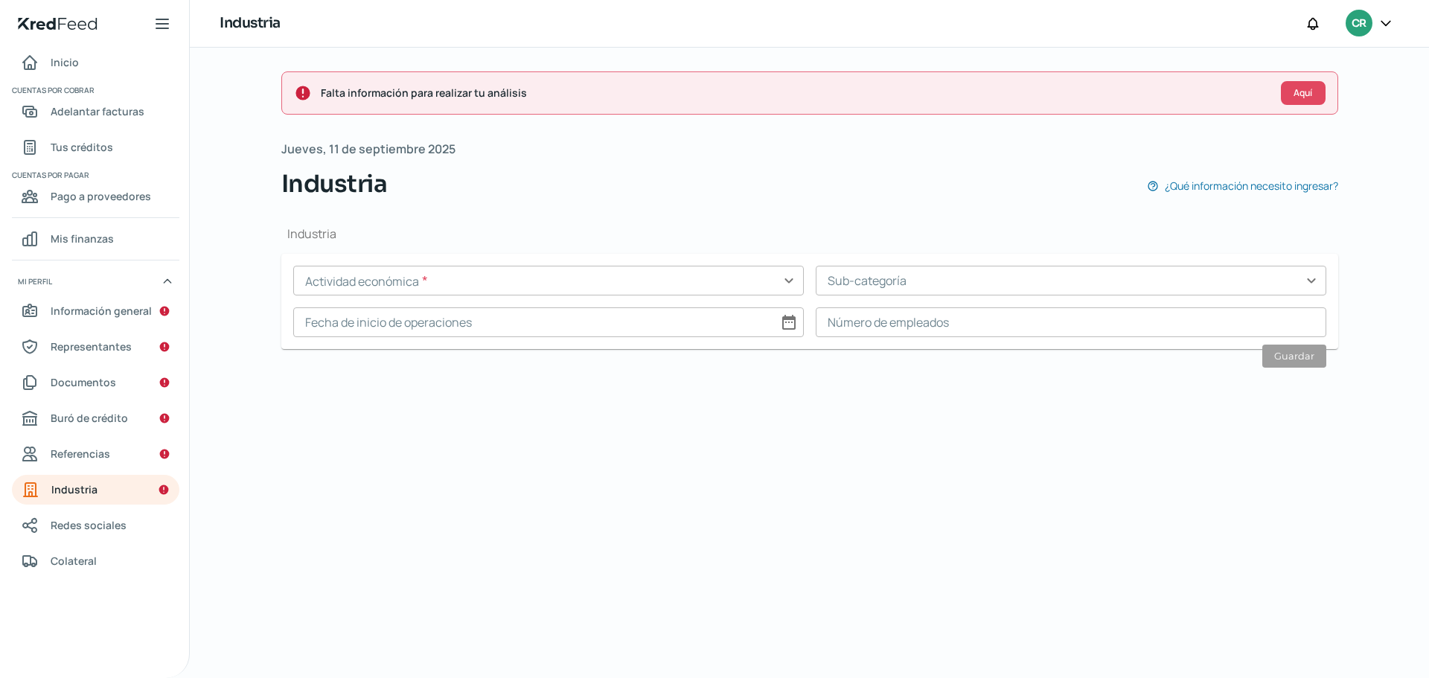
click at [787, 322] on input at bounding box center [548, 322] width 511 height 30
select select "8"
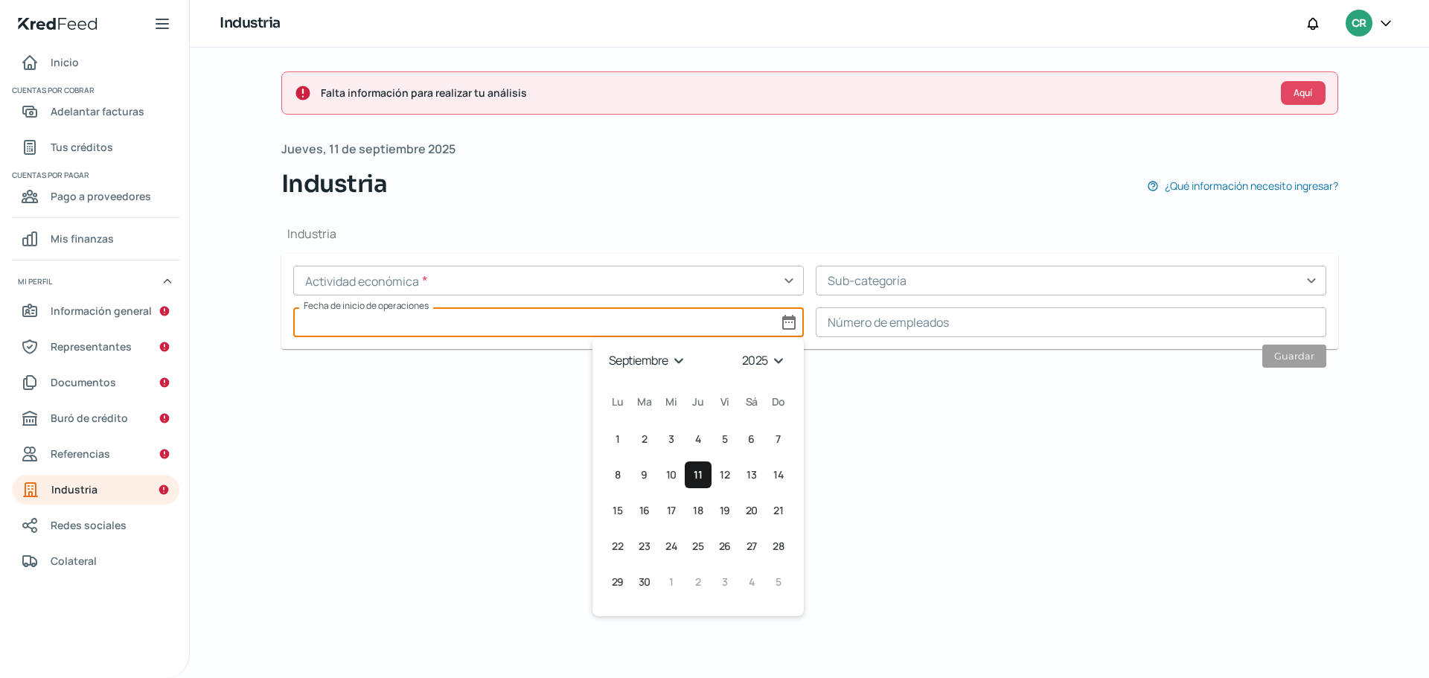
click at [766, 356] on select "1925 1926 1927 1928 1929 1930 1931 1932 1933 1934 1935 1936 1937 1938 1939 1940…" at bounding box center [765, 360] width 53 height 23
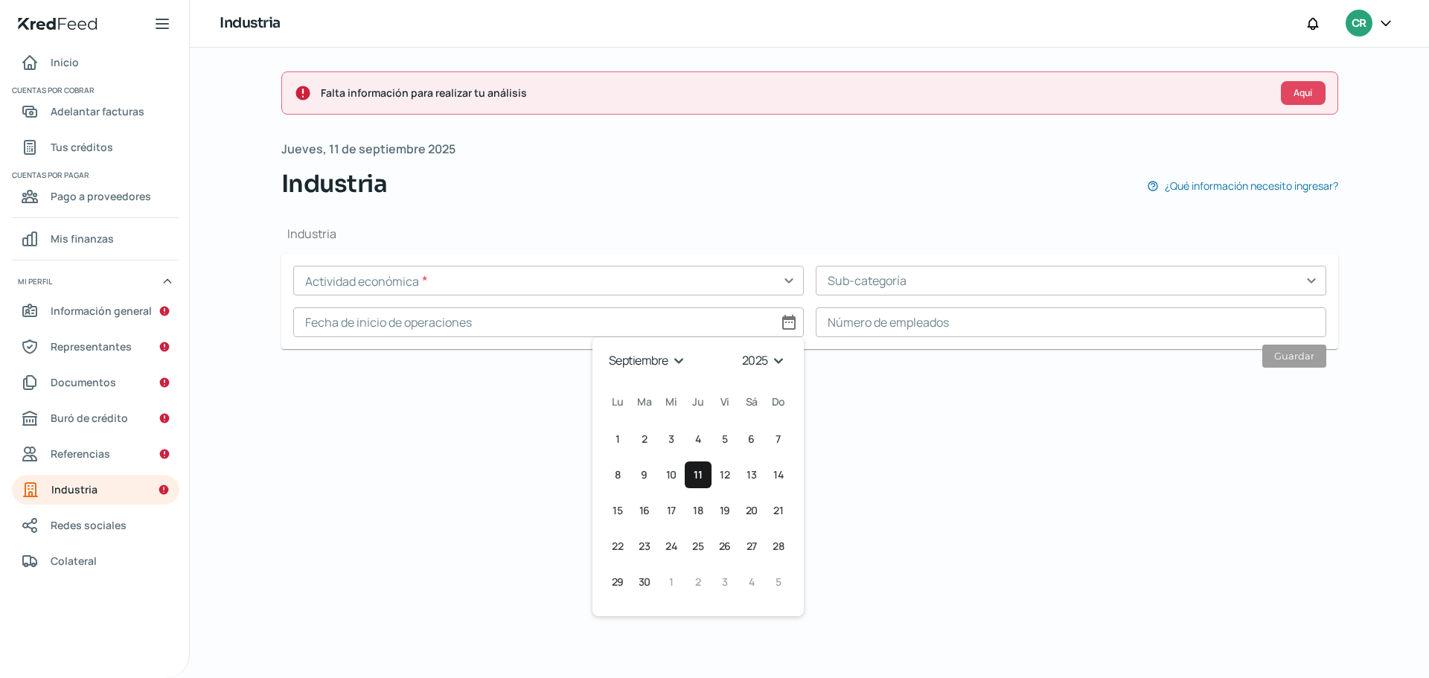
select select "2019"
click at [740, 349] on select "1925 1926 1927 1928 1929 1930 1931 1932 1933 1934 1935 1936 1937 1938 1939 1940…" at bounding box center [765, 360] width 53 height 23
click at [673, 360] on select "enero febrero marzo abril mayo junio julio agosto septiembre octubre noviembre …" at bounding box center [647, 360] width 86 height 23
select select "0"
click at [604, 349] on select "enero febrero marzo abril mayo junio julio agosto septiembre octubre noviembre …" at bounding box center [647, 360] width 86 height 23
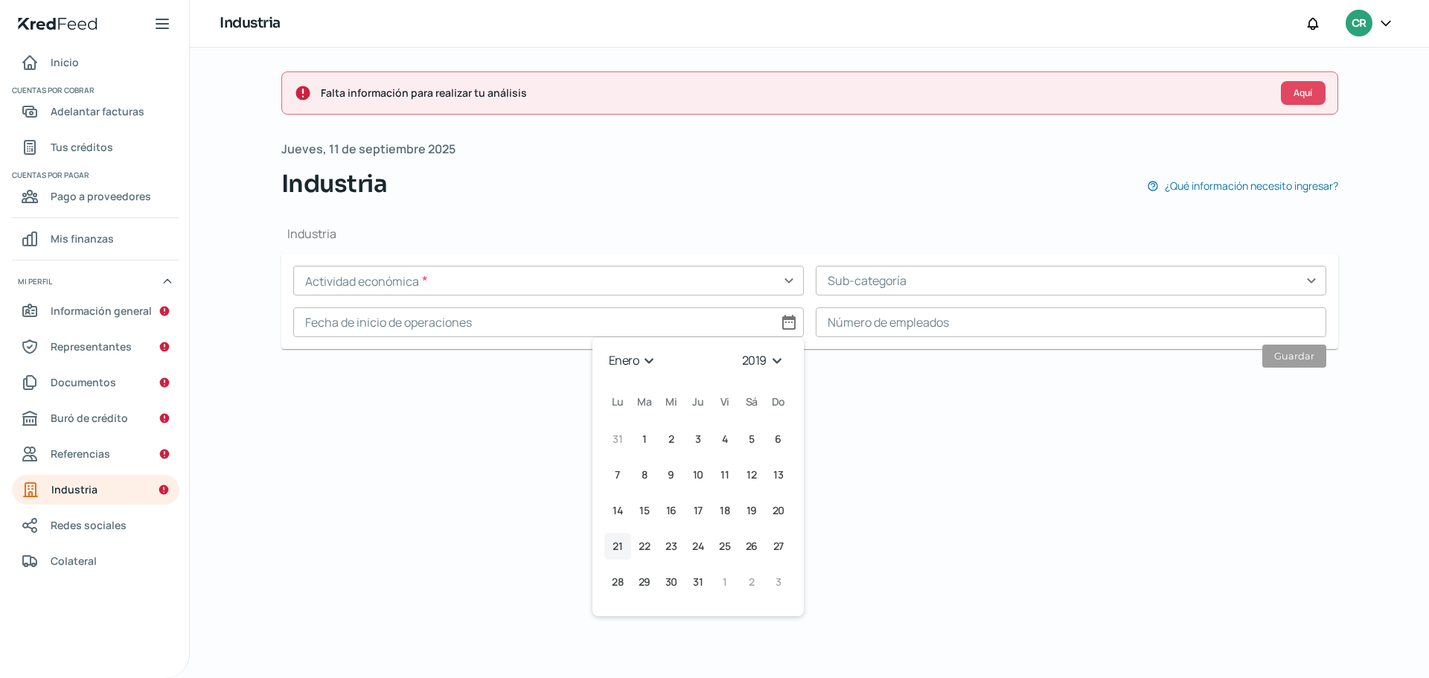
click at [618, 549] on span "21" at bounding box center [618, 546] width 10 height 18
type input "[DATE]"
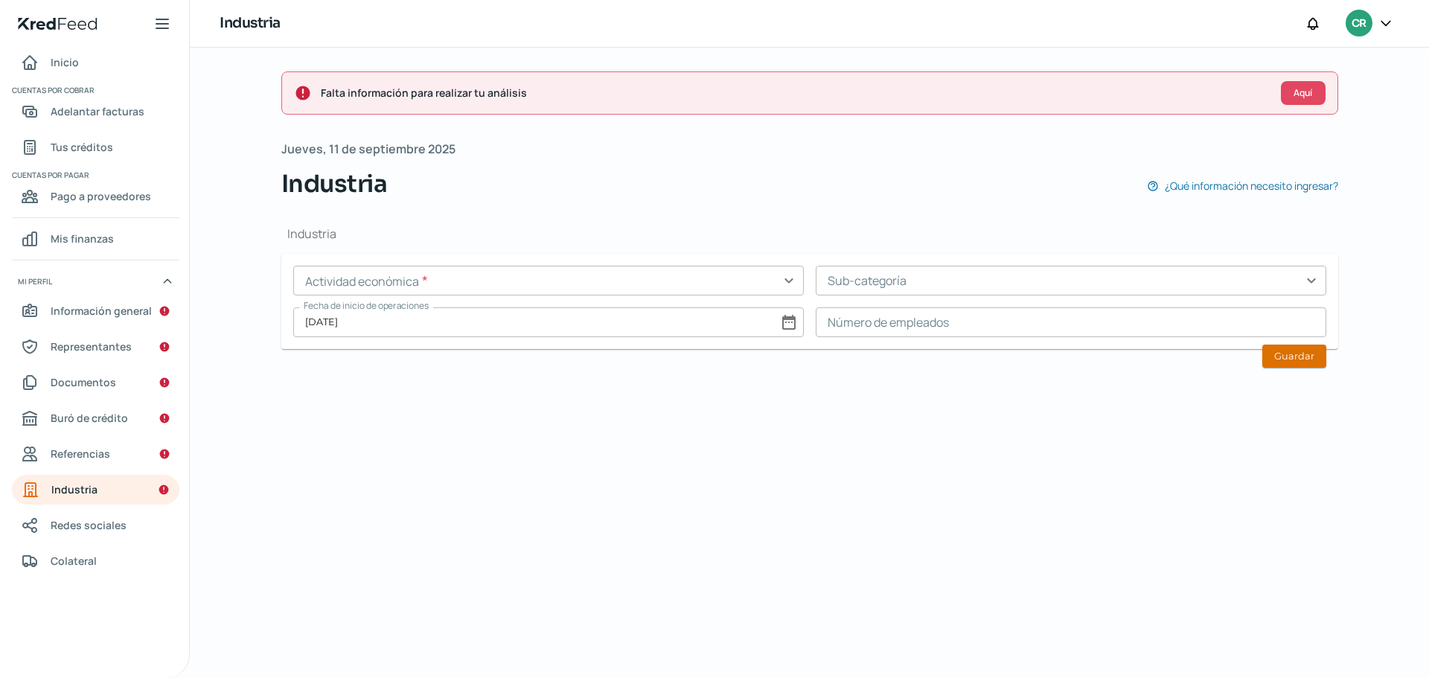
click at [1293, 358] on button "Guardar" at bounding box center [1294, 356] width 64 height 23
type input "0"
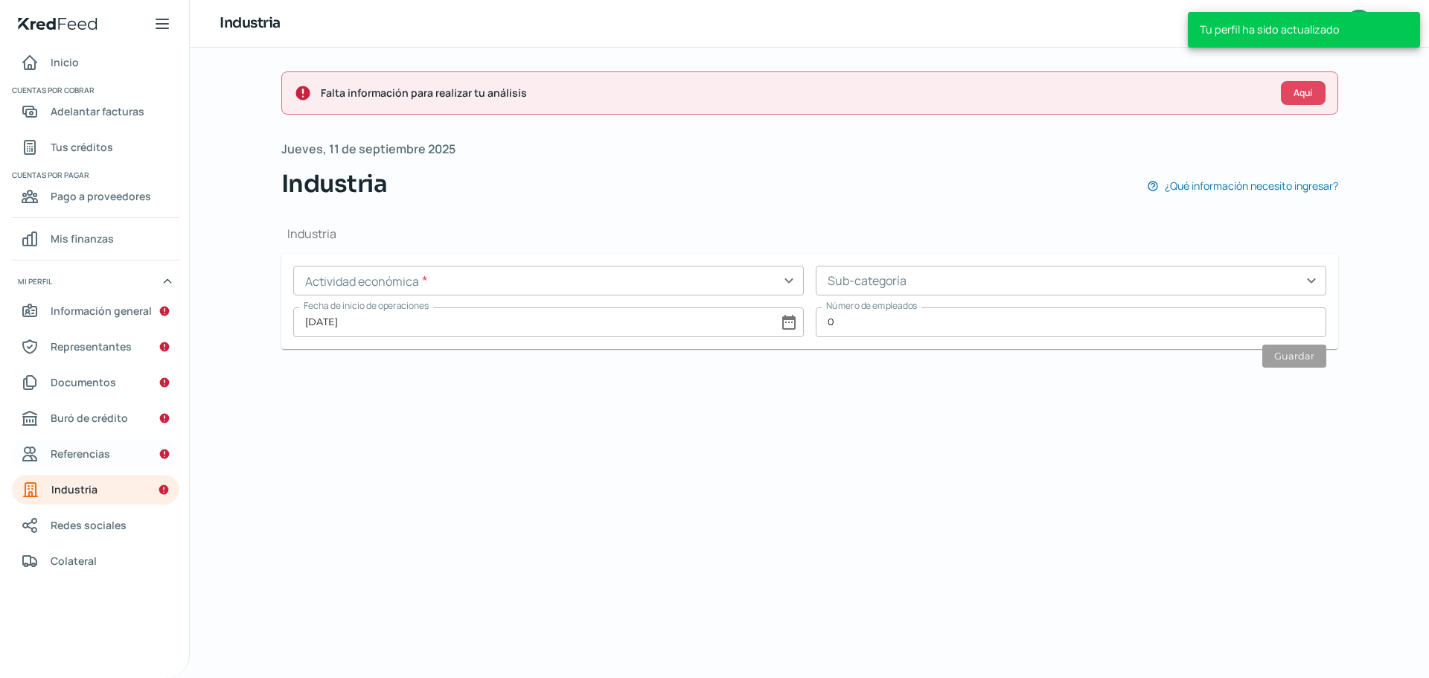
click at [124, 455] on link "Referencias" at bounding box center [95, 454] width 167 height 30
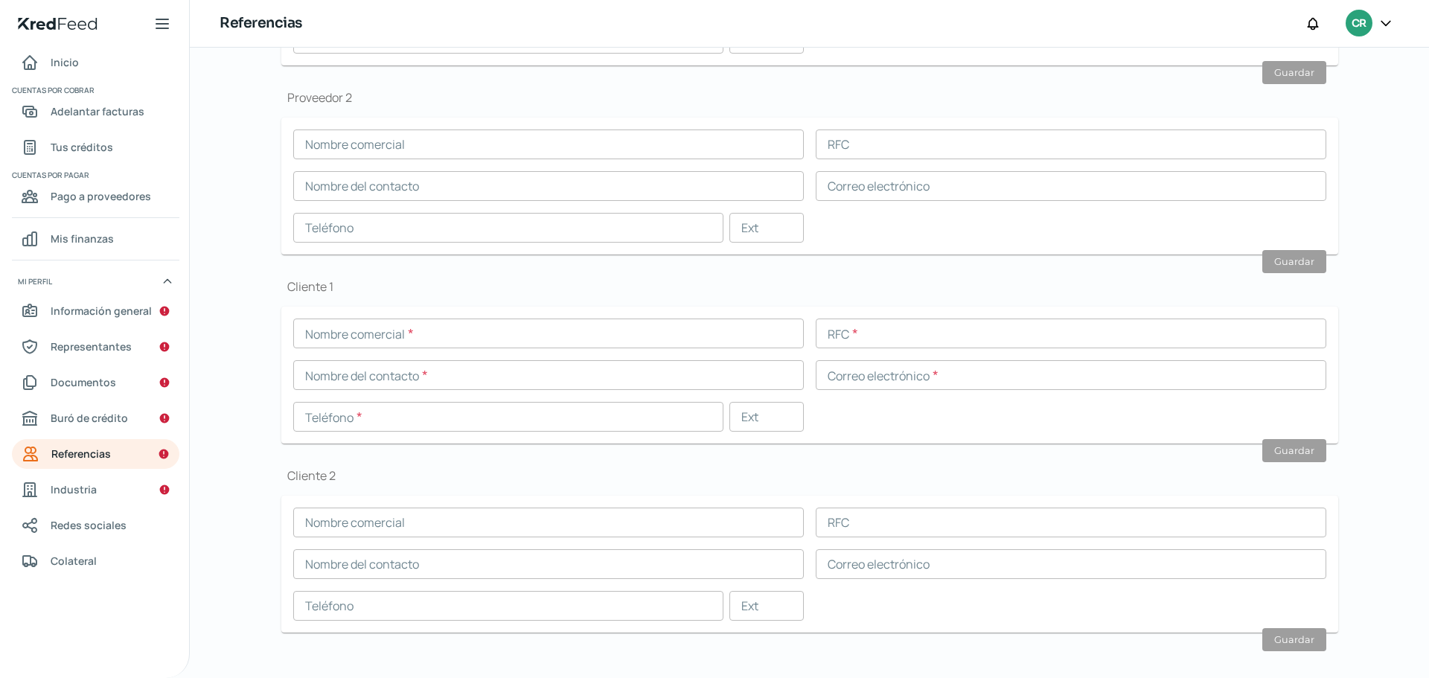
scroll to position [339, 0]
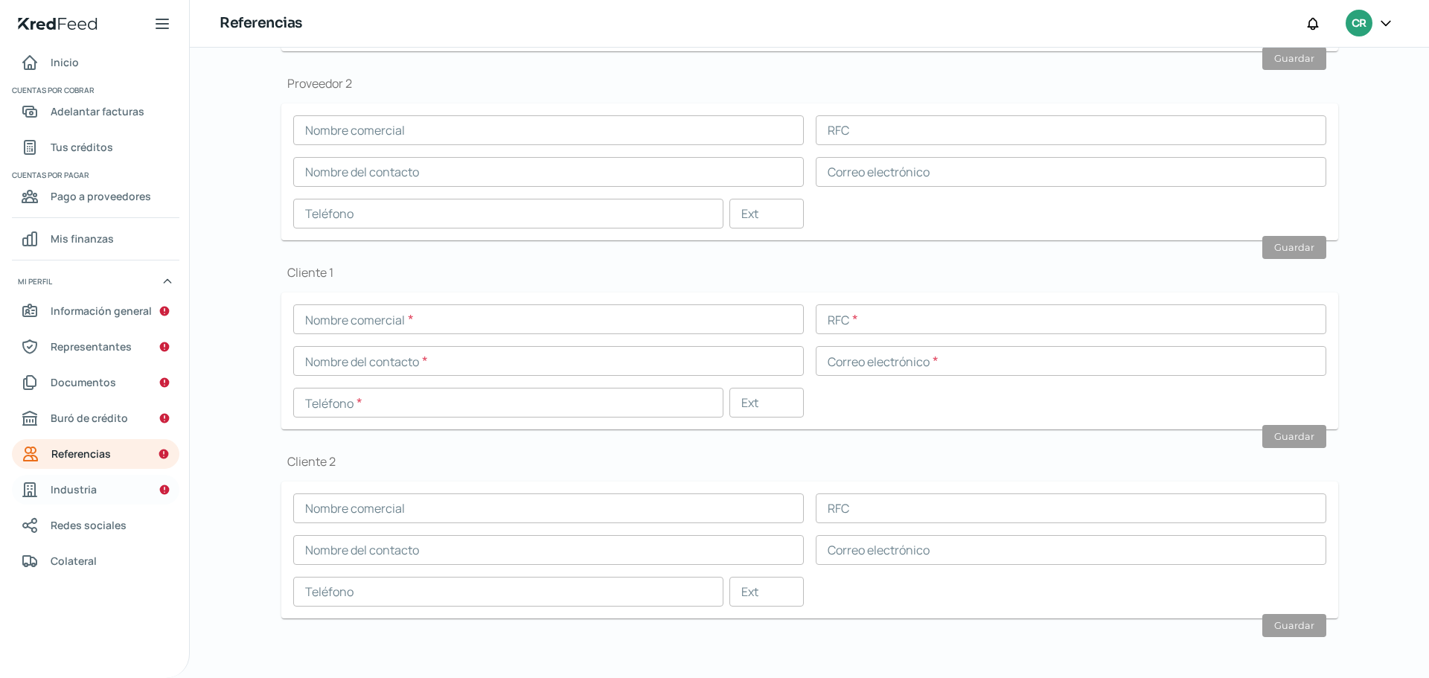
click at [99, 484] on link "Industria" at bounding box center [95, 490] width 167 height 30
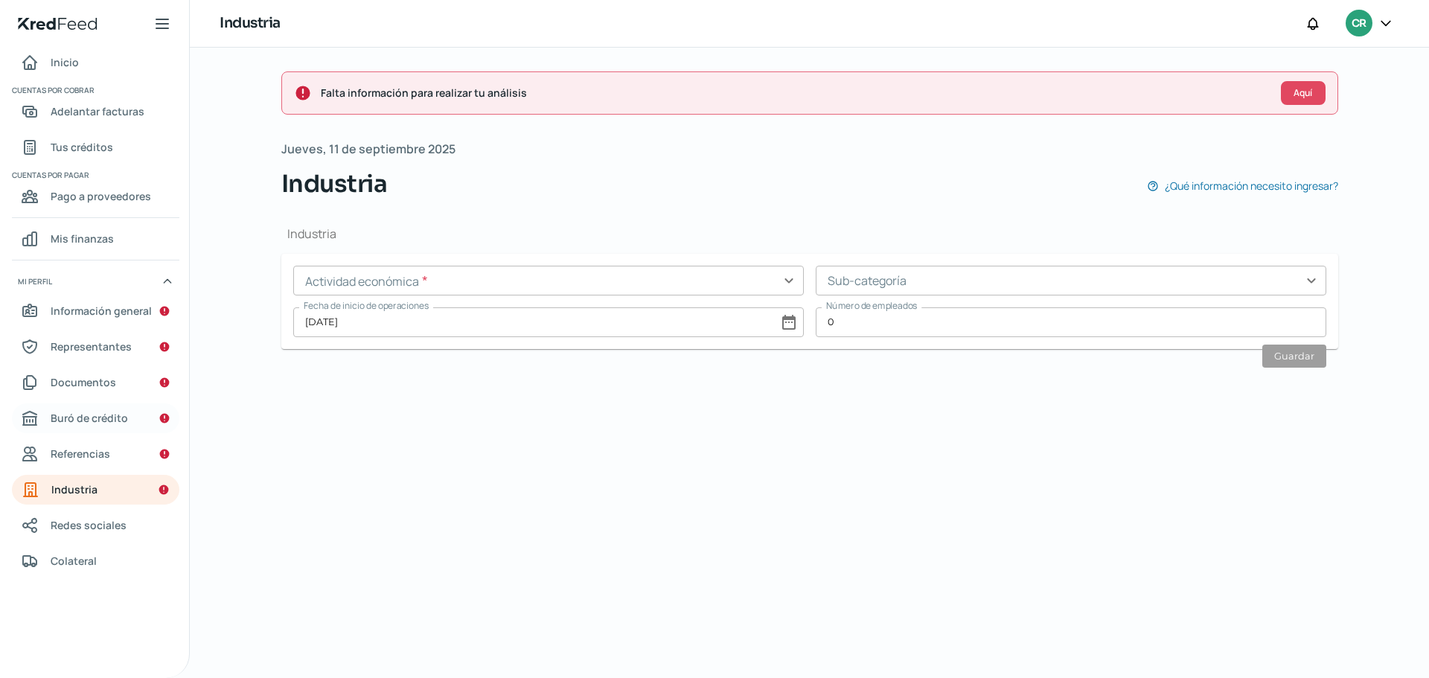
click at [109, 420] on span "Buró de crédito" at bounding box center [89, 418] width 77 height 19
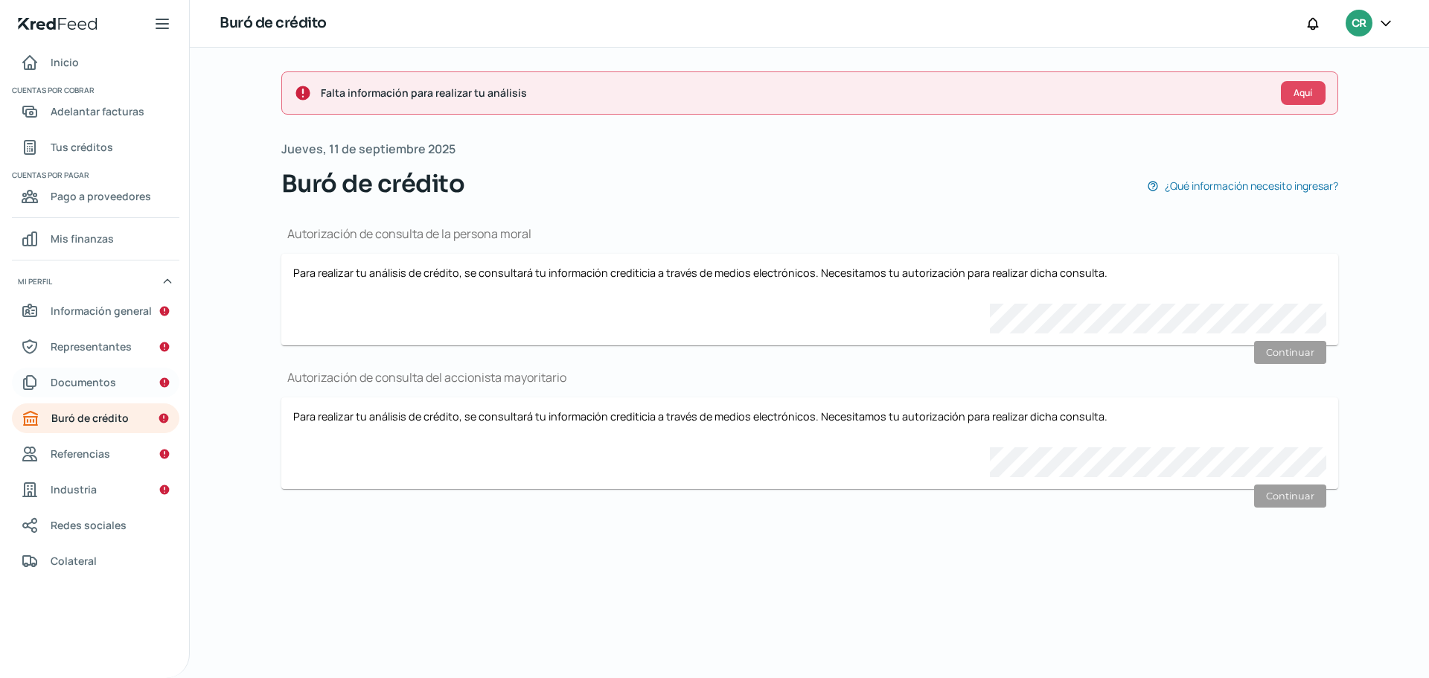
click at [133, 384] on link "Documentos" at bounding box center [95, 383] width 167 height 30
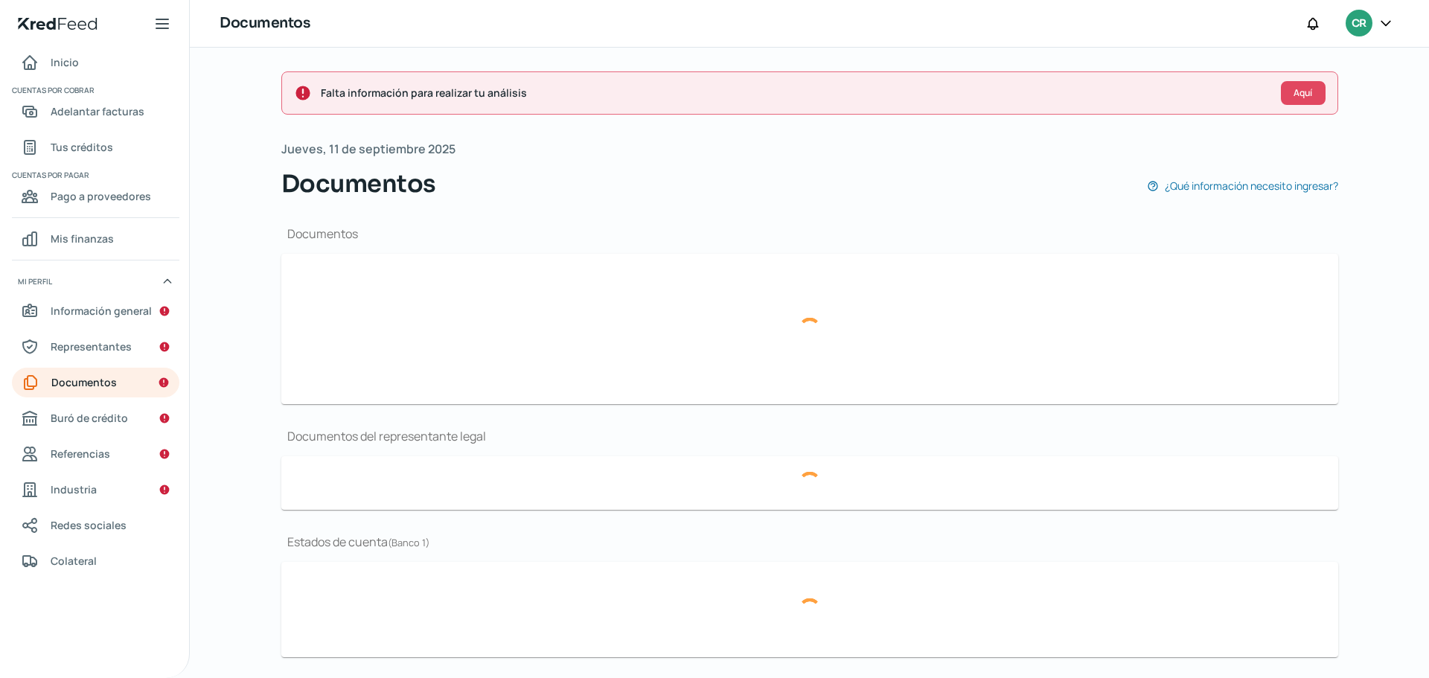
type input "CSF PEX 20250904.pdf"
type input "EEFF PEX 2024.pdf"
type input "040925 EDC EXPOFEST AGOSTO.pdf"
type input "040925 EDC EXPOFEST JULIO.pdf"
type input "040925 EDC EXPOFEST JUNIO.pdf"
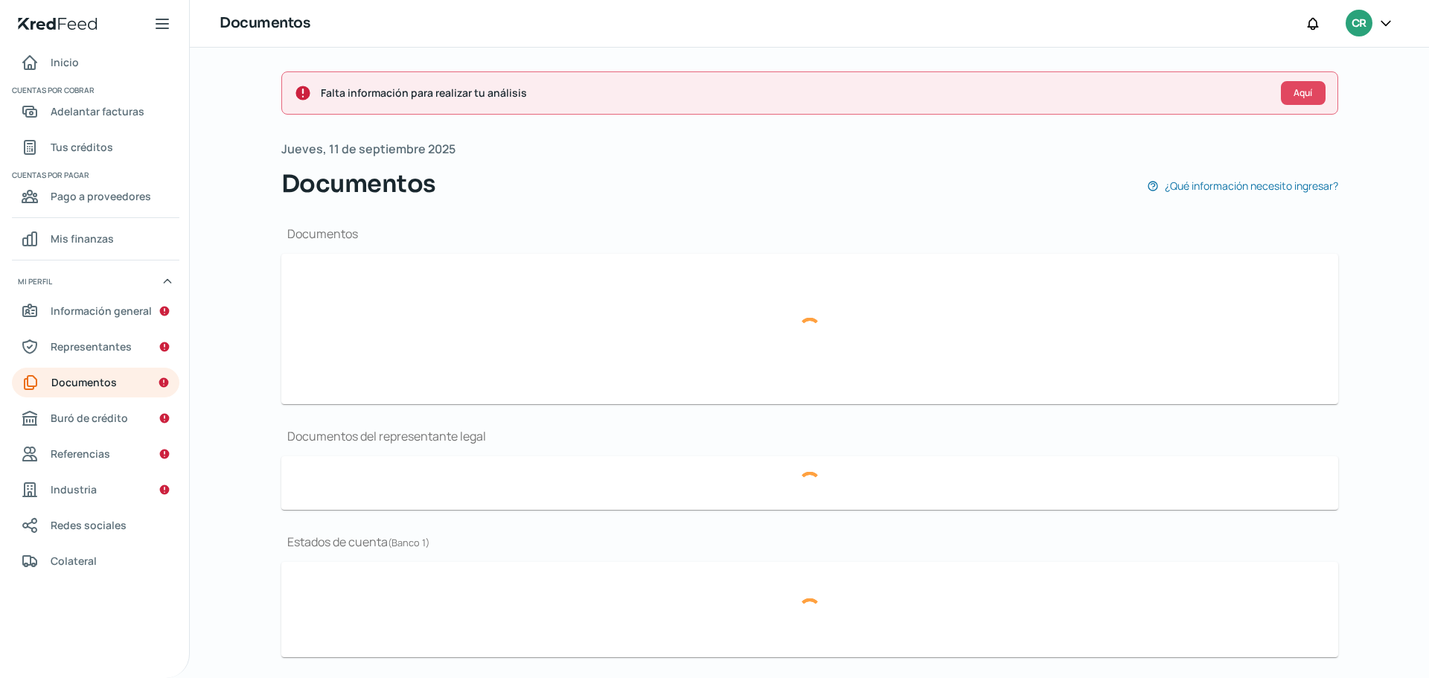
type input "08.- EXPO FEST BAN [GEOGRAPHIC_DATA] [DATE].pdf"
type input "07.- EXPO FEST BAN BAJIO [DATE].pdf"
type input "06.- EXPO FEST BAN BAJIO [DATE].pdf"
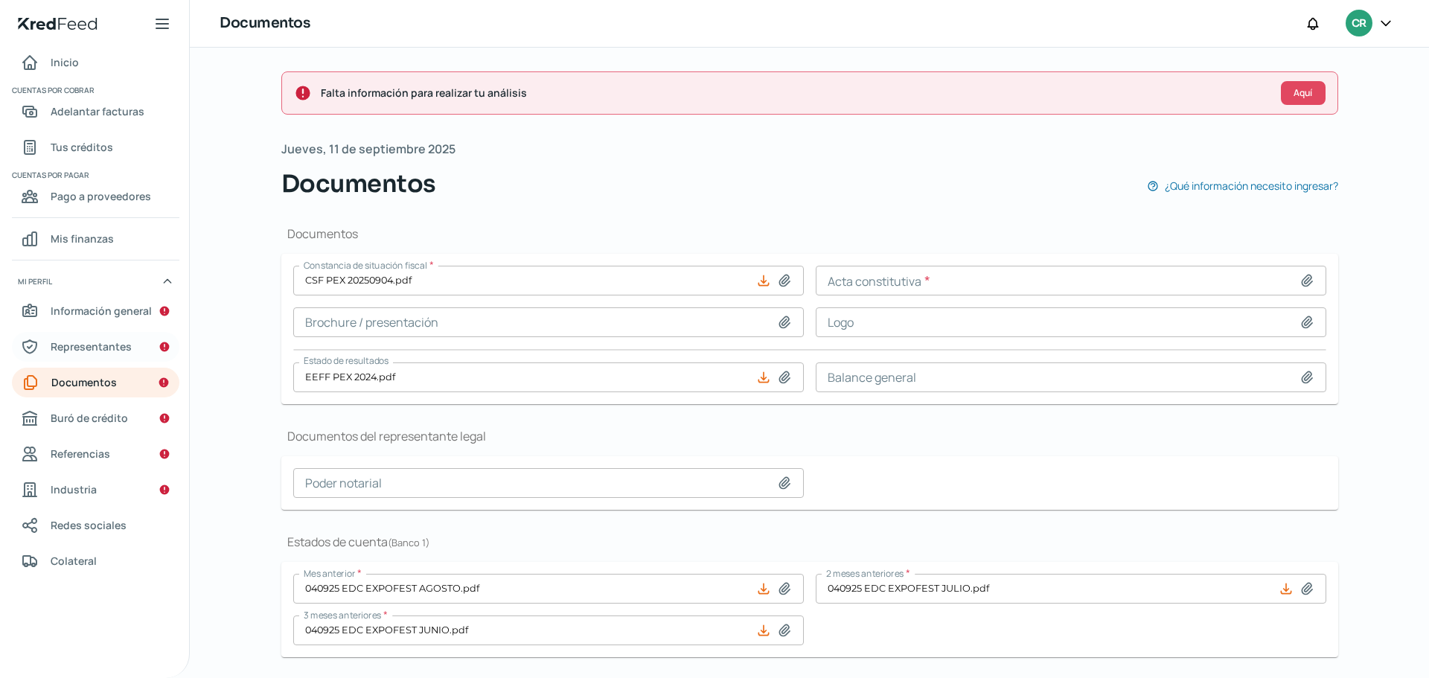
click at [113, 359] on link "Representantes" at bounding box center [95, 347] width 167 height 30
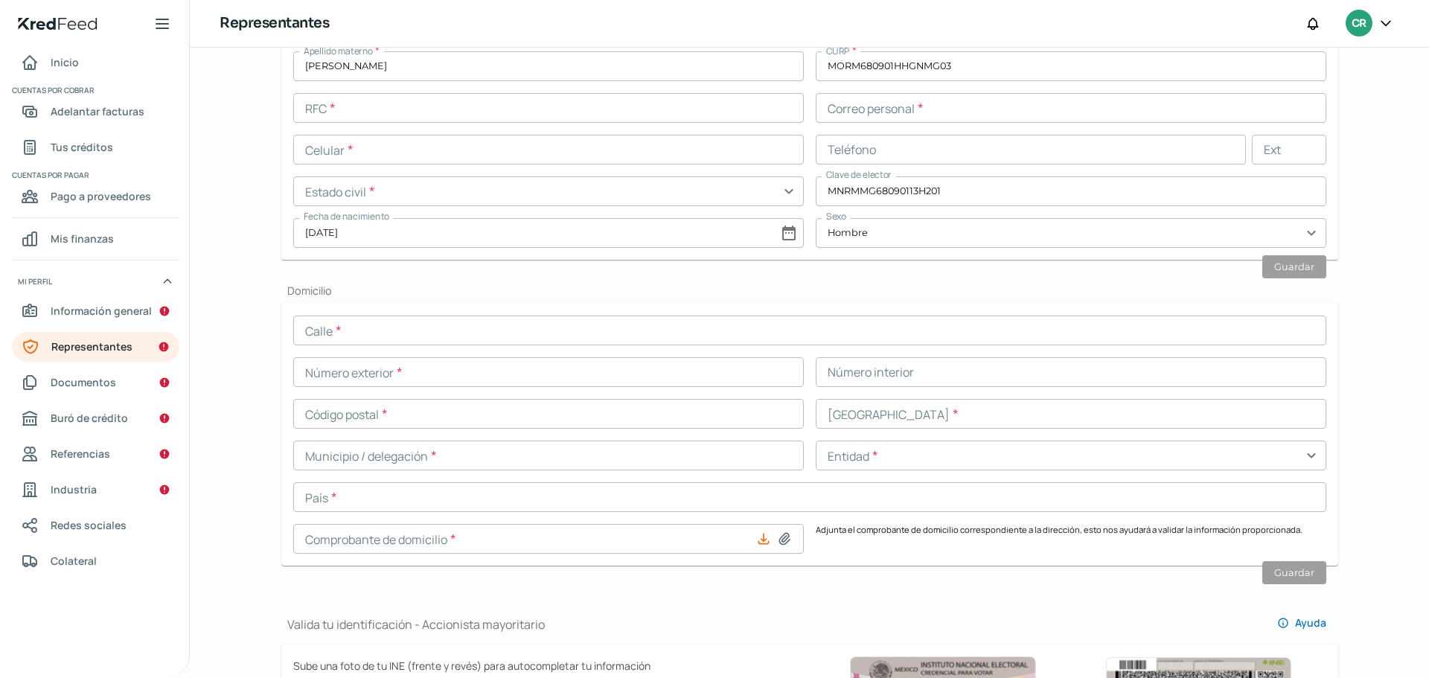
scroll to position [447, 0]
